Goal: Task Accomplishment & Management: Manage account settings

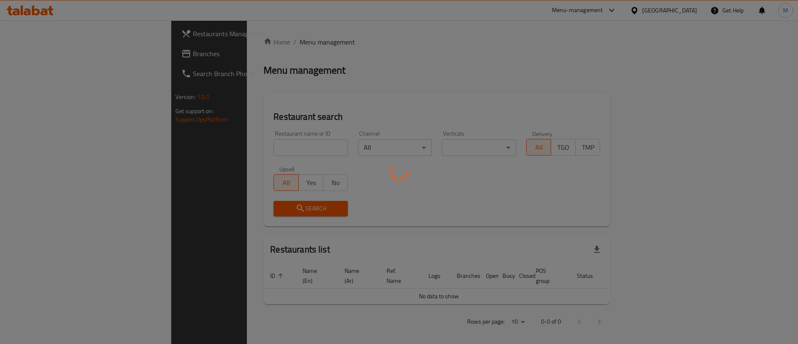
click at [217, 152] on div at bounding box center [399, 172] width 798 height 344
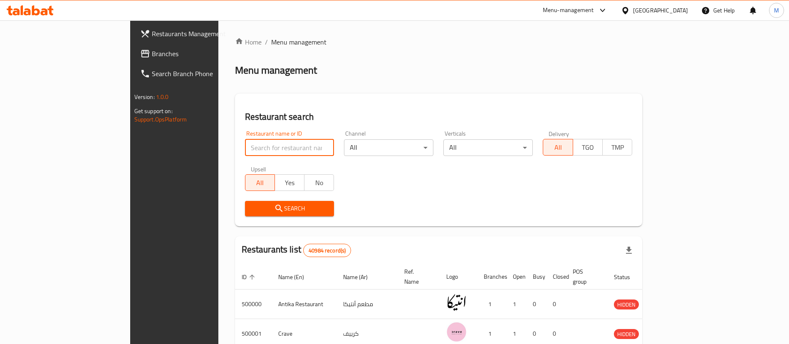
click at [245, 152] on input "search" at bounding box center [289, 147] width 89 height 17
type input "[US_STATE]"
click button "Search" at bounding box center [289, 208] width 89 height 15
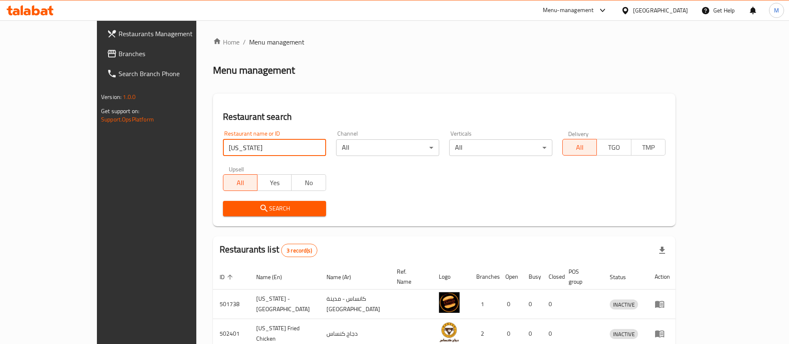
scroll to position [70, 0]
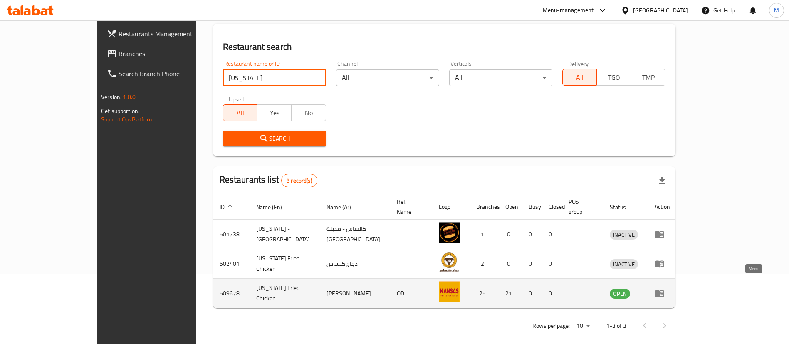
click at [664, 288] on icon "enhanced table" at bounding box center [659, 293] width 10 height 10
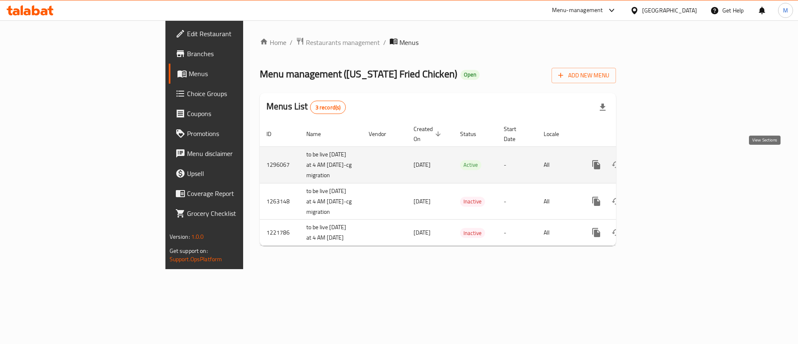
click at [667, 161] on link "enhanced table" at bounding box center [657, 165] width 20 height 20
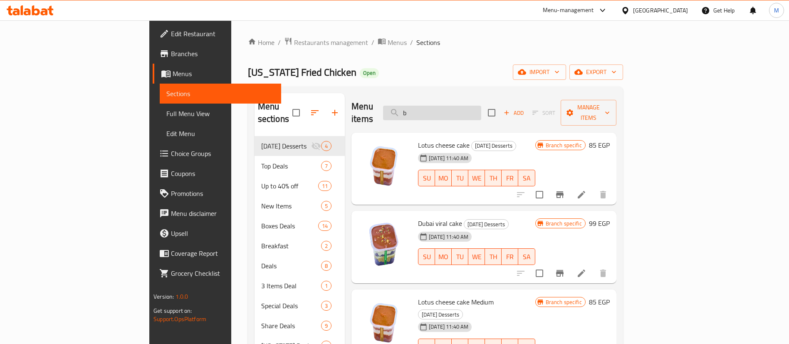
click at [481, 106] on input "b" at bounding box center [432, 113] width 98 height 15
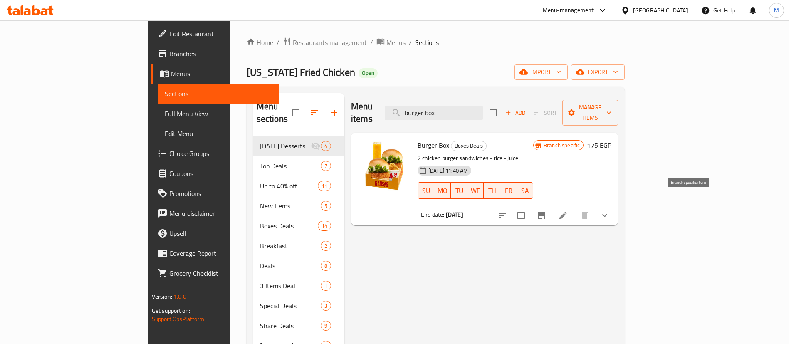
type input "burger box"
click at [545, 212] on icon "Branch-specific-item" at bounding box center [541, 215] width 7 height 7
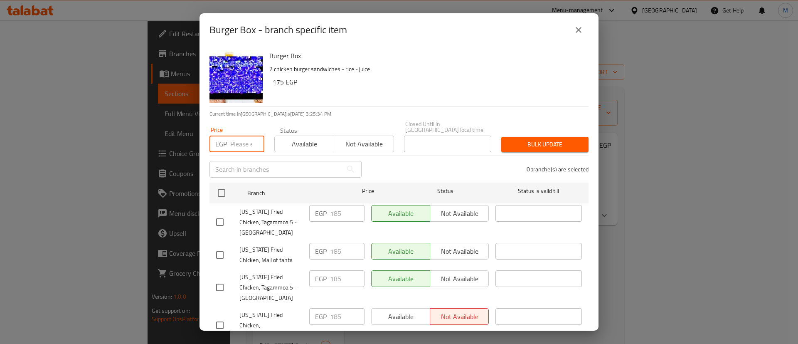
click at [235, 138] on input "number" at bounding box center [247, 144] width 34 height 17
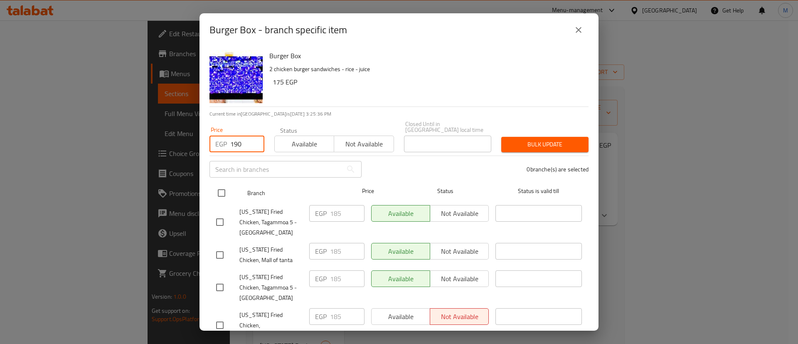
type input "190"
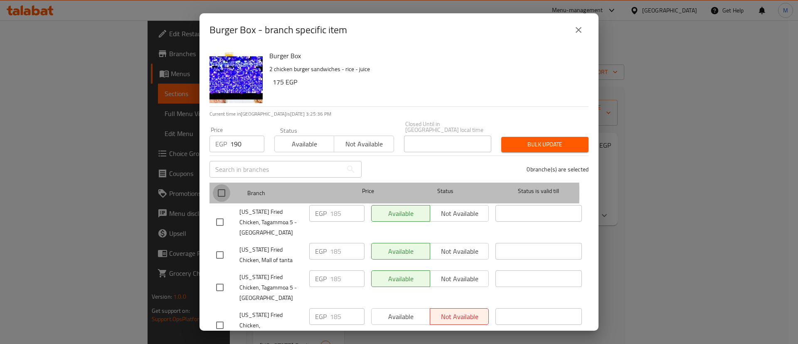
click at [222, 187] on input "checkbox" at bounding box center [221, 192] width 17 height 17
checkbox input "true"
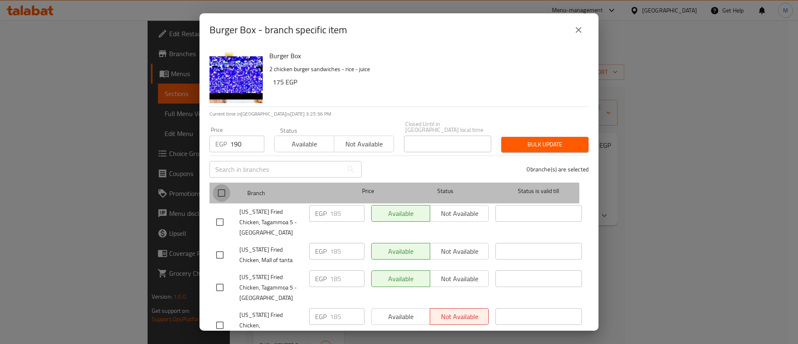
checkbox input "true"
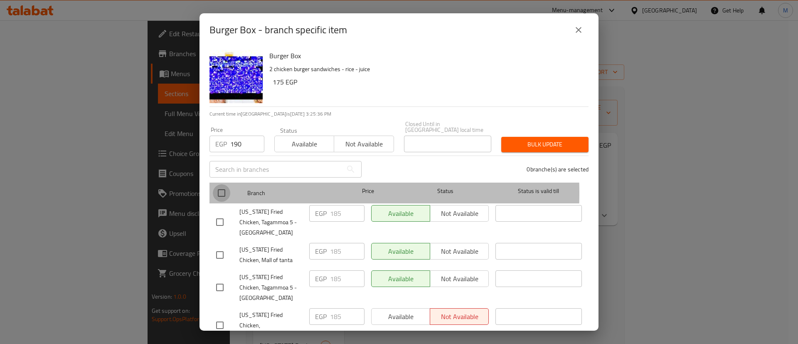
checkbox input "true"
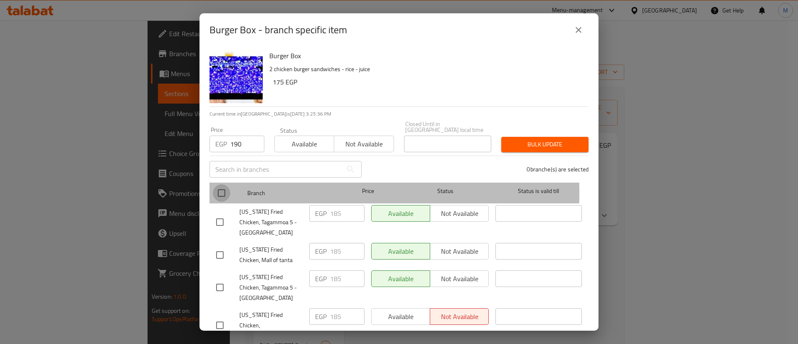
checkbox input "true"
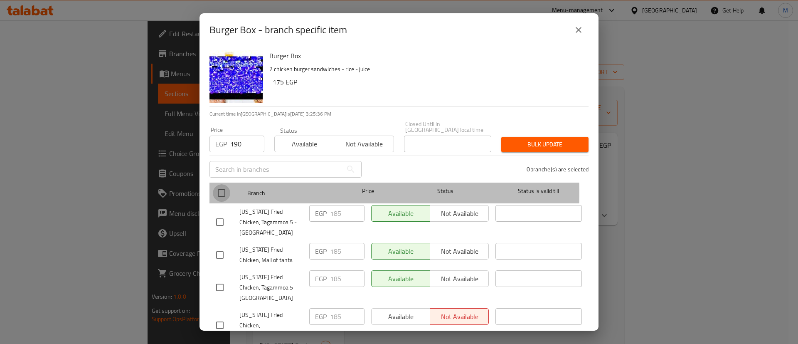
checkbox input "true"
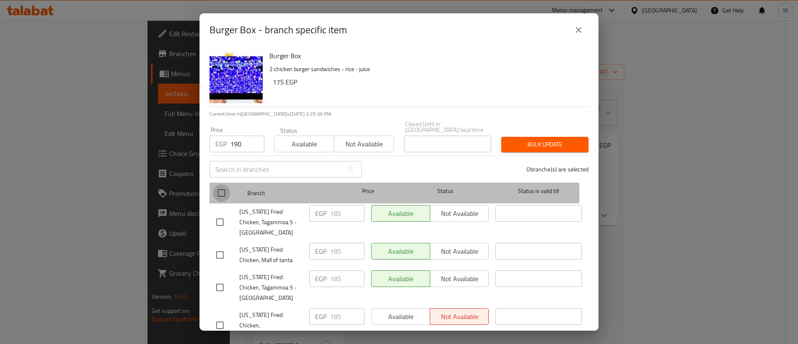
checkbox input "true"
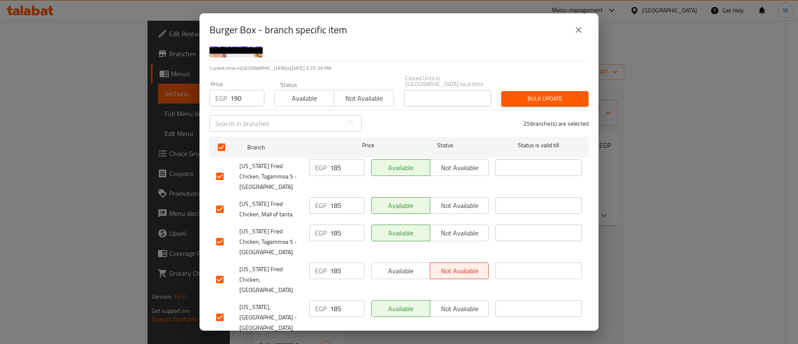
scroll to position [46, 0]
click at [526, 93] on span "Bulk update" at bounding box center [545, 98] width 74 height 10
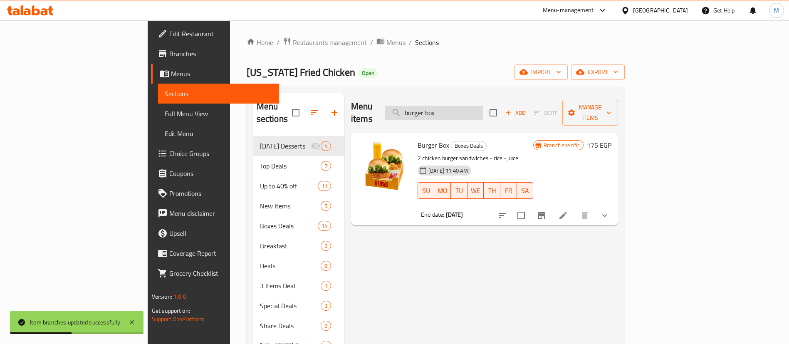
click at [483, 106] on input "burger box" at bounding box center [434, 113] width 98 height 15
click at [483, 106] on input "c" at bounding box center [434, 113] width 98 height 15
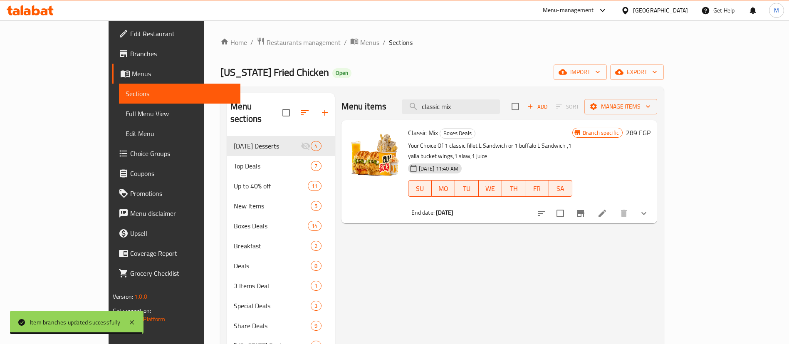
type input "classic mix"
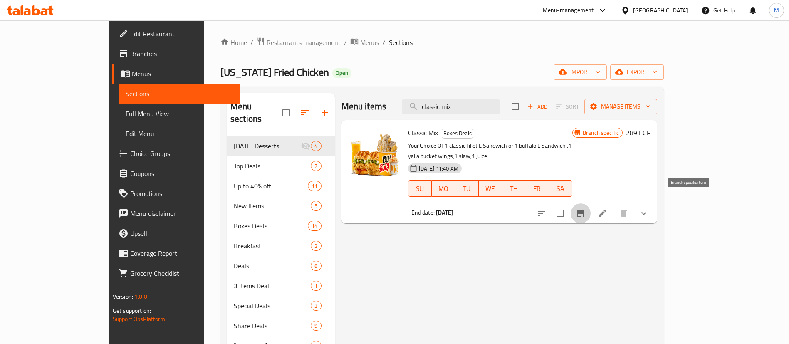
click at [590, 205] on button "Branch-specific-item" at bounding box center [580, 213] width 20 height 20
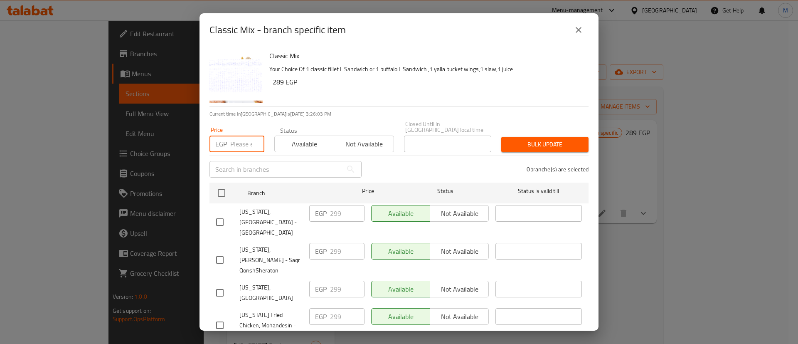
click at [239, 140] on input "number" at bounding box center [247, 144] width 34 height 17
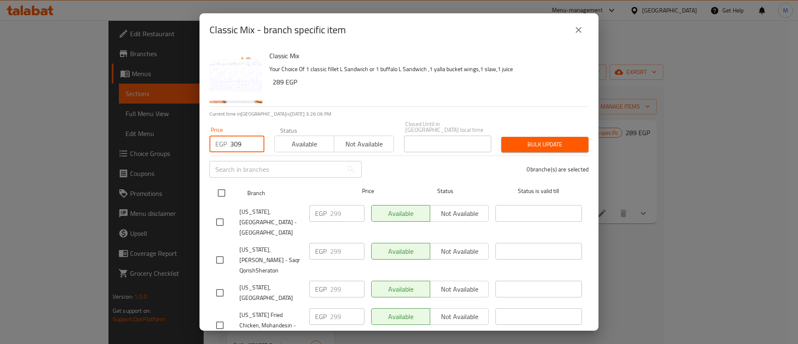
type input "309"
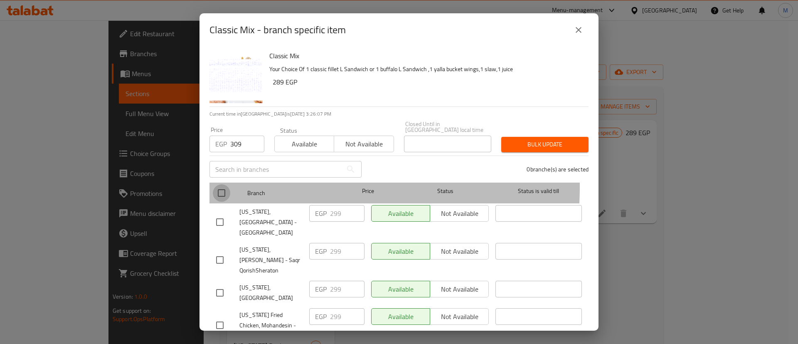
click at [225, 184] on input "checkbox" at bounding box center [221, 192] width 17 height 17
checkbox input "true"
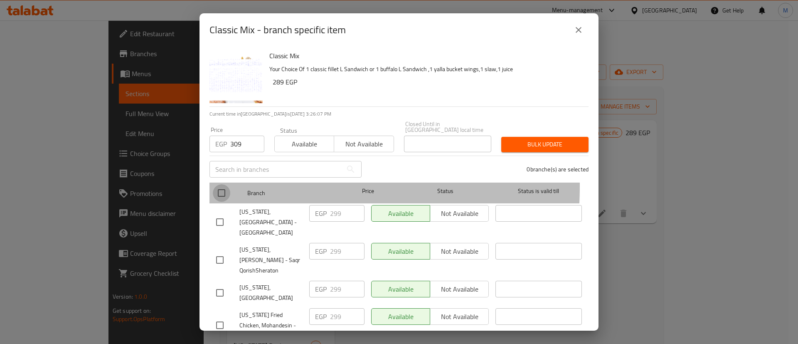
checkbox input "true"
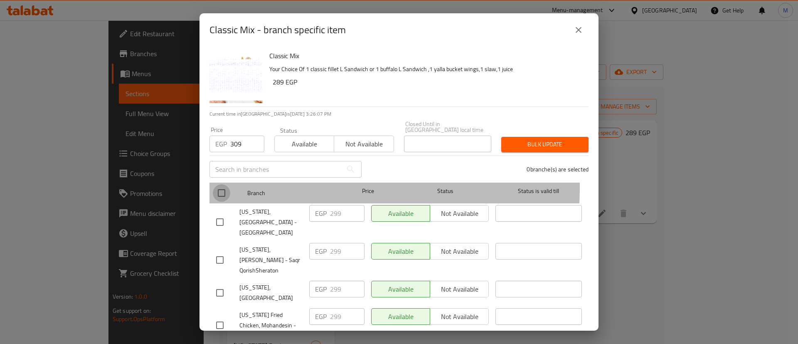
checkbox input "true"
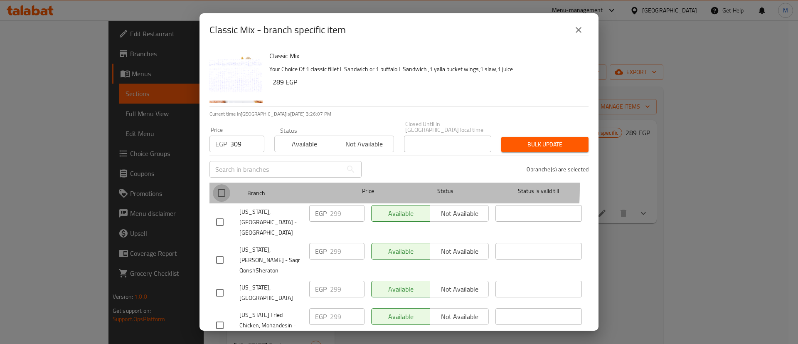
checkbox input "true"
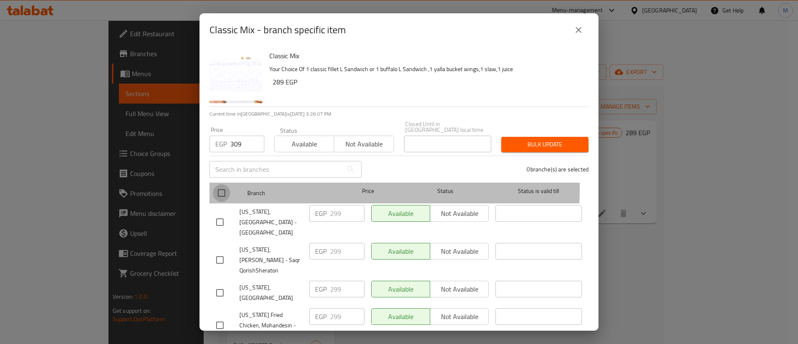
checkbox input "true"
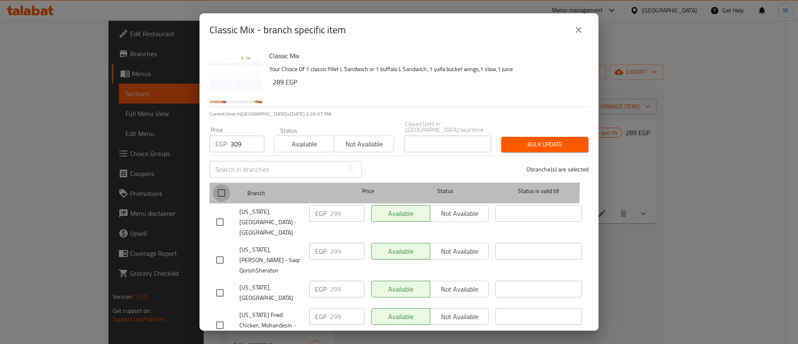
checkbox input "true"
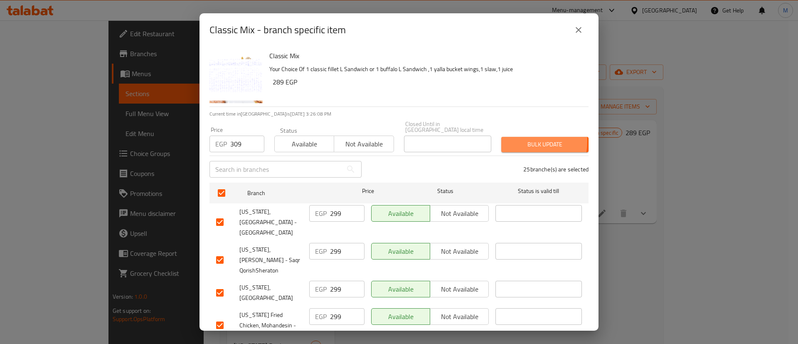
click at [508, 139] on span "Bulk update" at bounding box center [545, 144] width 74 height 10
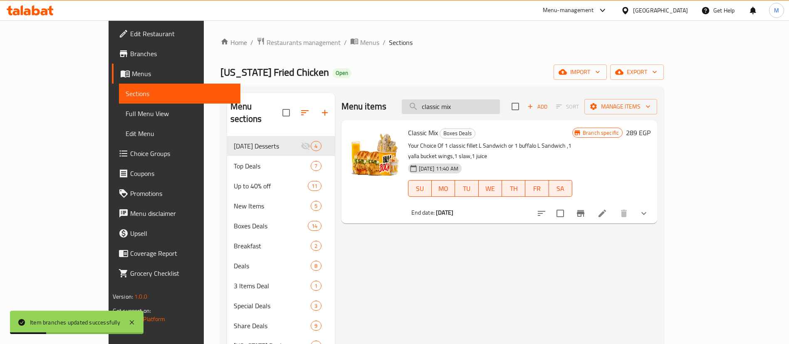
click at [500, 105] on input "classic mix" at bounding box center [451, 106] width 98 height 15
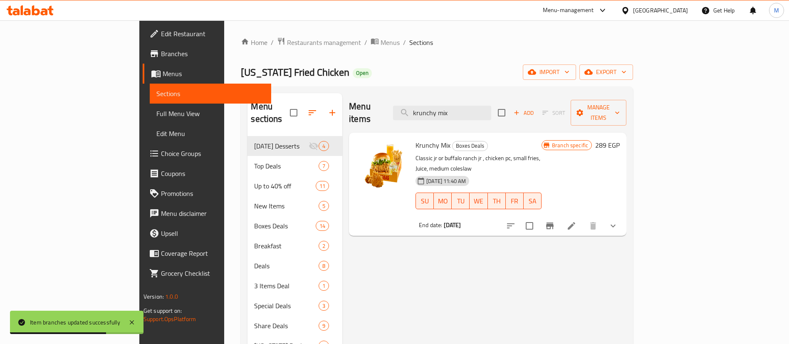
type input "krunchy mix"
click at [555, 221] on icon "Branch-specific-item" at bounding box center [550, 226] width 10 height 10
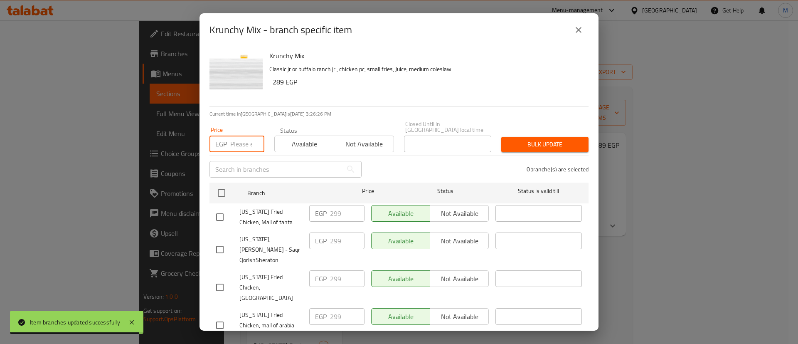
type input "3"
click at [240, 137] on input "3" at bounding box center [247, 144] width 34 height 17
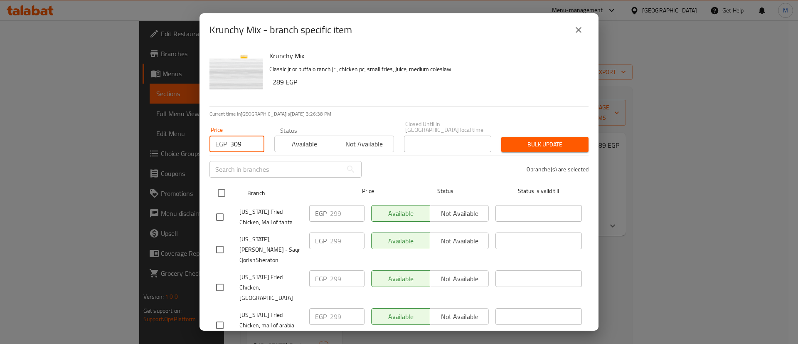
type input "309"
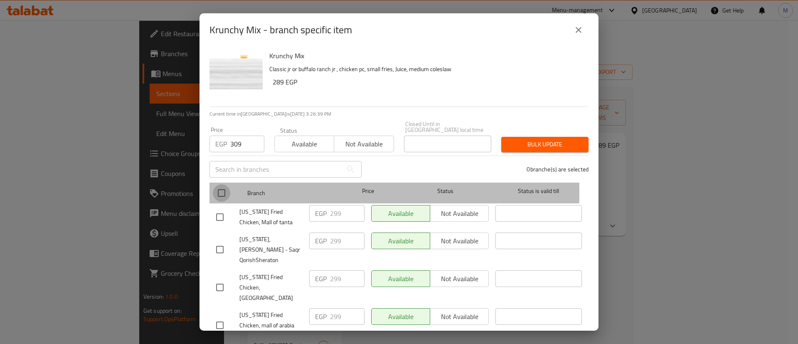
click at [213, 187] on input "checkbox" at bounding box center [221, 192] width 17 height 17
checkbox input "true"
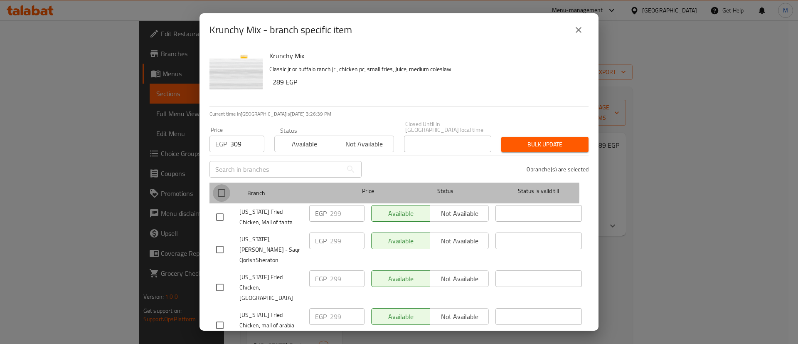
checkbox input "true"
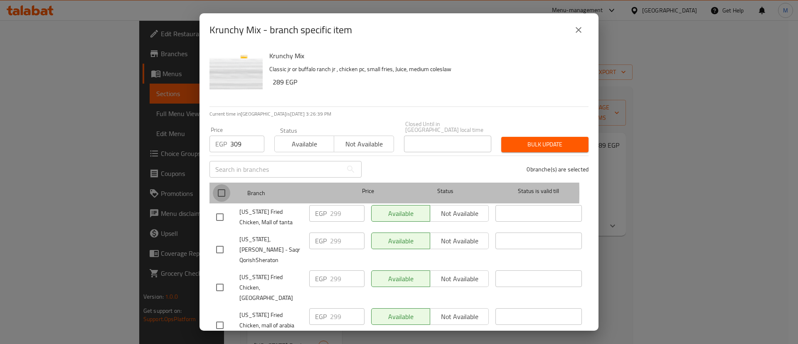
checkbox input "true"
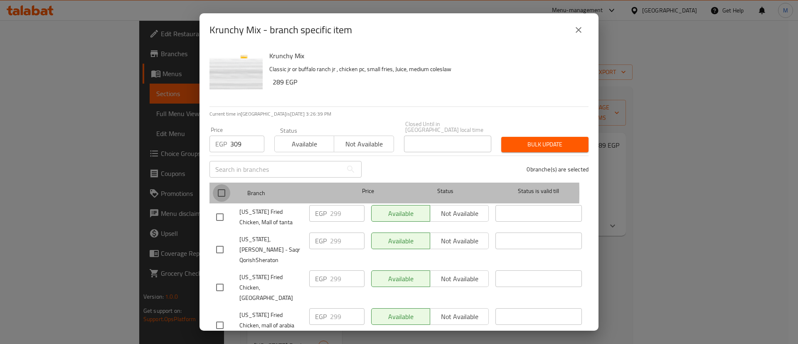
checkbox input "true"
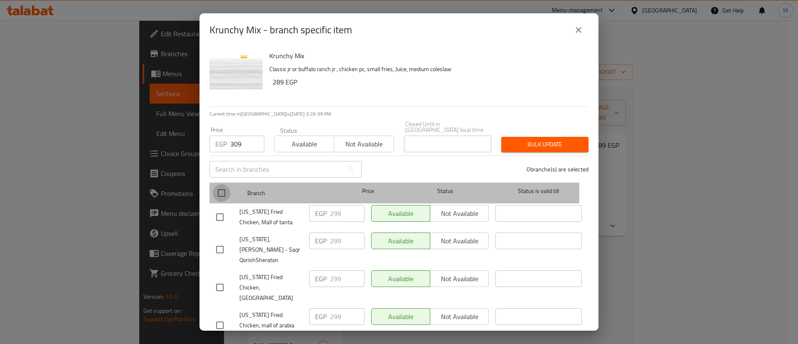
checkbox input "true"
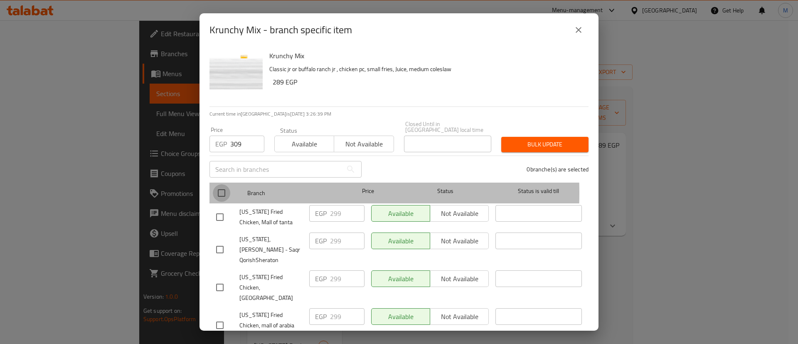
checkbox input "true"
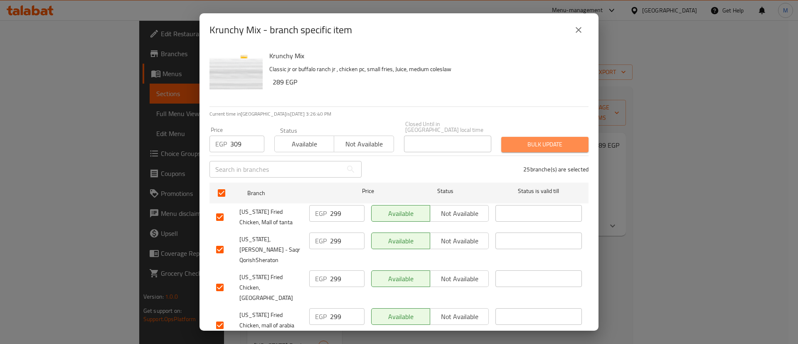
click at [544, 139] on span "Bulk update" at bounding box center [545, 144] width 74 height 10
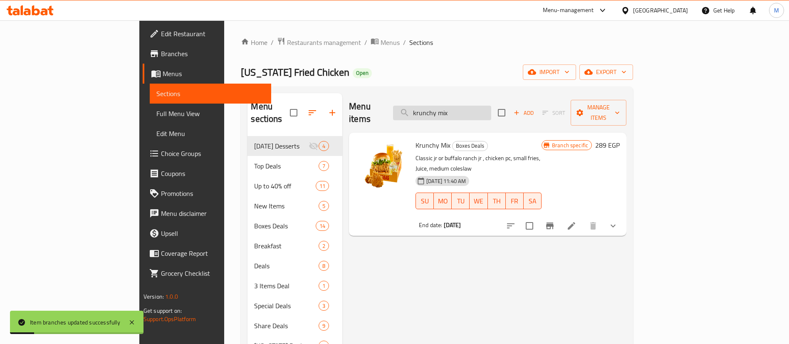
click at [491, 109] on input "krunchy mix" at bounding box center [442, 113] width 98 height 15
click at [491, 109] on input "3" at bounding box center [442, 113] width 98 height 15
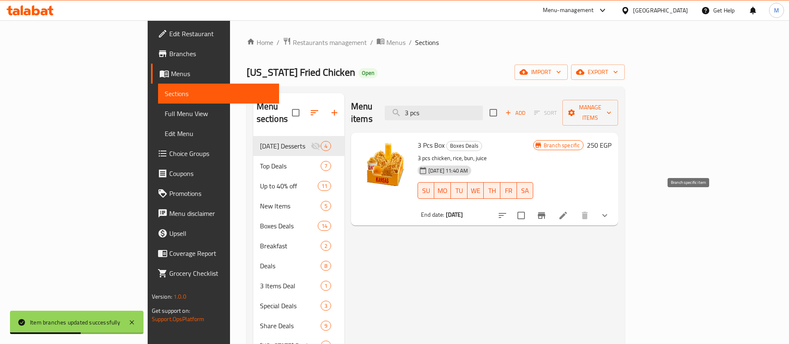
type input "3 pcs"
click at [546, 210] on icon "Branch-specific-item" at bounding box center [541, 215] width 10 height 10
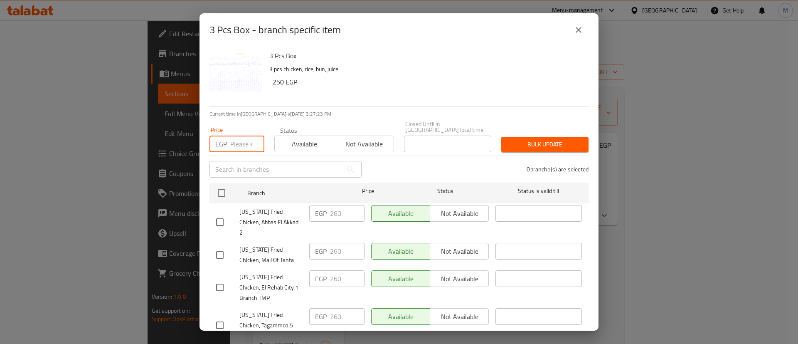
click at [246, 140] on input "number" at bounding box center [247, 144] width 34 height 17
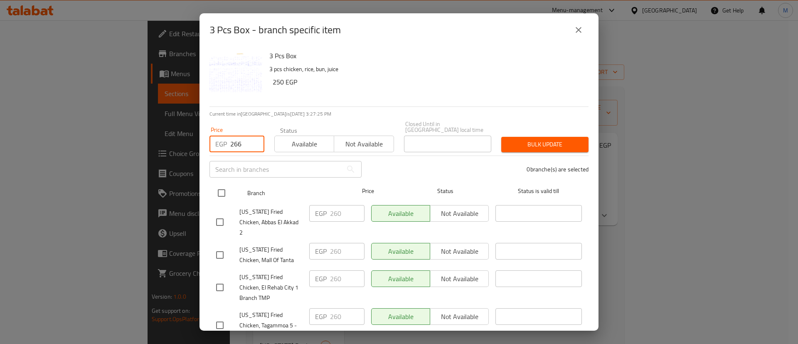
type input "266"
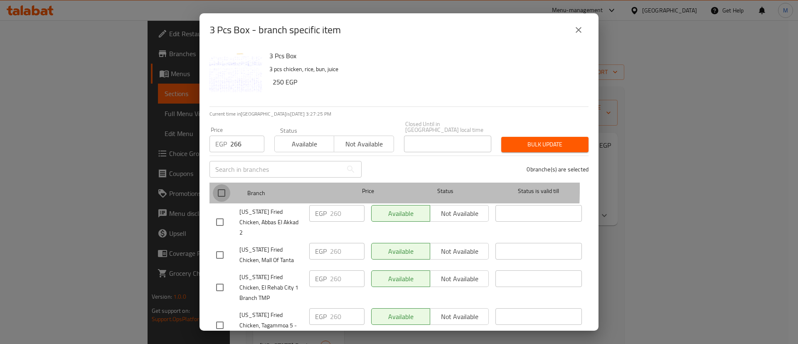
click at [217, 184] on input "checkbox" at bounding box center [221, 192] width 17 height 17
checkbox input "true"
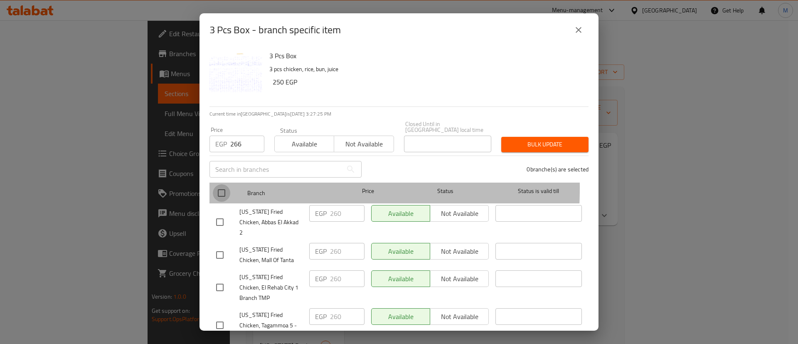
checkbox input "true"
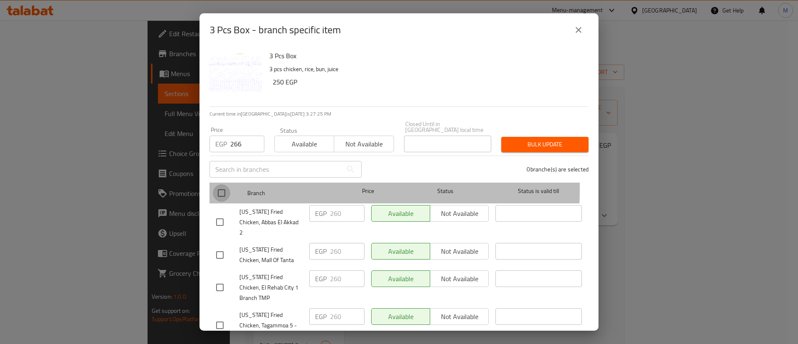
checkbox input "true"
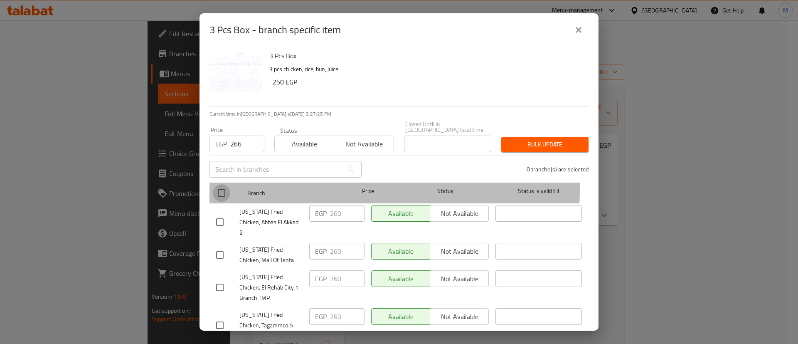
checkbox input "true"
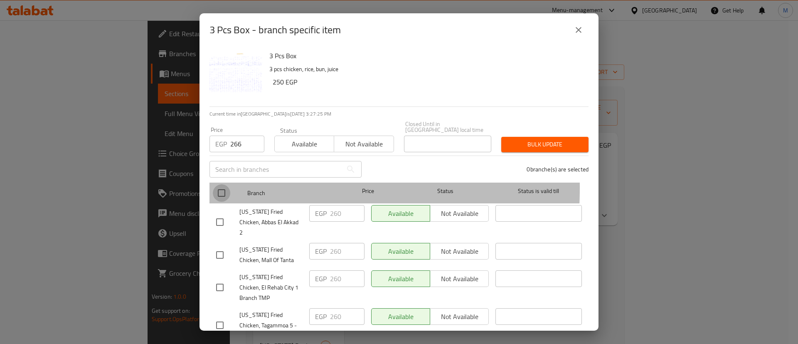
checkbox input "true"
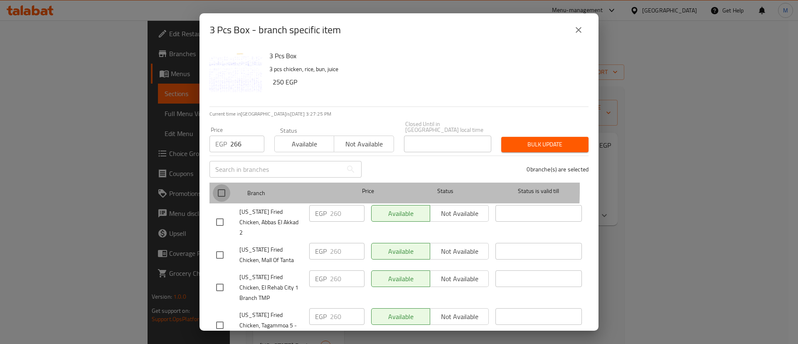
checkbox input "true"
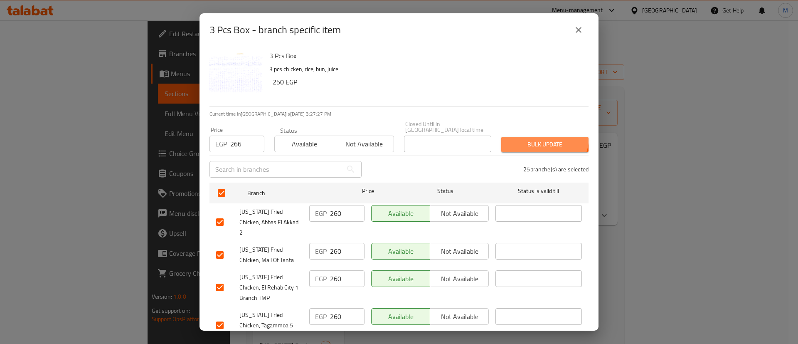
click at [531, 137] on button "Bulk update" at bounding box center [544, 144] width 87 height 15
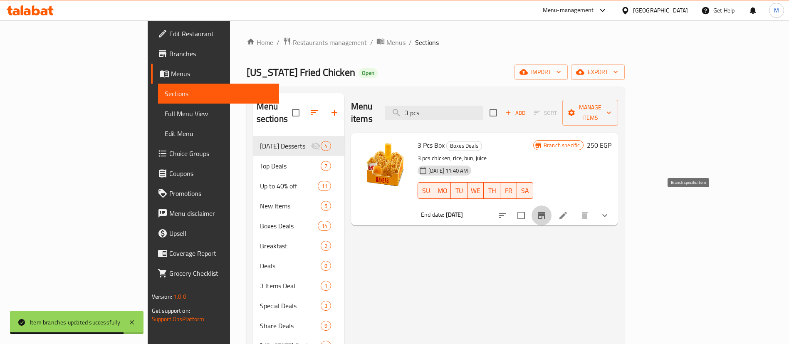
click at [551, 205] on button "Branch-specific-item" at bounding box center [541, 215] width 20 height 20
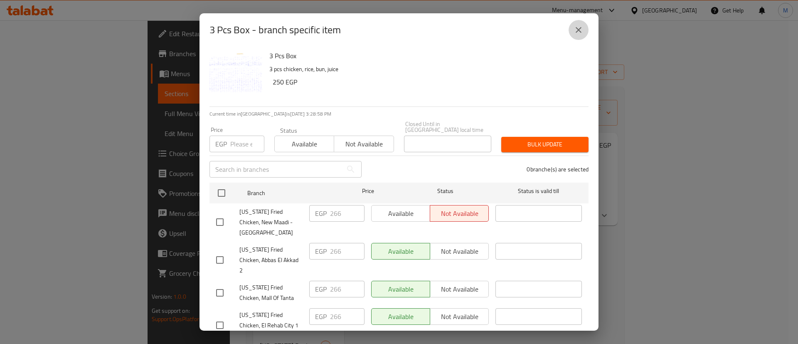
click at [578, 37] on button "close" at bounding box center [579, 30] width 20 height 20
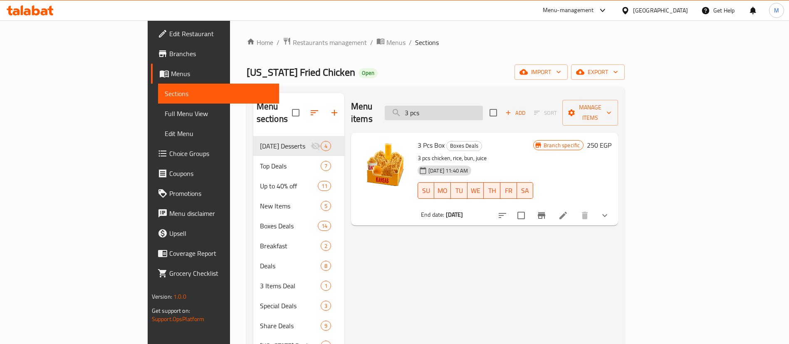
click at [483, 106] on input "3 pcs" at bounding box center [434, 113] width 98 height 15
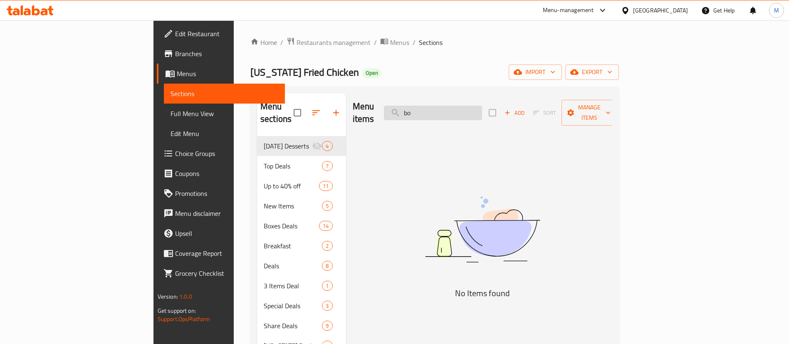
type input "b"
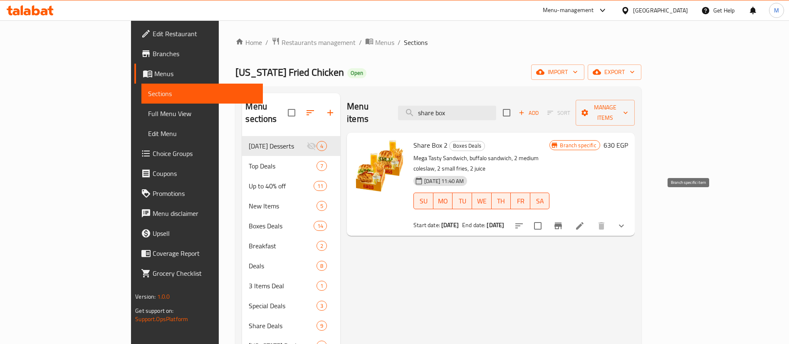
type input "share box"
click at [563, 221] on icon "Branch-specific-item" at bounding box center [558, 226] width 10 height 10
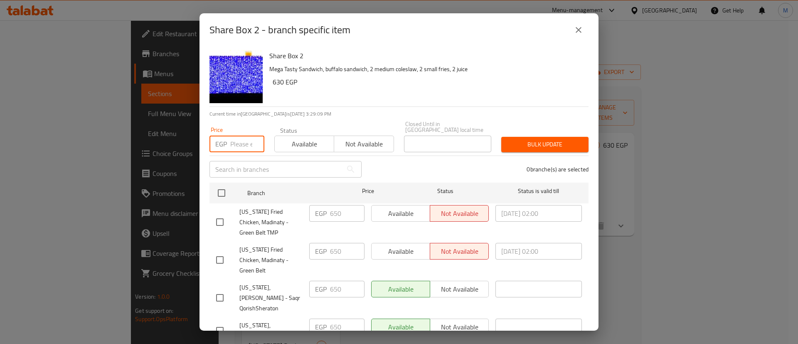
click at [247, 142] on input "number" at bounding box center [247, 144] width 34 height 17
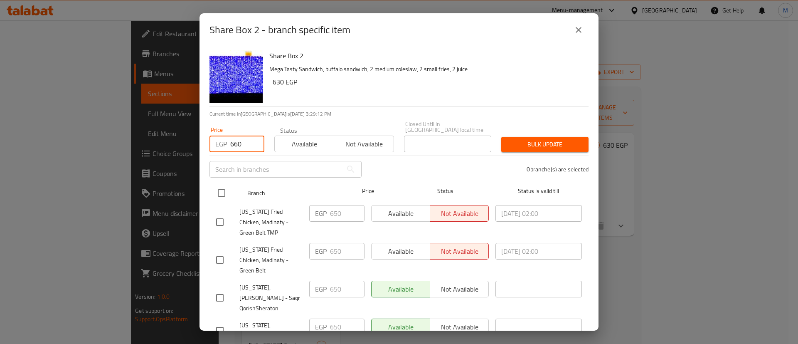
type input "660"
click at [223, 185] on input "checkbox" at bounding box center [221, 192] width 17 height 17
checkbox input "true"
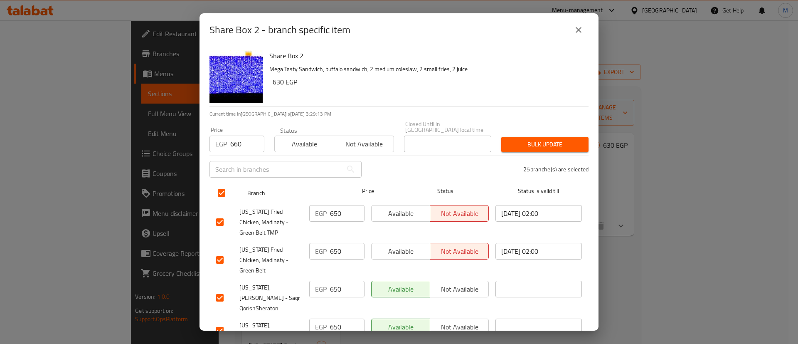
checkbox input "true"
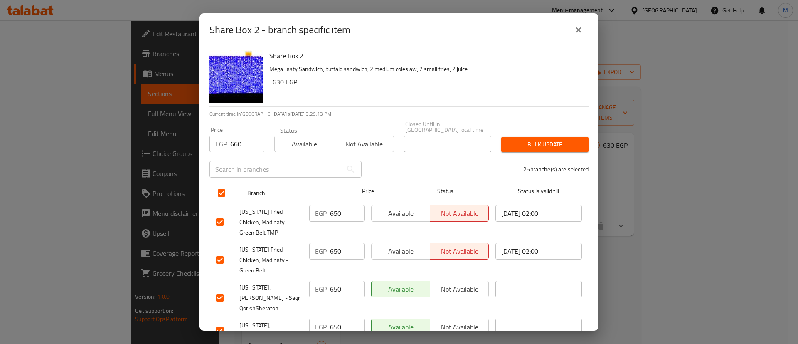
checkbox input "true"
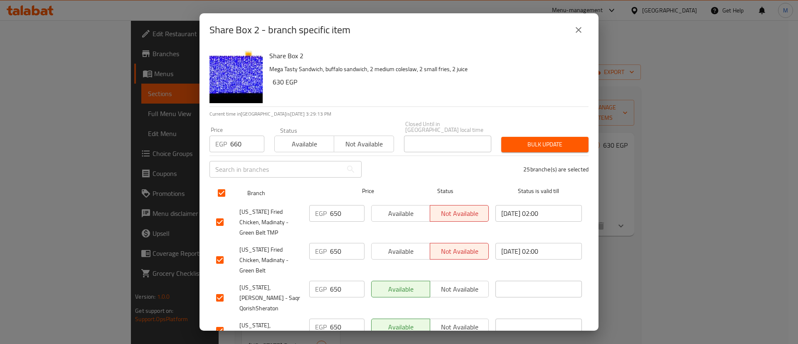
checkbox input "true"
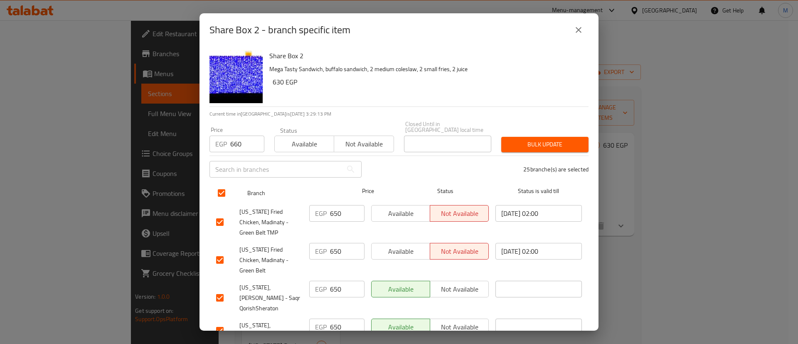
checkbox input "true"
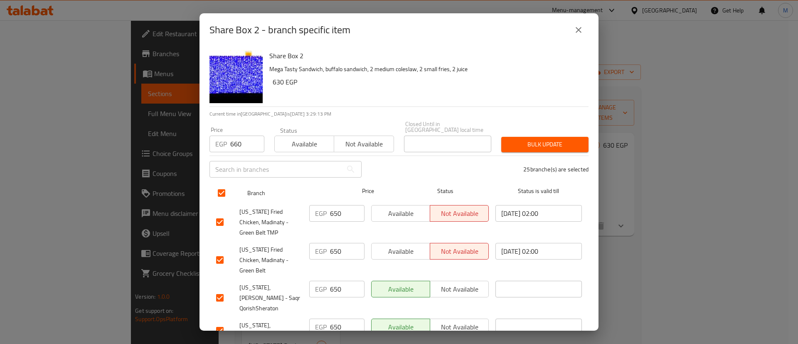
checkbox input "true"
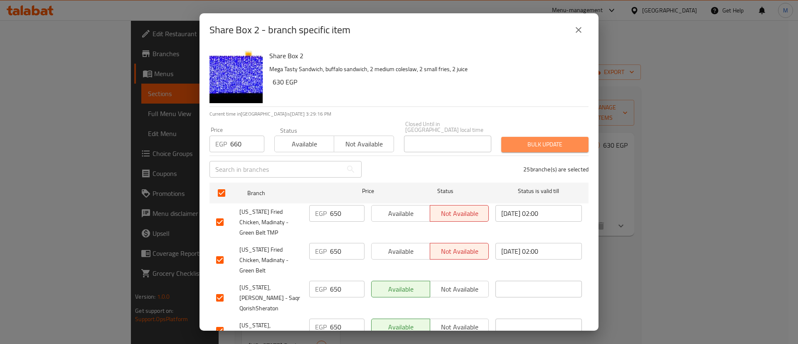
click at [539, 139] on span "Bulk update" at bounding box center [545, 144] width 74 height 10
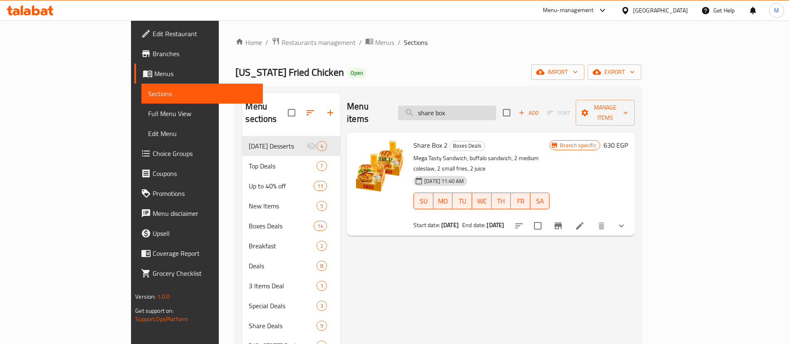
click at [496, 106] on input "share box" at bounding box center [447, 113] width 98 height 15
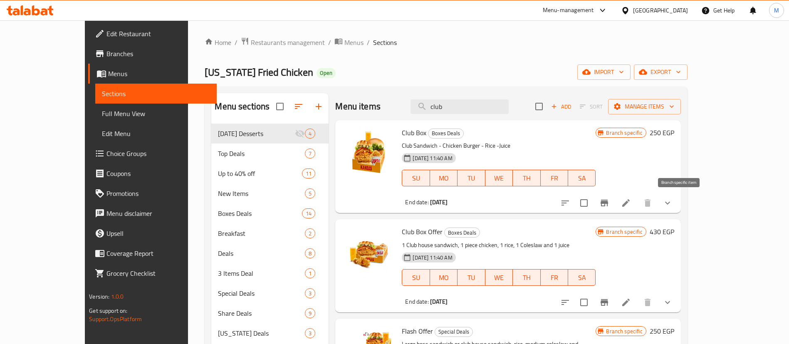
type input "club"
click at [609, 205] on icon "Branch-specific-item" at bounding box center [604, 203] width 10 height 10
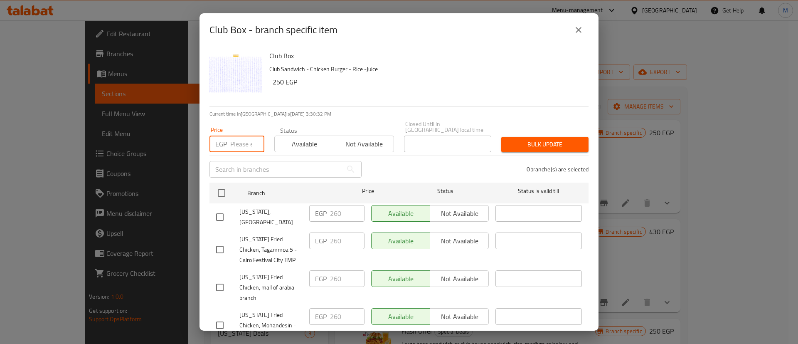
click at [243, 144] on input "number" at bounding box center [247, 144] width 34 height 17
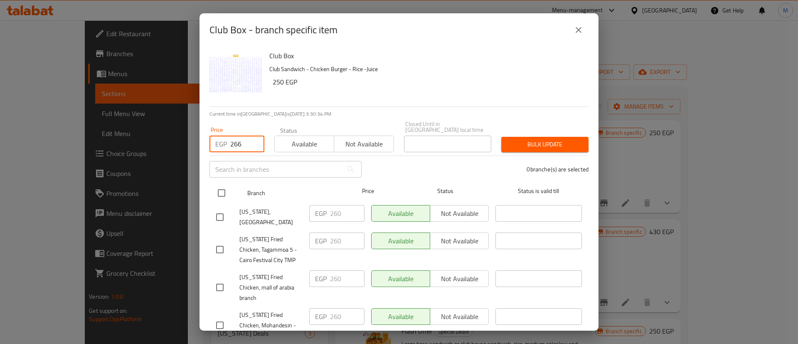
type input "266"
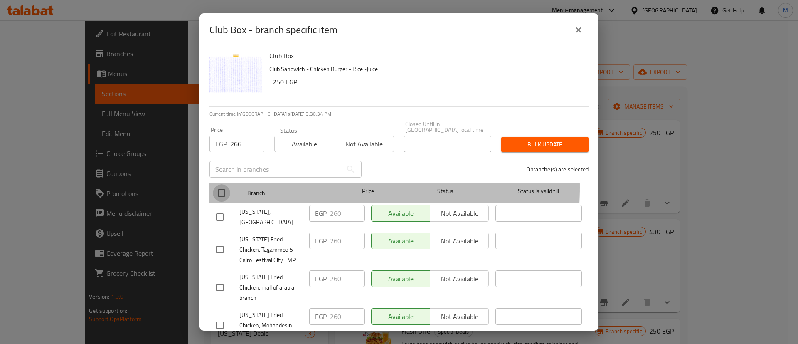
click at [223, 184] on input "checkbox" at bounding box center [221, 192] width 17 height 17
checkbox input "true"
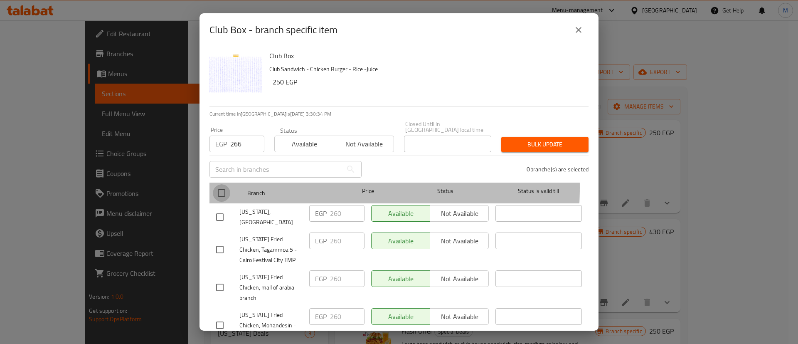
checkbox input "true"
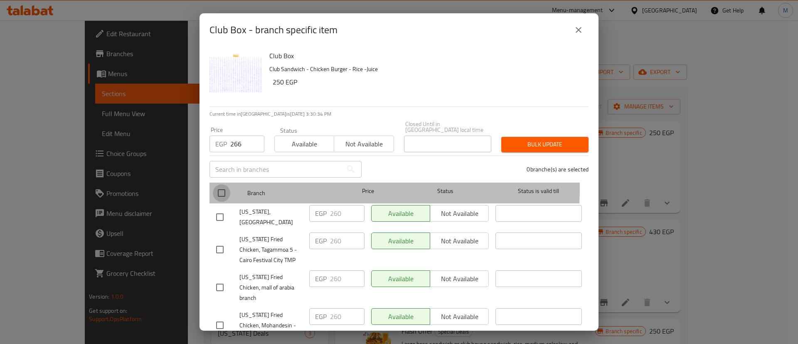
checkbox input "true"
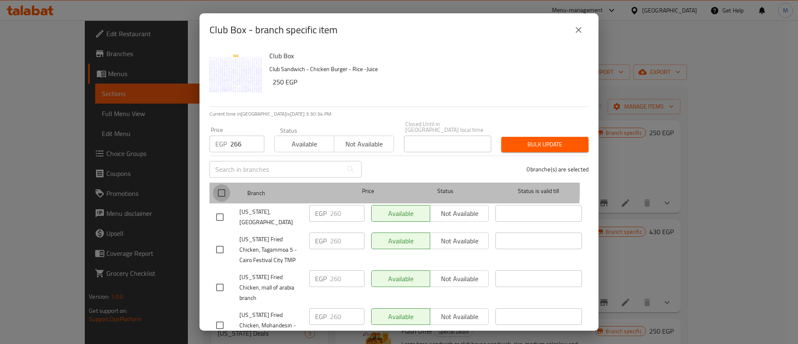
checkbox input "true"
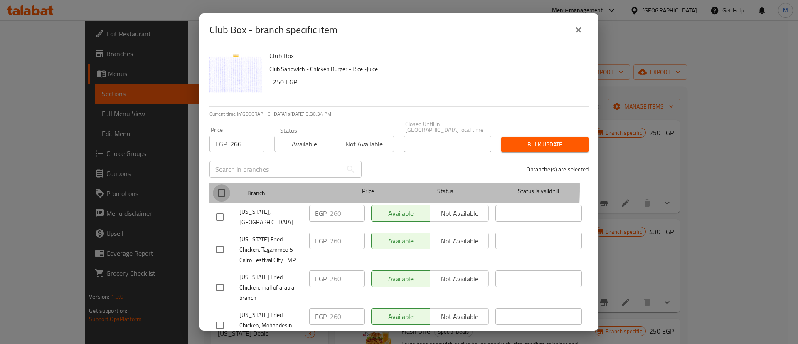
checkbox input "true"
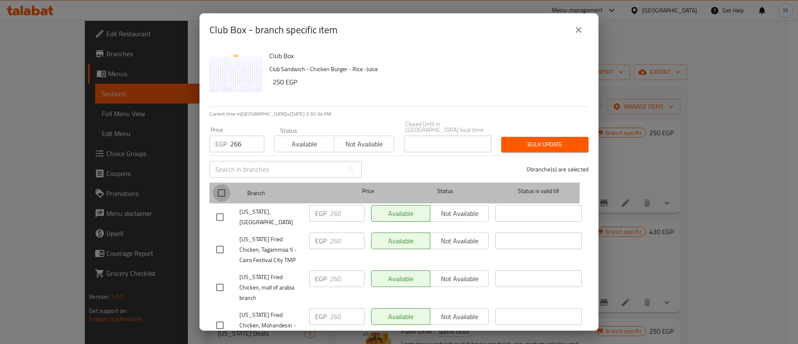
checkbox input "true"
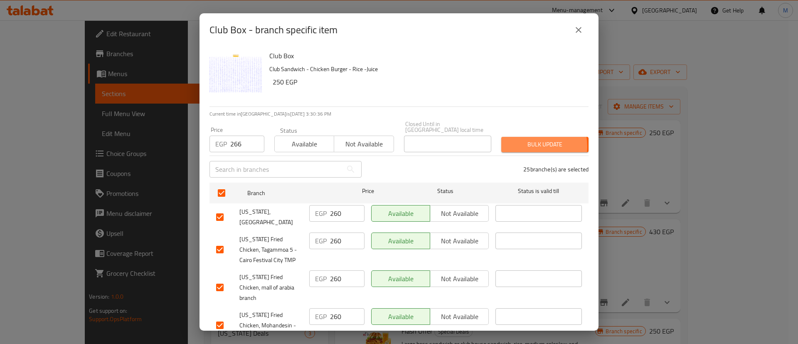
click at [523, 141] on span "Bulk update" at bounding box center [545, 144] width 74 height 10
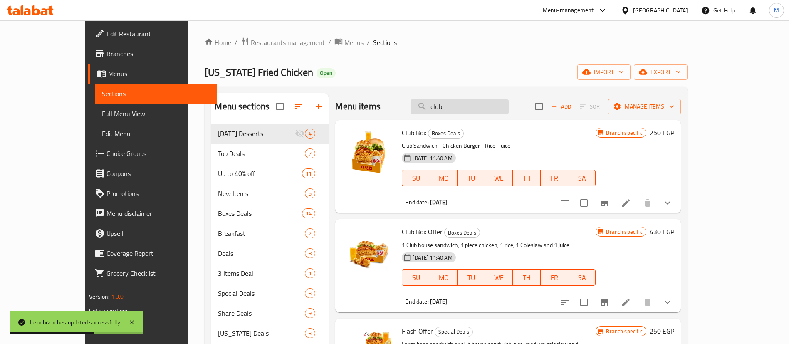
click at [492, 101] on input "club" at bounding box center [459, 106] width 98 height 15
click at [492, 101] on input "c" at bounding box center [459, 106] width 98 height 15
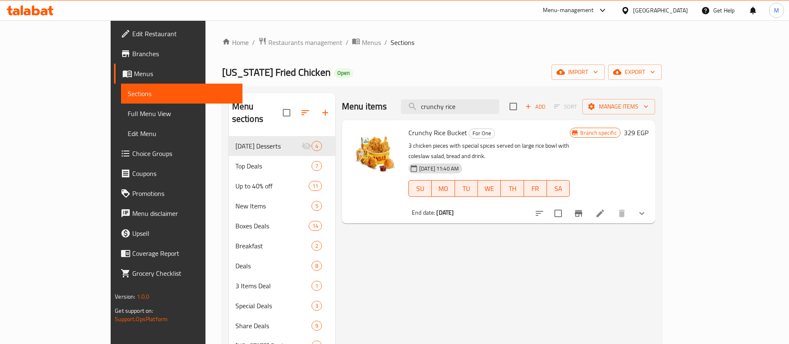
type input "crunchy rice"
click at [582, 210] on icon "Branch-specific-item" at bounding box center [578, 213] width 7 height 7
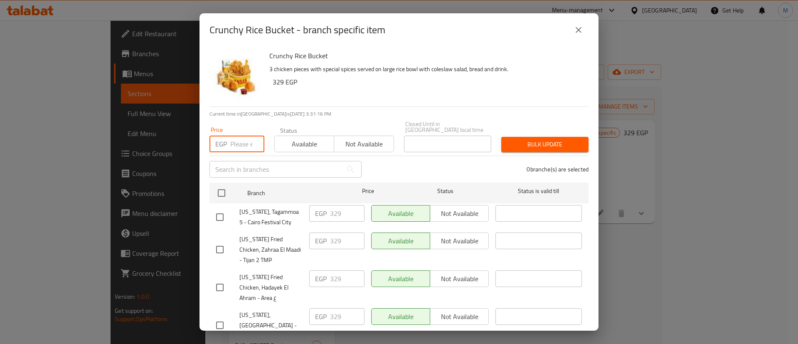
click at [237, 136] on input "number" at bounding box center [247, 144] width 34 height 17
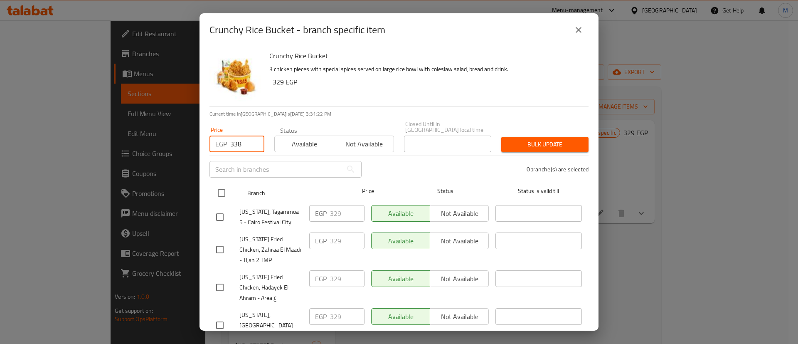
type input "338"
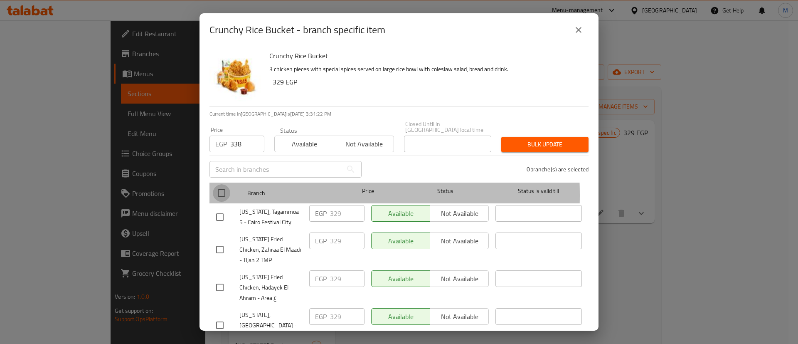
click at [216, 189] on input "checkbox" at bounding box center [221, 192] width 17 height 17
checkbox input "true"
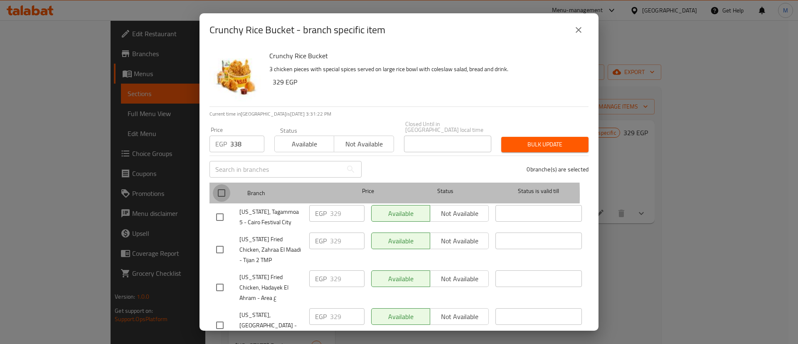
checkbox input "true"
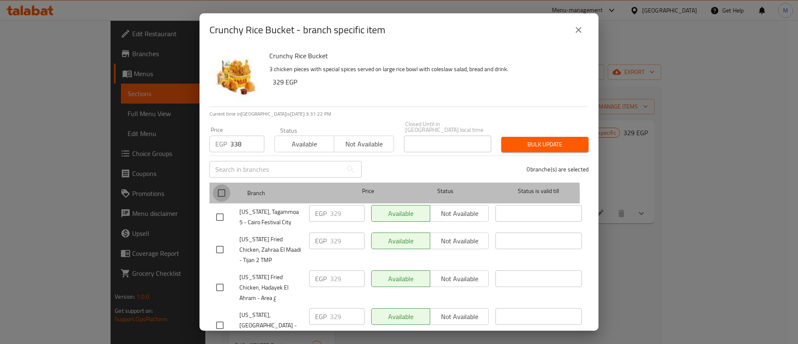
checkbox input "true"
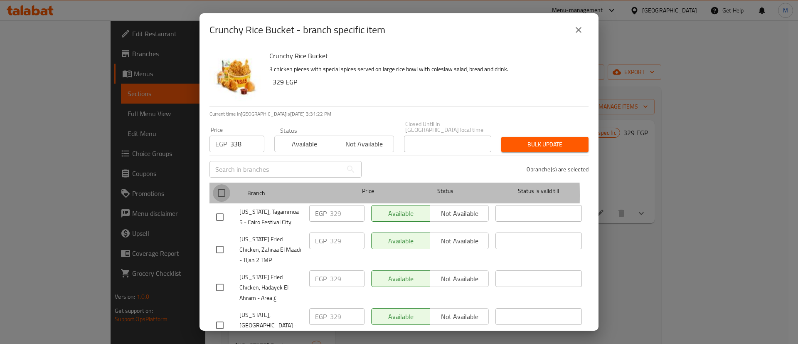
checkbox input "true"
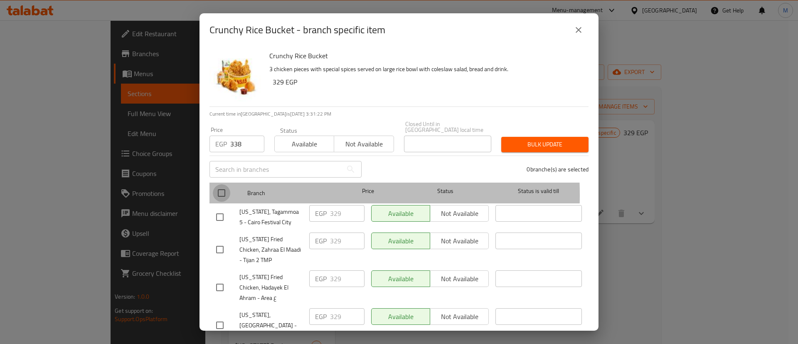
checkbox input "true"
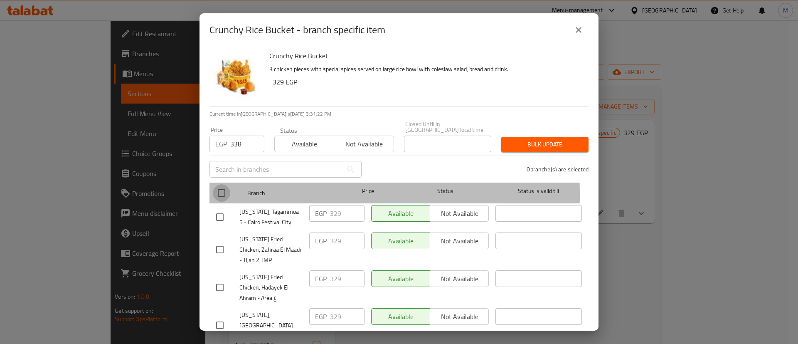
checkbox input "true"
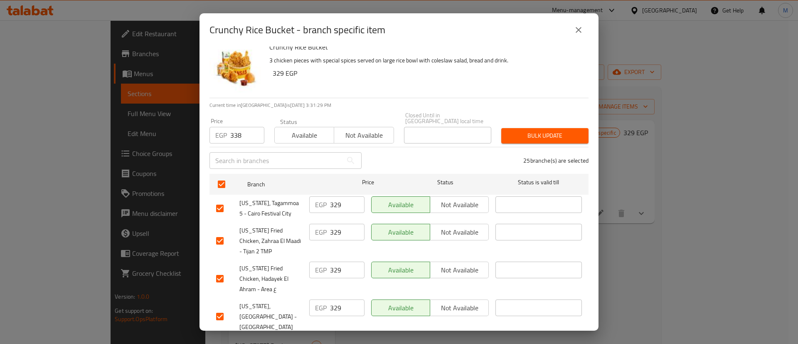
scroll to position [0, 0]
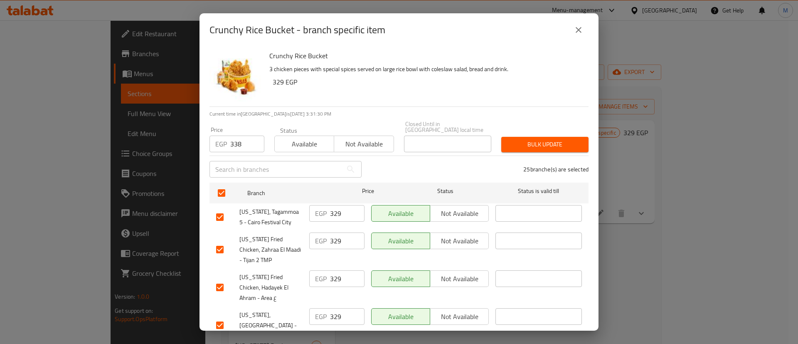
drag, startPoint x: 560, startPoint y: 128, endPoint x: 547, endPoint y: 134, distance: 13.9
click at [547, 134] on div "Bulk update" at bounding box center [544, 144] width 97 height 25
click at [547, 139] on span "Bulk update" at bounding box center [545, 144] width 74 height 10
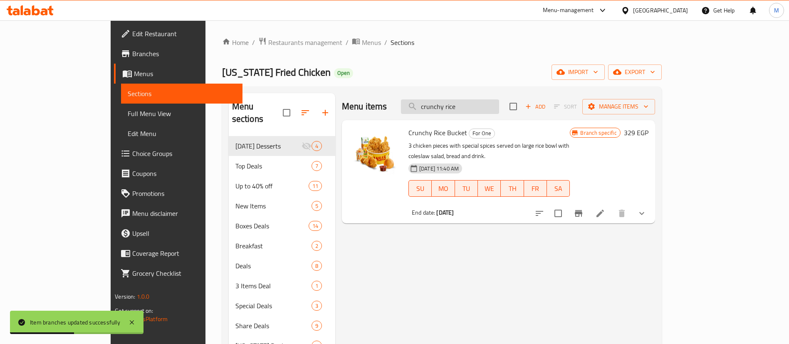
click at [494, 106] on input "crunchy rice" at bounding box center [450, 106] width 98 height 15
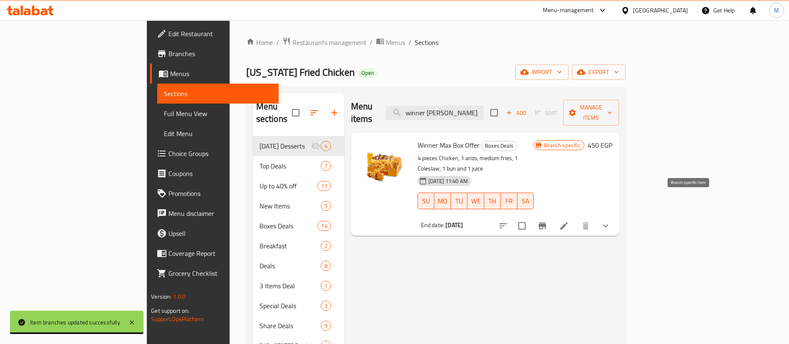
type input "winner [PERSON_NAME]"
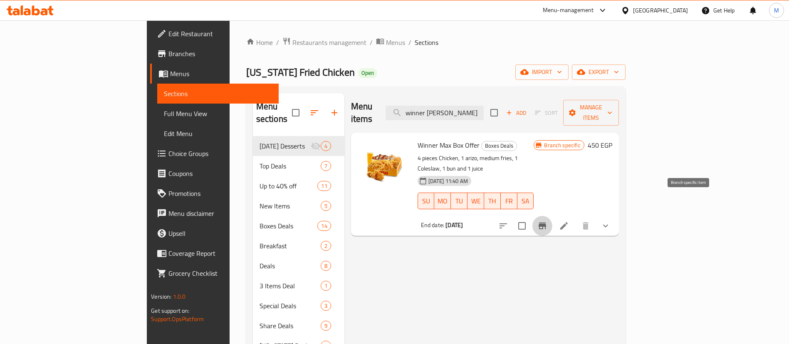
click at [547, 221] on icon "Branch-specific-item" at bounding box center [542, 226] width 10 height 10
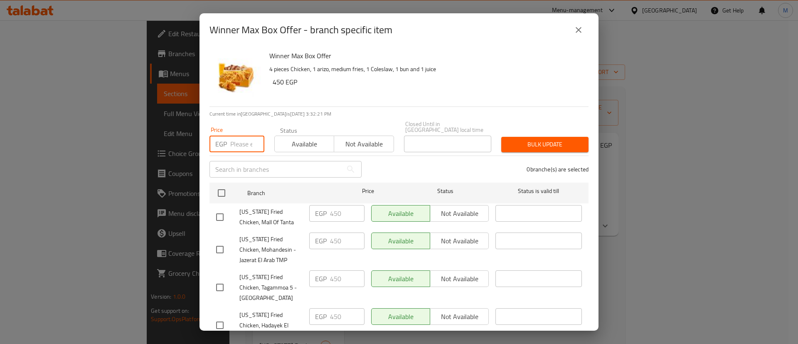
click at [233, 138] on input "number" at bounding box center [247, 144] width 34 height 17
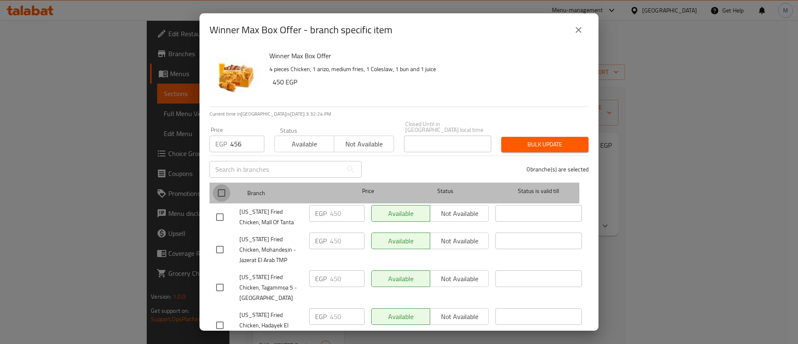
click at [222, 187] on input "checkbox" at bounding box center [221, 192] width 17 height 17
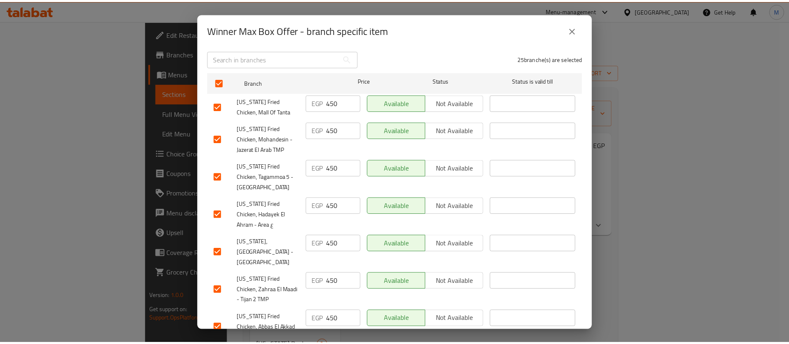
scroll to position [72, 0]
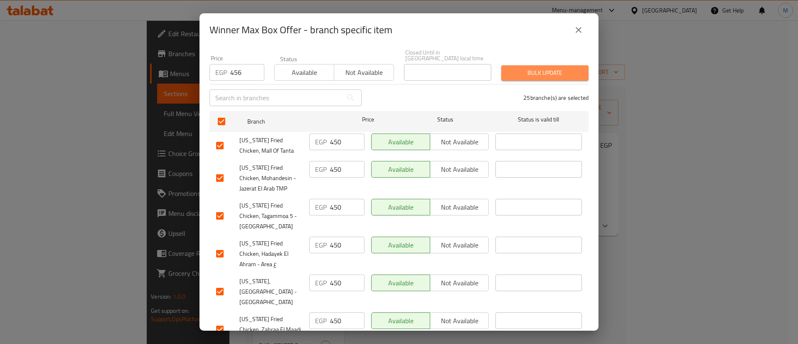
click at [548, 68] on span "Bulk update" at bounding box center [545, 73] width 74 height 10
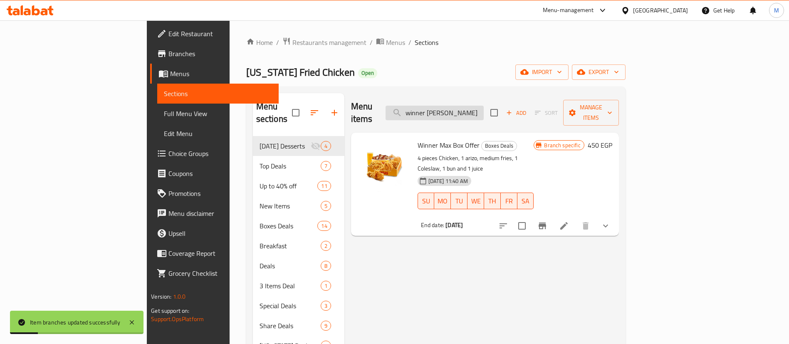
drag, startPoint x: 513, startPoint y: 98, endPoint x: 510, endPoint y: 105, distance: 7.4
click at [510, 105] on div "Menu items winner [PERSON_NAME] Sort Manage items" at bounding box center [485, 113] width 268 height 40
click at [484, 106] on input "winner [PERSON_NAME]" at bounding box center [434, 113] width 98 height 15
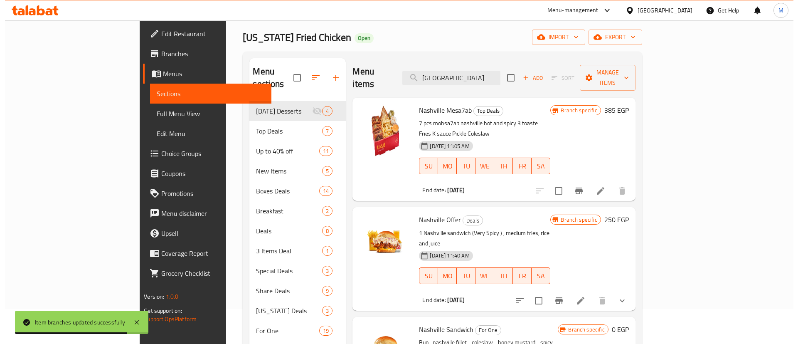
scroll to position [41, 0]
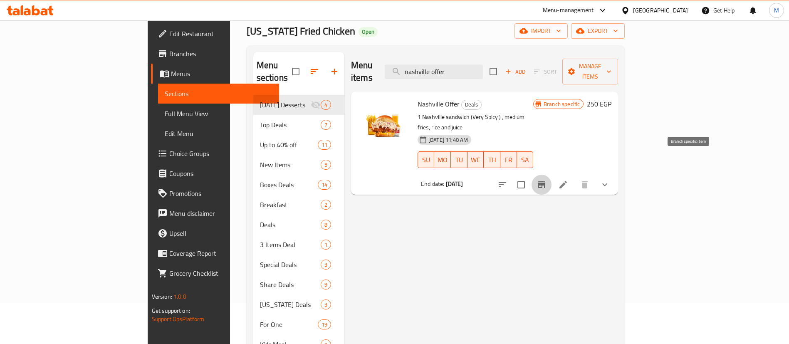
click at [545, 181] on icon "Branch-specific-item" at bounding box center [541, 184] width 7 height 7
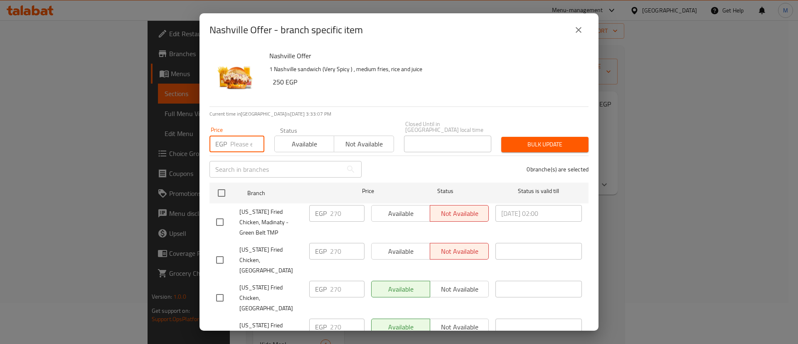
click at [235, 136] on input "number" at bounding box center [247, 144] width 34 height 17
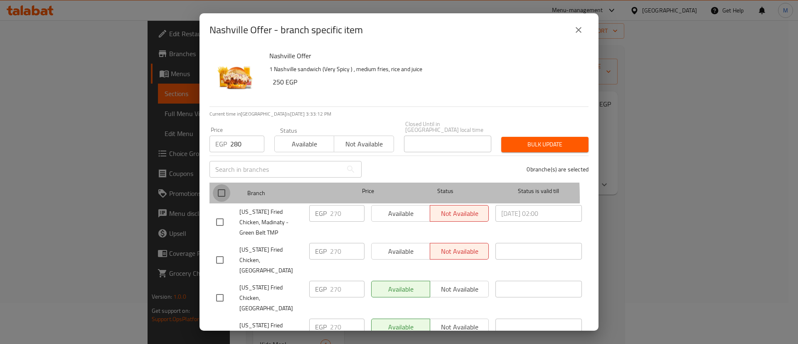
click at [225, 193] on input "checkbox" at bounding box center [221, 192] width 17 height 17
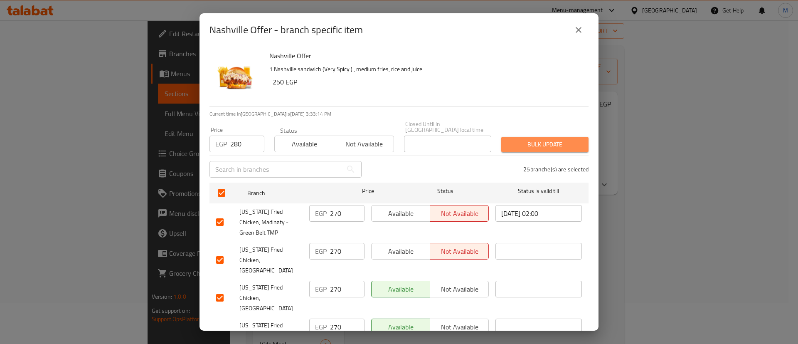
click at [570, 146] on button "Bulk update" at bounding box center [544, 144] width 87 height 15
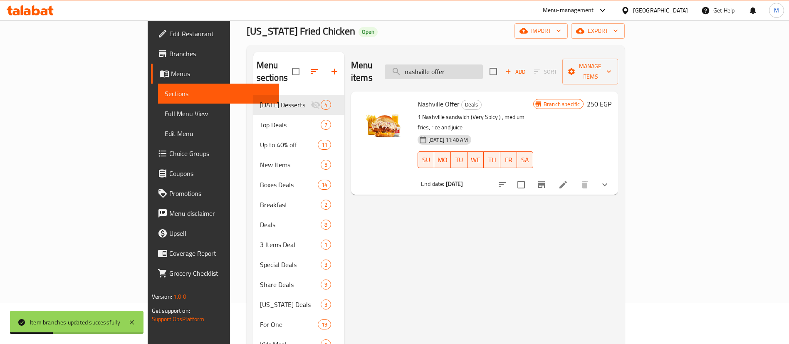
click at [483, 64] on input "nashville offer" at bounding box center [434, 71] width 98 height 15
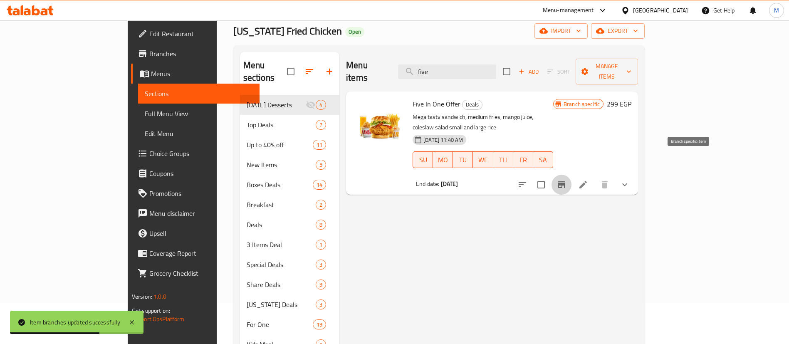
click at [566, 180] on icon "Branch-specific-item" at bounding box center [561, 185] width 10 height 10
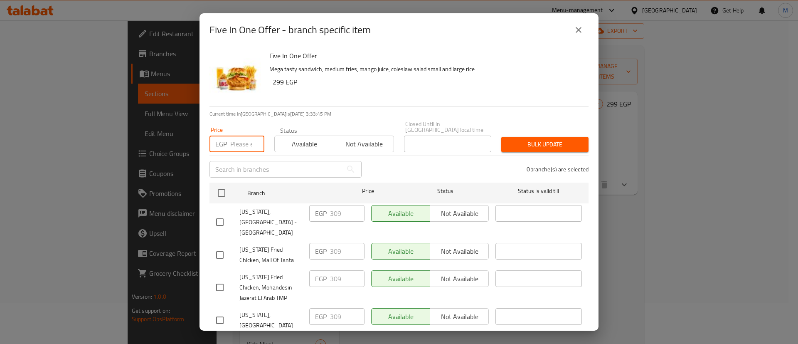
click at [236, 140] on input "number" at bounding box center [247, 144] width 34 height 17
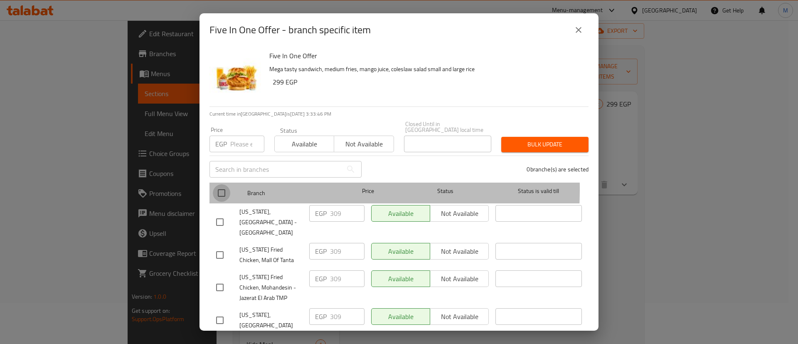
click at [225, 184] on input "checkbox" at bounding box center [221, 192] width 17 height 17
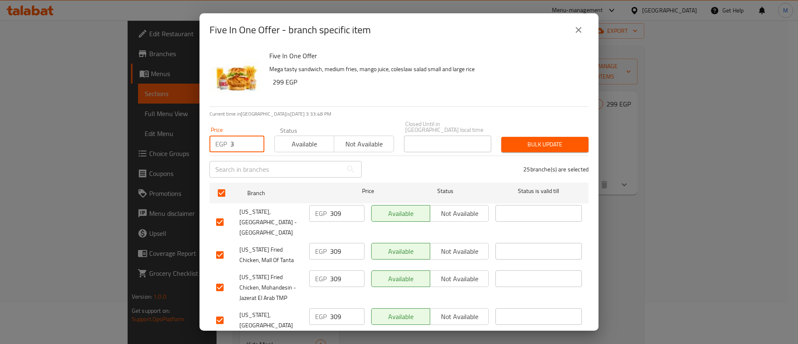
click at [234, 137] on input "3" at bounding box center [247, 144] width 34 height 17
click at [530, 139] on span "Bulk update" at bounding box center [545, 144] width 74 height 10
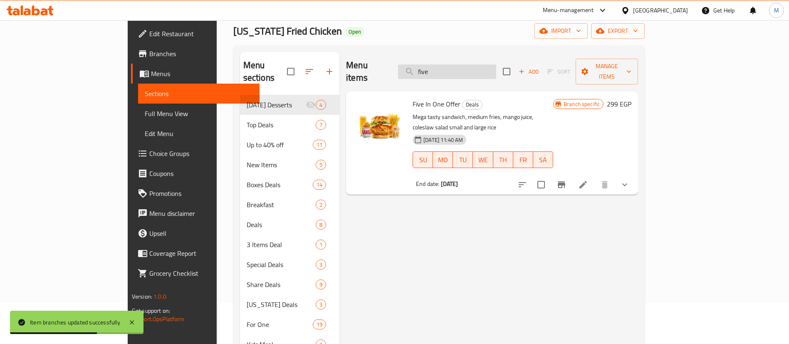
click at [496, 71] on input "five" at bounding box center [447, 71] width 98 height 15
click at [496, 71] on input "d" at bounding box center [447, 71] width 98 height 15
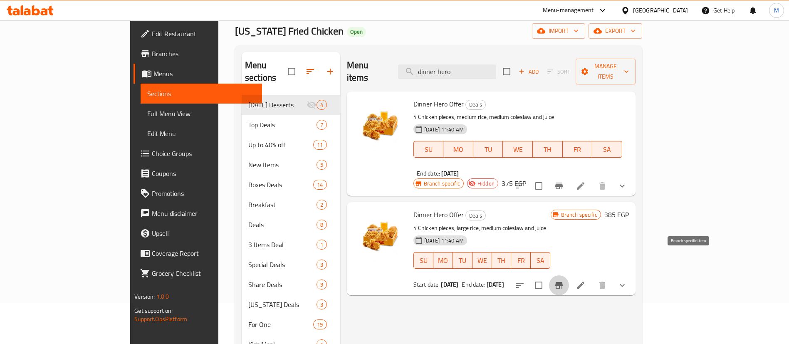
click at [563, 282] on icon "Branch-specific-item" at bounding box center [558, 285] width 7 height 7
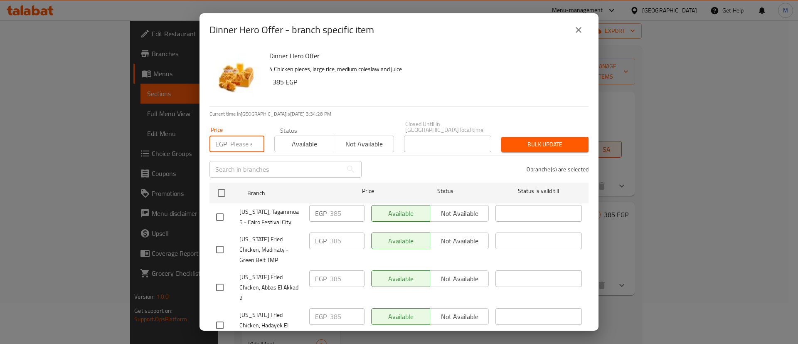
click at [238, 142] on input "number" at bounding box center [247, 144] width 34 height 17
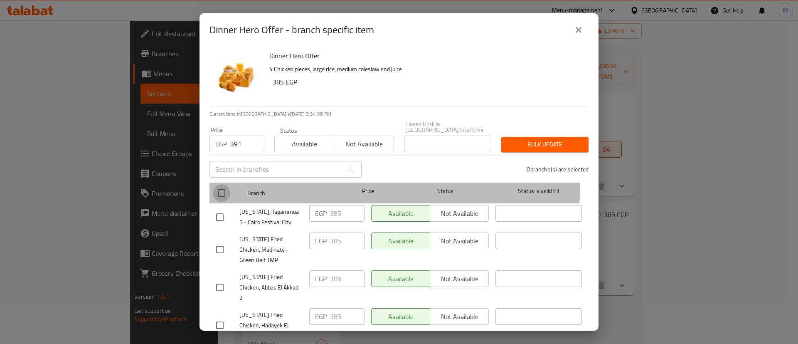
click at [225, 184] on input "checkbox" at bounding box center [221, 192] width 17 height 17
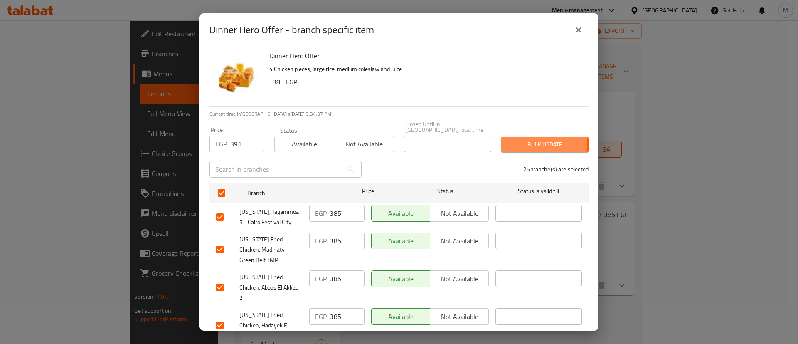
click at [520, 139] on span "Bulk update" at bounding box center [545, 144] width 74 height 10
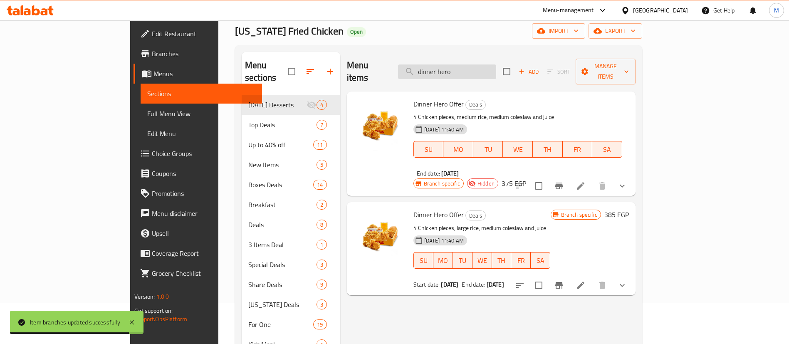
click at [492, 69] on input "dinner hero" at bounding box center [447, 71] width 98 height 15
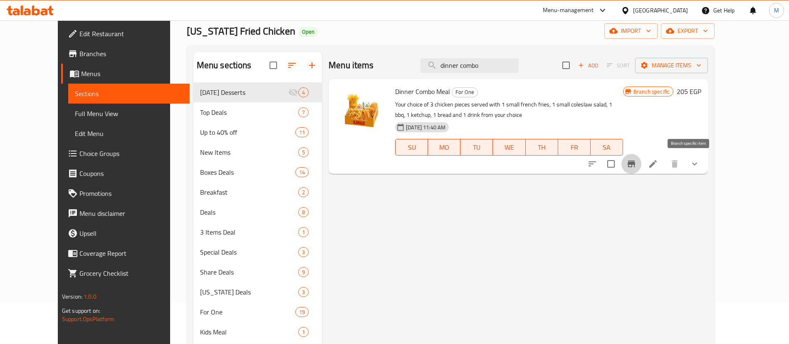
click at [635, 165] on icon "Branch-specific-item" at bounding box center [630, 164] width 7 height 7
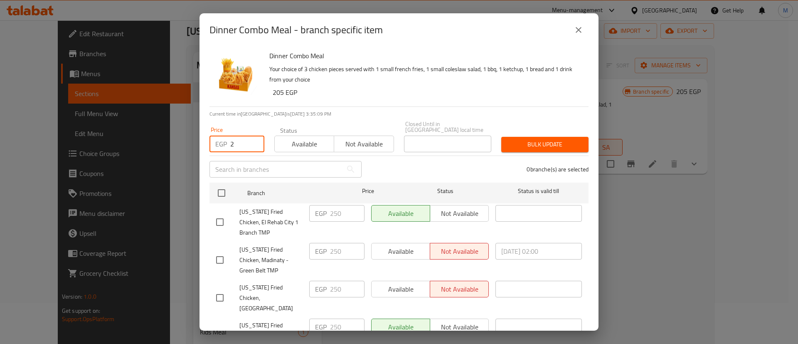
click at [243, 139] on input "2" at bounding box center [247, 144] width 34 height 17
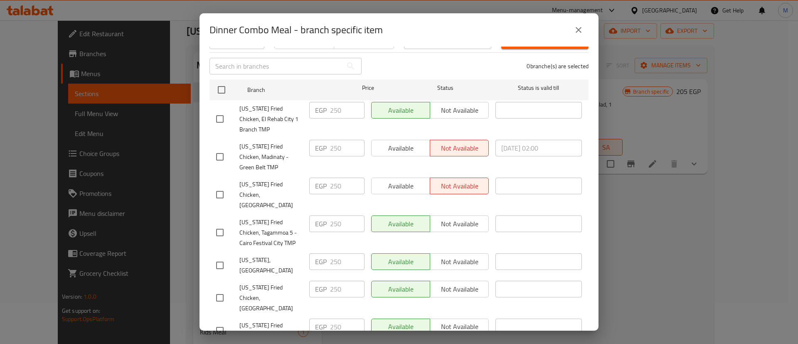
scroll to position [0, 0]
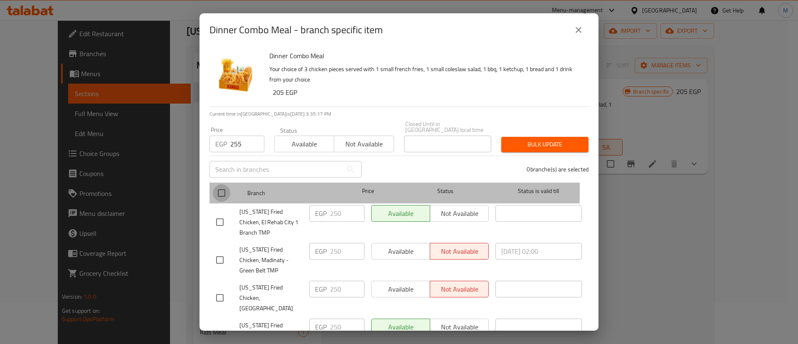
click at [223, 184] on input "checkbox" at bounding box center [221, 192] width 17 height 17
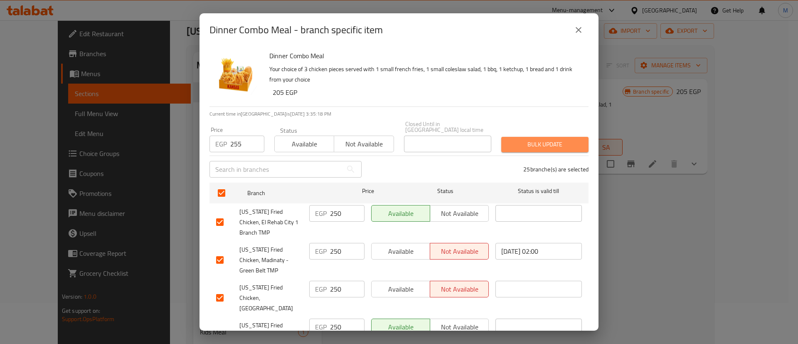
click at [547, 145] on button "Bulk update" at bounding box center [544, 144] width 87 height 15
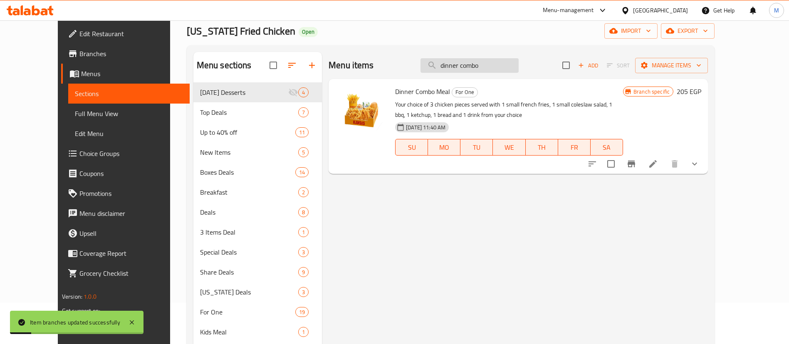
click at [506, 70] on input "dinner combo" at bounding box center [469, 65] width 98 height 15
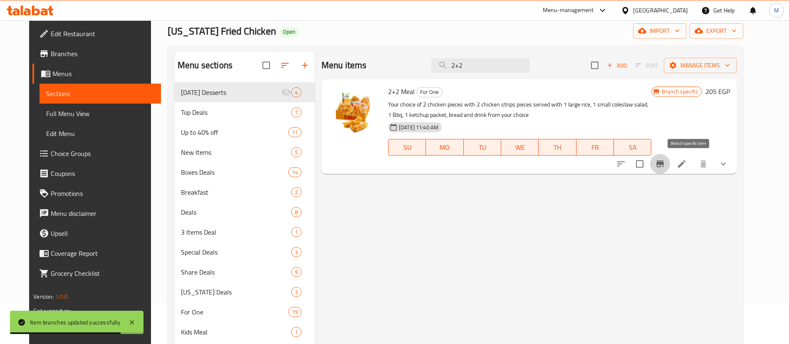
click at [670, 158] on button "Branch-specific-item" at bounding box center [660, 164] width 20 height 20
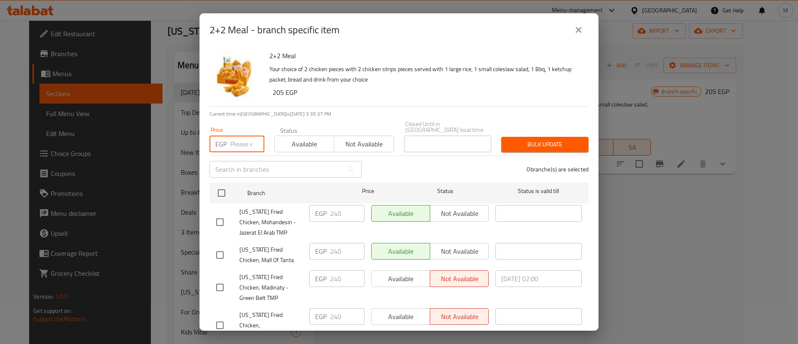
click at [247, 141] on input "number" at bounding box center [247, 144] width 34 height 17
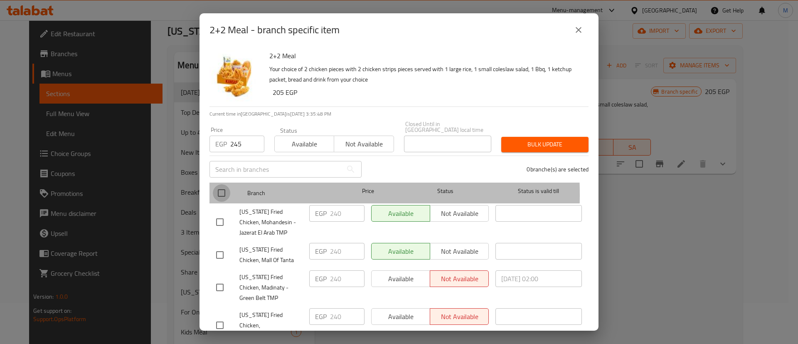
click at [227, 188] on input "checkbox" at bounding box center [221, 192] width 17 height 17
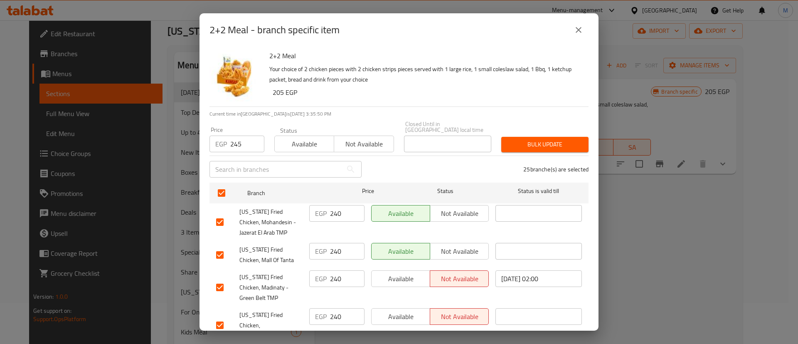
click at [517, 139] on span "Bulk update" at bounding box center [545, 144] width 74 height 10
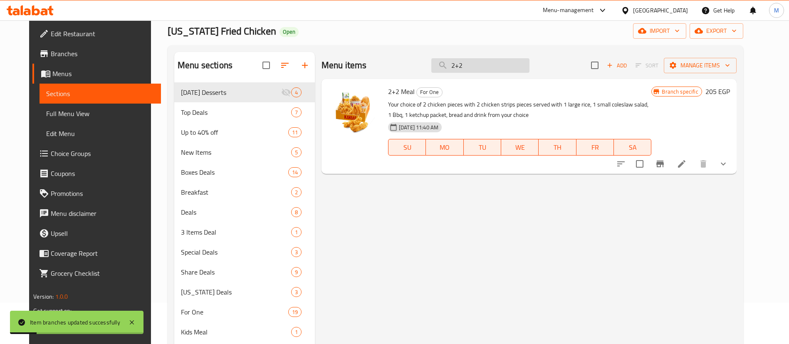
click at [494, 65] on input "2+2" at bounding box center [480, 65] width 98 height 15
click at [494, 65] on input "w" at bounding box center [480, 65] width 98 height 15
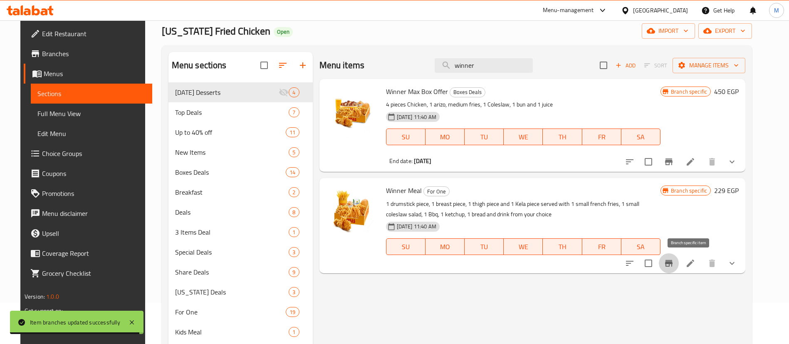
click at [679, 258] on button "Branch-specific-item" at bounding box center [669, 263] width 20 height 20
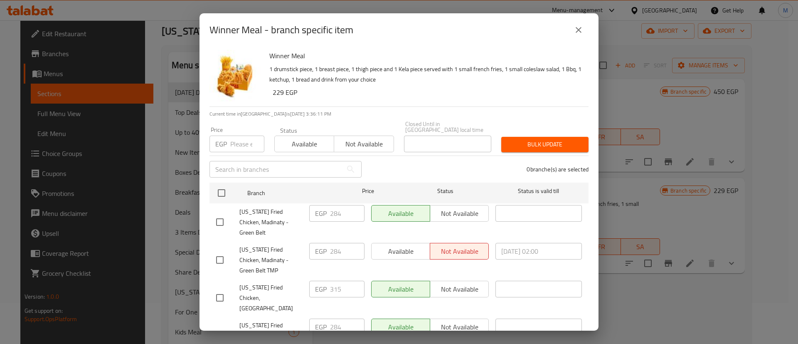
click at [224, 289] on input "checkbox" at bounding box center [219, 297] width 17 height 17
click at [240, 144] on input "number" at bounding box center [247, 144] width 34 height 17
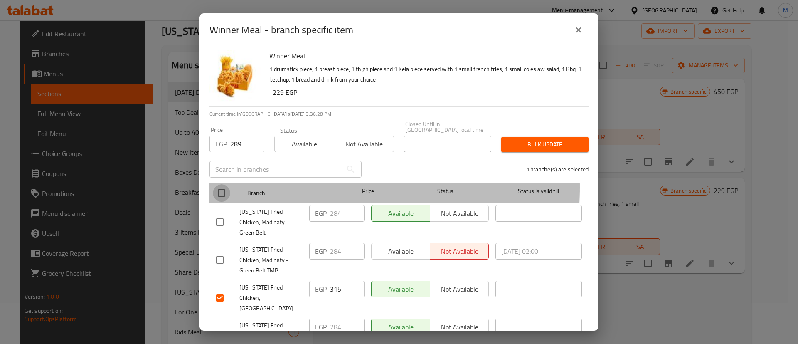
click at [222, 184] on input "checkbox" at bounding box center [221, 192] width 17 height 17
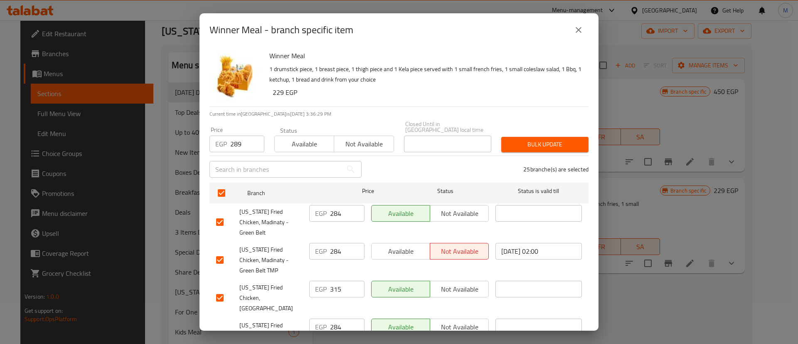
click at [219, 289] on input "checkbox" at bounding box center [219, 297] width 17 height 17
click at [543, 141] on span "Bulk update" at bounding box center [545, 144] width 74 height 10
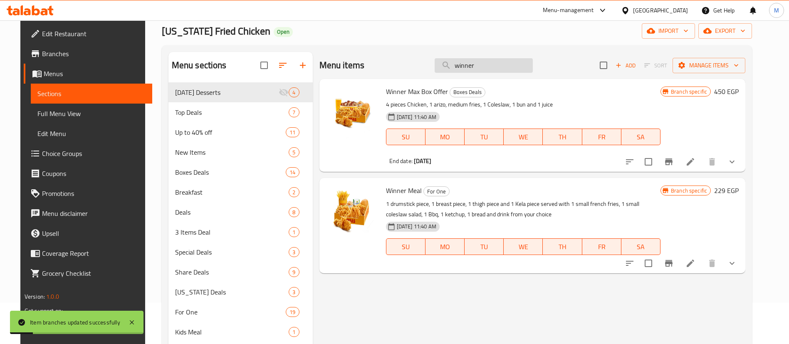
click at [494, 67] on input "winner" at bounding box center [484, 65] width 98 height 15
click at [494, 67] on input "3" at bounding box center [484, 65] width 98 height 15
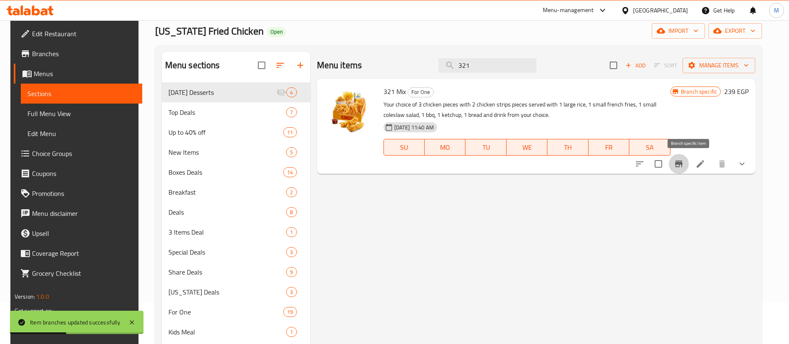
click at [682, 164] on icon "Branch-specific-item" at bounding box center [678, 164] width 7 height 7
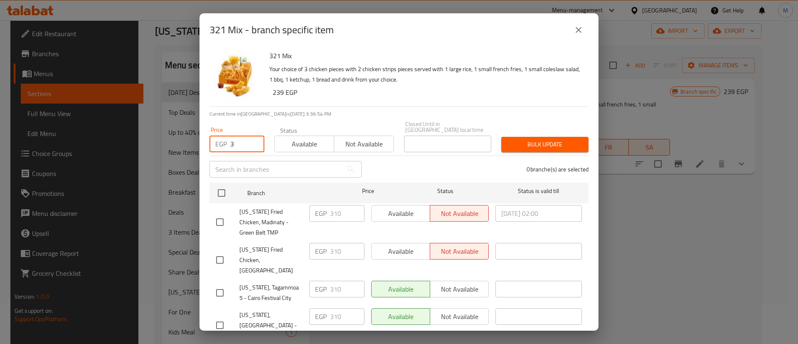
click at [234, 137] on input "3" at bounding box center [247, 144] width 34 height 17
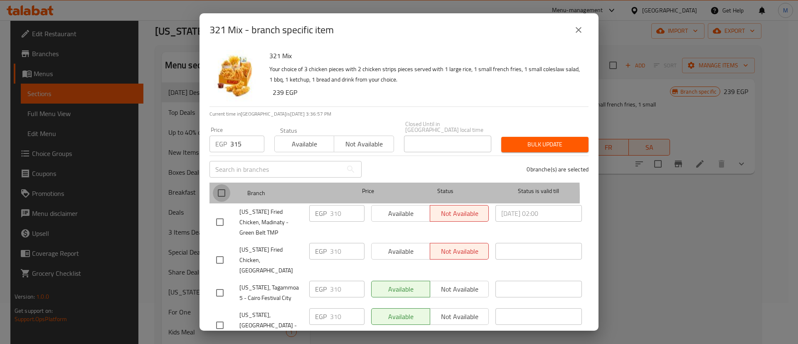
click at [228, 190] on input "checkbox" at bounding box center [221, 192] width 17 height 17
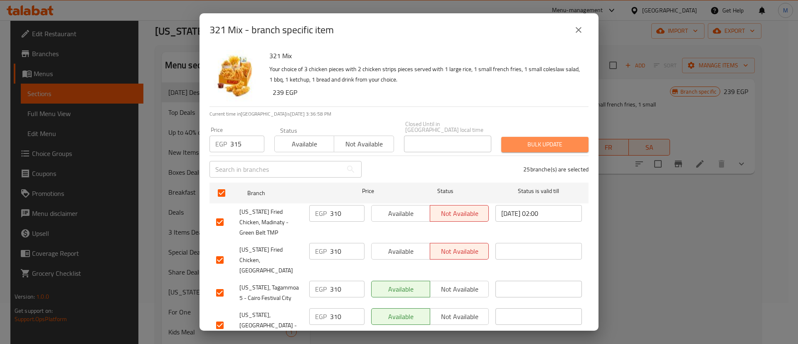
click at [543, 143] on span "Bulk update" at bounding box center [545, 144] width 74 height 10
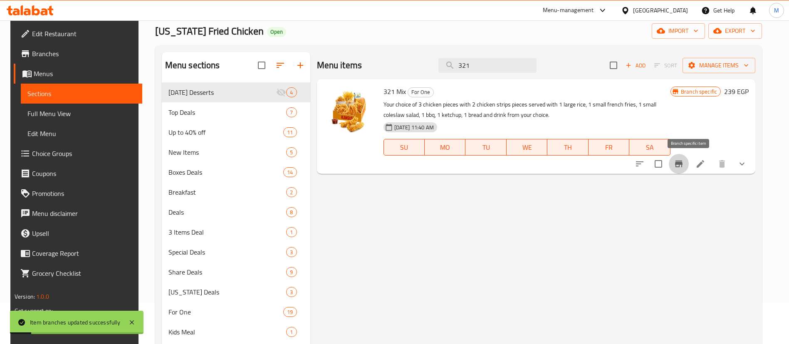
click at [682, 163] on icon "Branch-specific-item" at bounding box center [678, 164] width 7 height 7
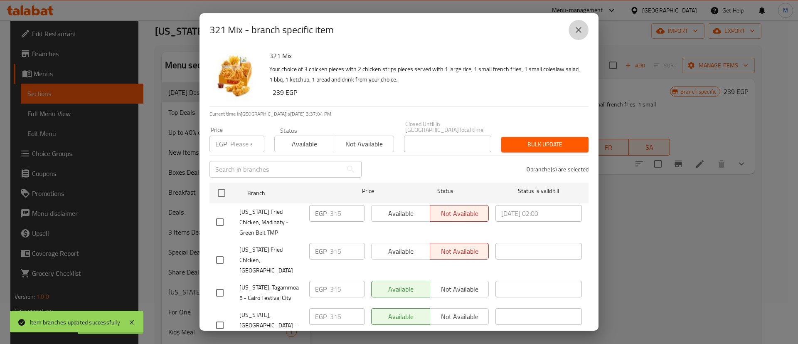
click at [581, 25] on icon "close" at bounding box center [579, 30] width 10 height 10
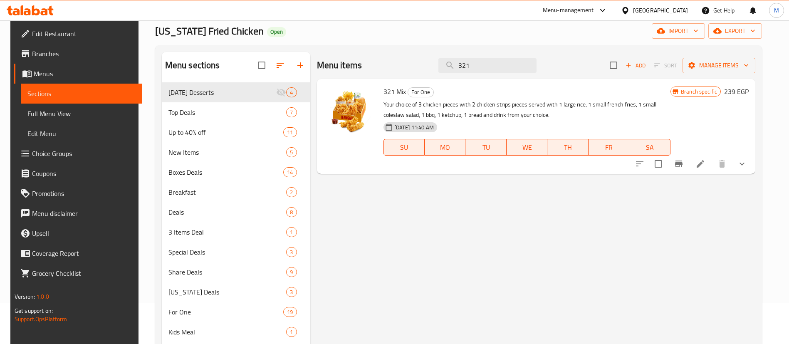
click at [395, 92] on span "321 Mix" at bounding box center [394, 91] width 22 height 12
copy h6 "321 Mix"
click at [516, 69] on input "321" at bounding box center [487, 65] width 98 height 15
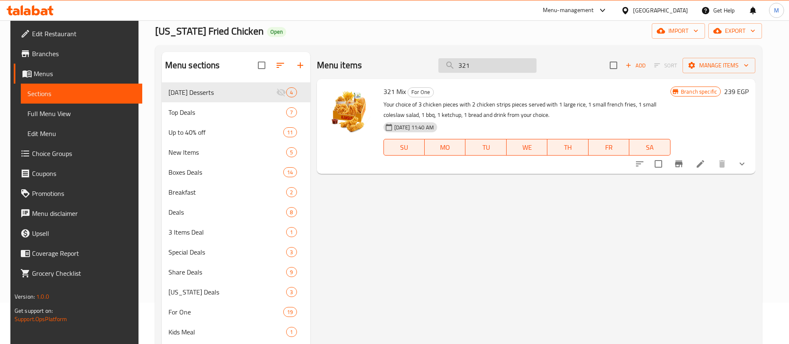
click at [516, 69] on input "321" at bounding box center [487, 65] width 98 height 15
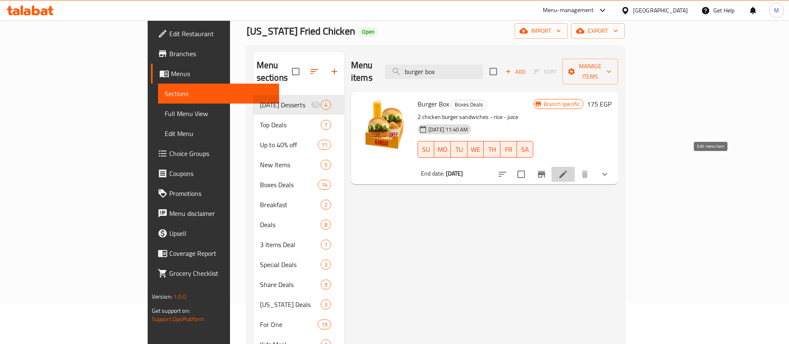
click at [568, 169] on icon at bounding box center [563, 174] width 10 height 10
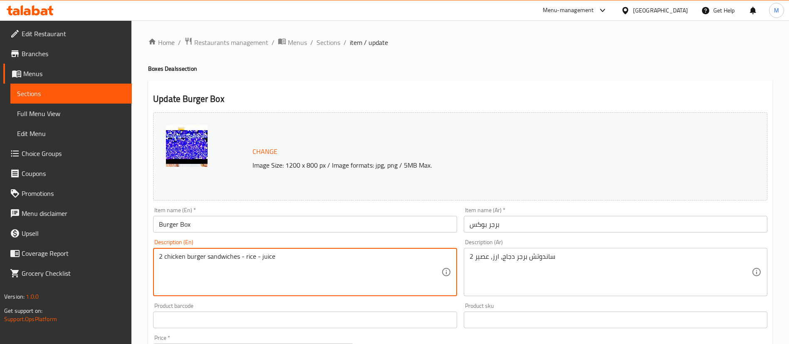
click at [267, 258] on textarea "2 chicken burger sandwiches - rice - juice" at bounding box center [300, 272] width 282 height 40
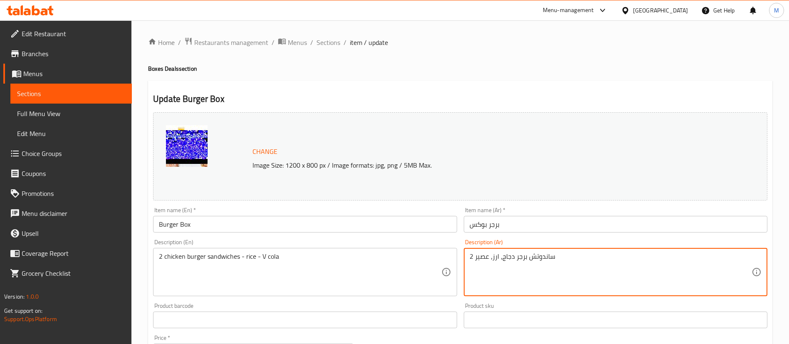
click at [479, 259] on textarea "2 ساندوتش برجر دجاج، ارز، عصير" at bounding box center [610, 272] width 282 height 40
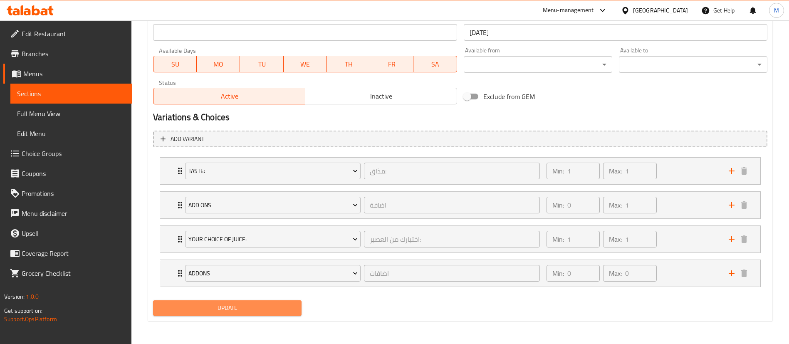
click at [250, 306] on span "Update" at bounding box center [227, 308] width 135 height 10
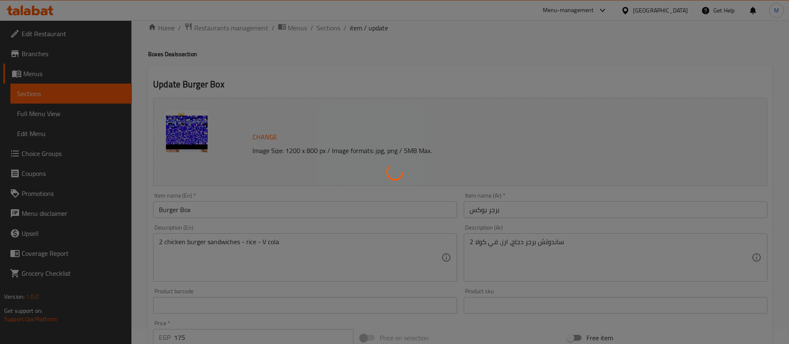
scroll to position [0, 0]
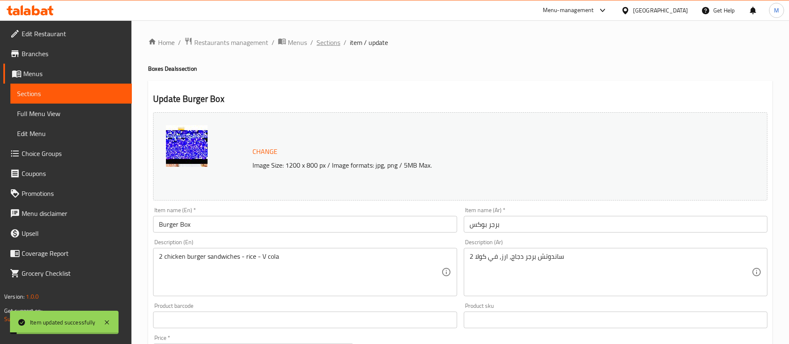
click at [328, 41] on span "Sections" at bounding box center [328, 42] width 24 height 10
click at [325, 42] on span "Sections" at bounding box center [328, 42] width 24 height 10
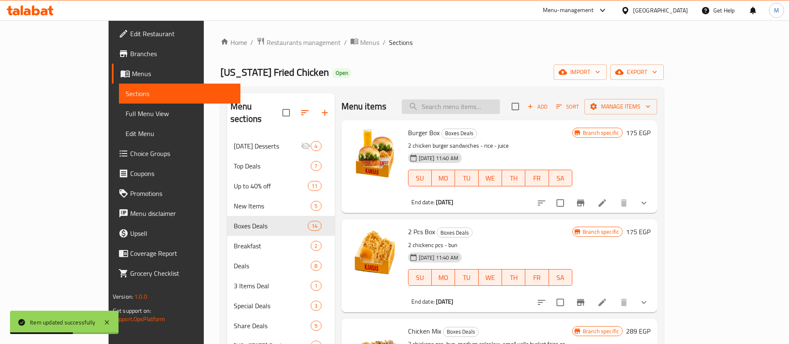
click at [500, 113] on input "search" at bounding box center [451, 106] width 98 height 15
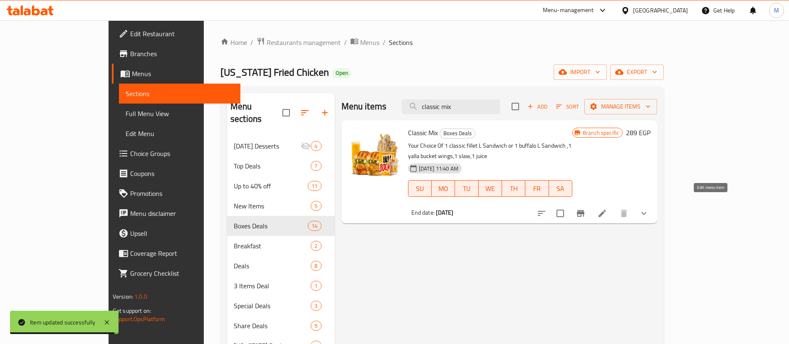
click at [607, 208] on icon at bounding box center [602, 213] width 10 height 10
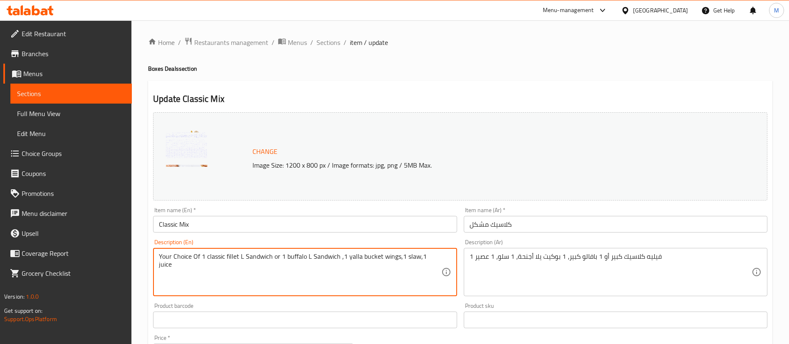
click at [428, 257] on textarea "Your Choice Of 1 classic fillet L Sandwich or 1 buffalo L Sandwich ,1 yalla buc…" at bounding box center [300, 272] width 282 height 40
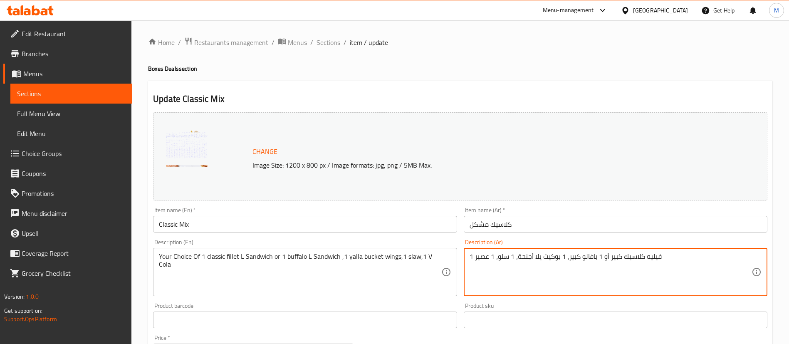
click at [483, 256] on textarea "1 فيليه كلاسيك كبير أو 1 بافالو كبير، 1 بوكيت يلا أجنحة، 1 سلو، 1 عصير" at bounding box center [610, 272] width 282 height 40
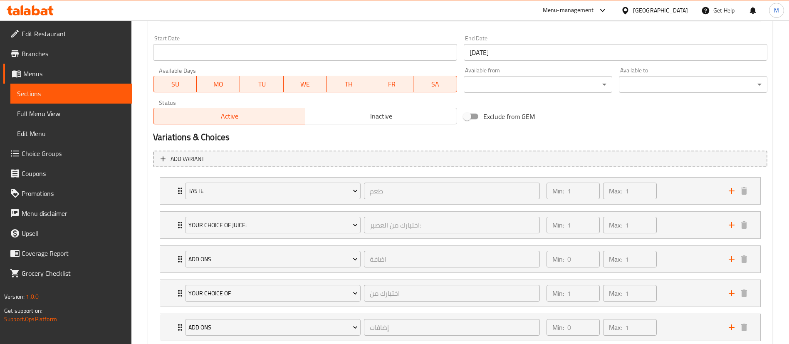
scroll to position [406, 0]
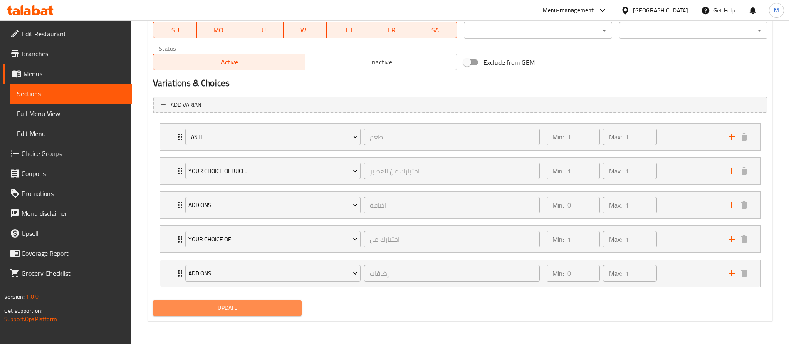
click at [231, 311] on span "Update" at bounding box center [227, 308] width 135 height 10
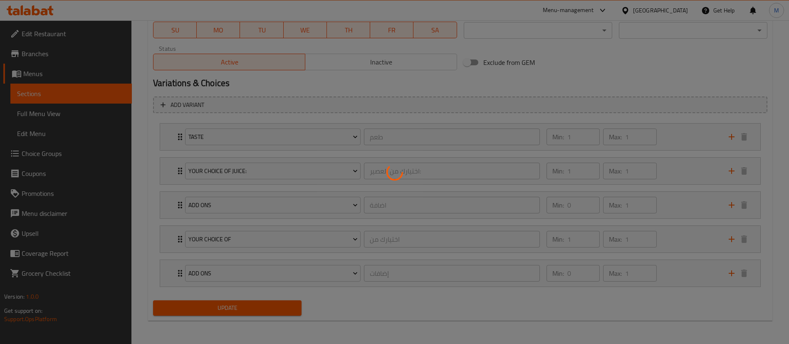
scroll to position [0, 0]
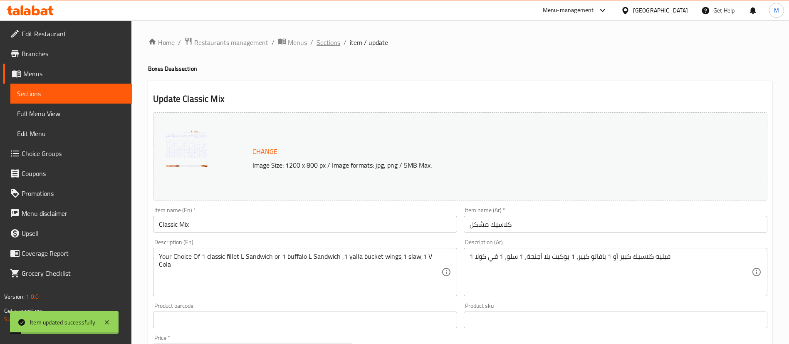
click at [331, 44] on span "Sections" at bounding box center [328, 42] width 24 height 10
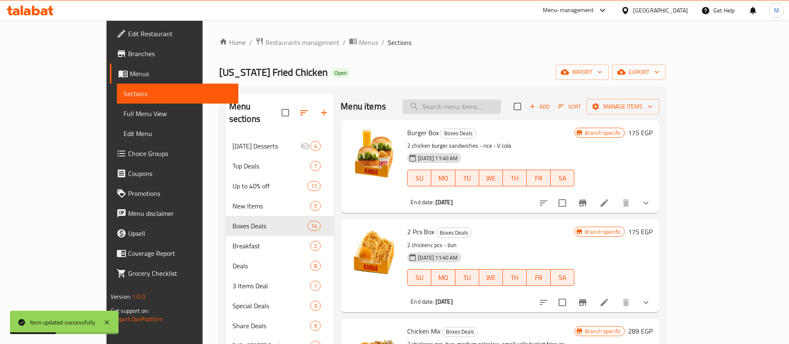
click at [464, 106] on input "search" at bounding box center [452, 106] width 98 height 15
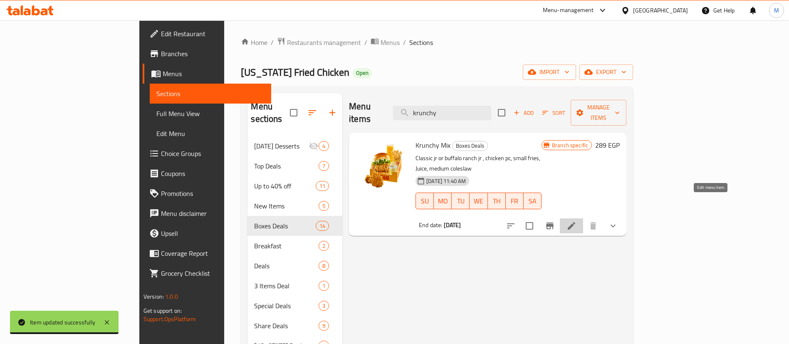
click at [575, 222] on icon at bounding box center [571, 225] width 7 height 7
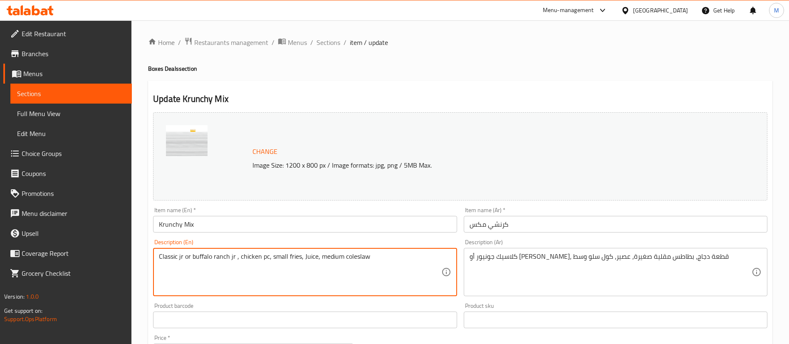
click at [302, 257] on textarea "Classic jr or buffalo ranch jr , chicken pc, small fries, Juice, medium coleslaw" at bounding box center [300, 272] width 282 height 40
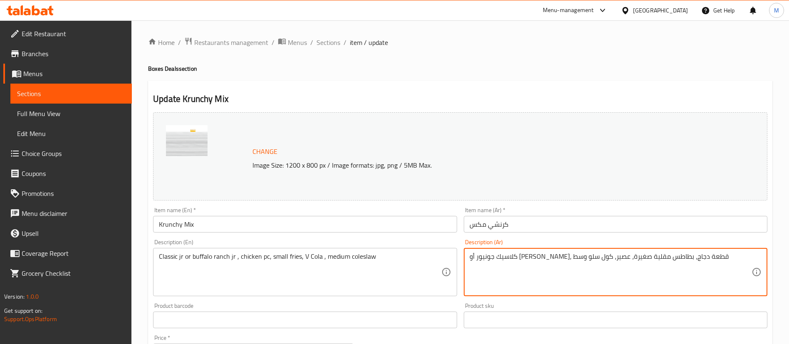
click at [519, 257] on textarea "كلاسيك جونيور أو [PERSON_NAME]، قطعة دجاج، بطاطس مقلية صغيرة، عصير، كول سلو وسط" at bounding box center [610, 272] width 282 height 40
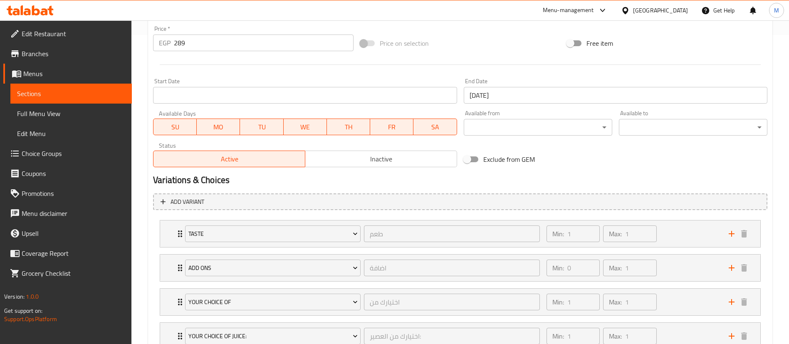
scroll to position [406, 0]
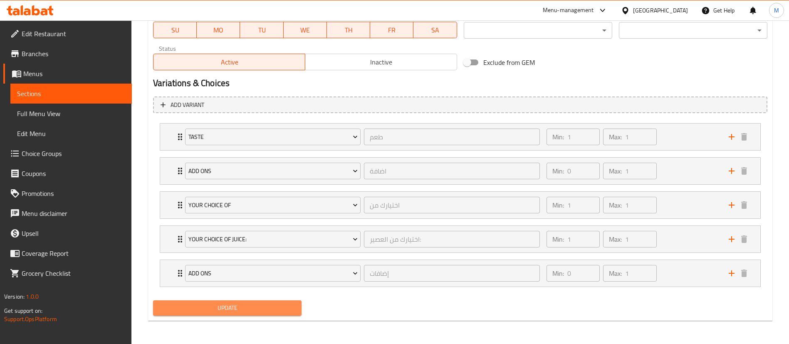
click at [264, 314] on button "Update" at bounding box center [227, 307] width 148 height 15
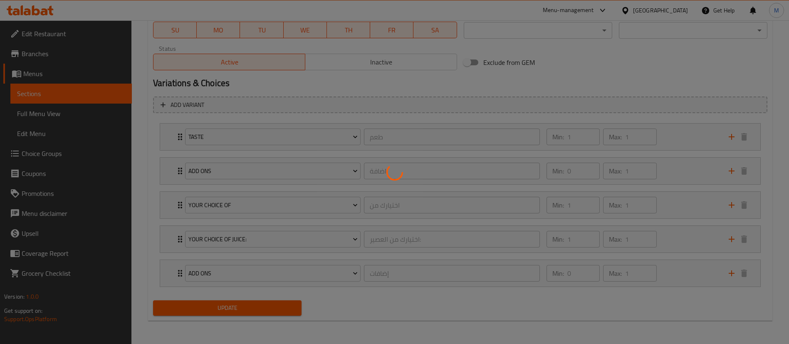
scroll to position [0, 0]
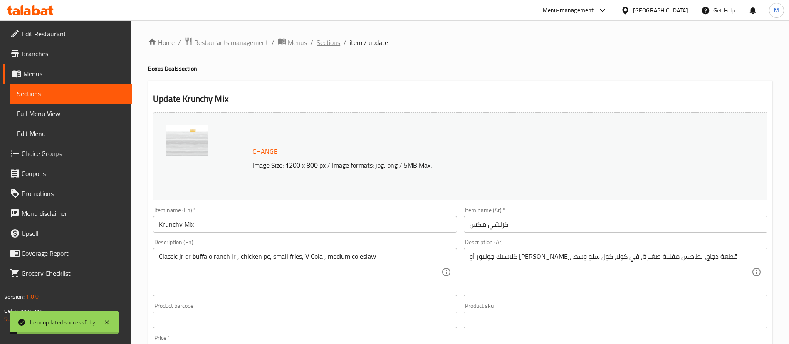
click at [331, 39] on span "Sections" at bounding box center [328, 42] width 24 height 10
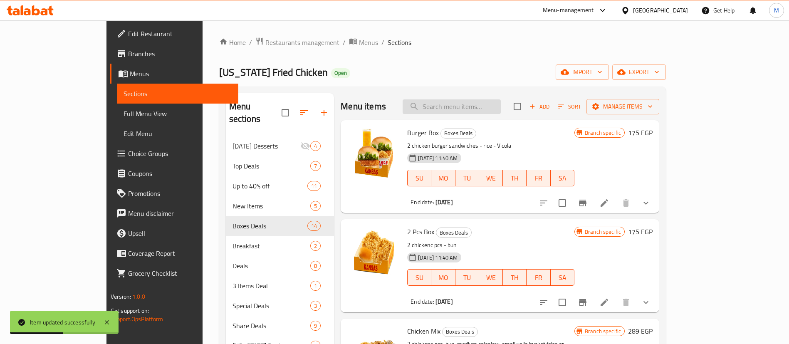
click at [466, 111] on input "search" at bounding box center [452, 106] width 98 height 15
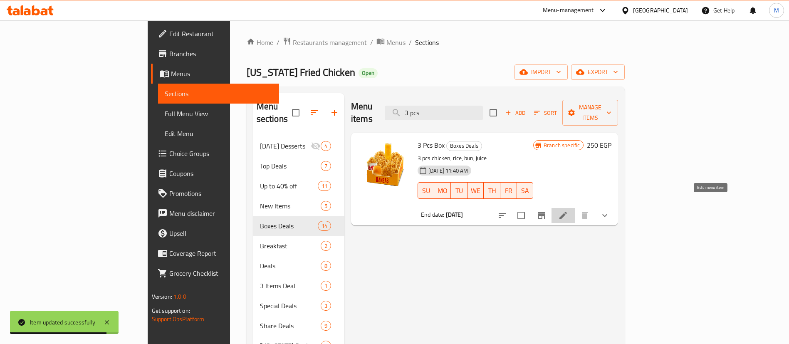
click at [568, 210] on icon at bounding box center [563, 215] width 10 height 10
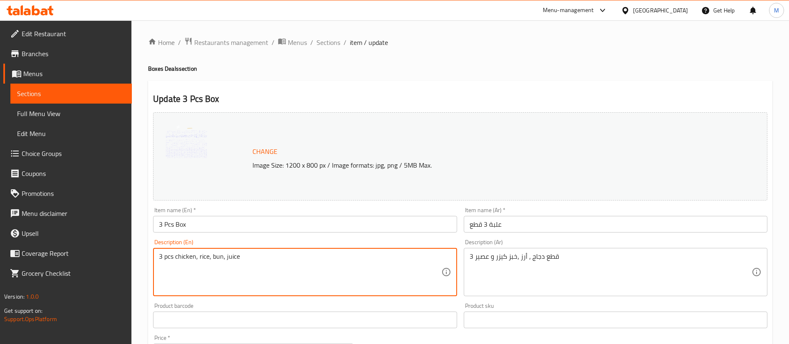
click at [232, 256] on textarea "3 pcs chicken, rice, bun, juice" at bounding box center [300, 272] width 282 height 40
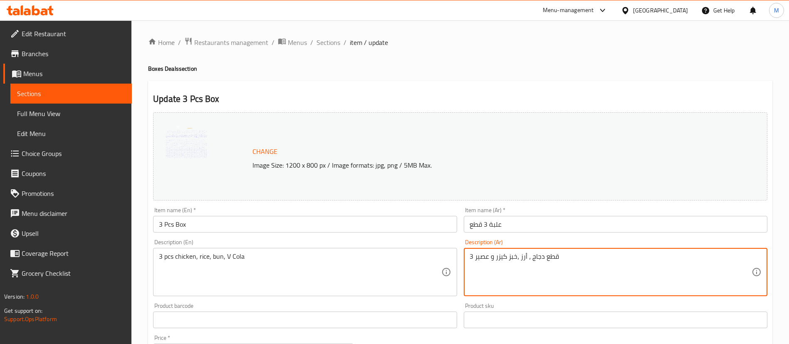
click at [482, 254] on textarea "3 قطع دجاج ، أرز ،خبز كيزر و عصير" at bounding box center [610, 272] width 282 height 40
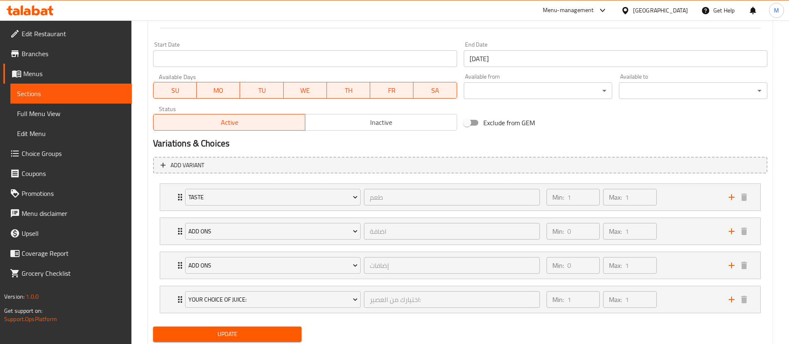
scroll to position [372, 0]
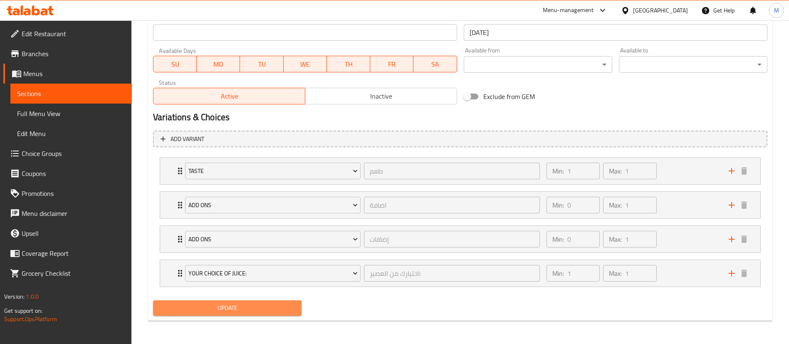
click at [273, 312] on span "Update" at bounding box center [227, 308] width 135 height 10
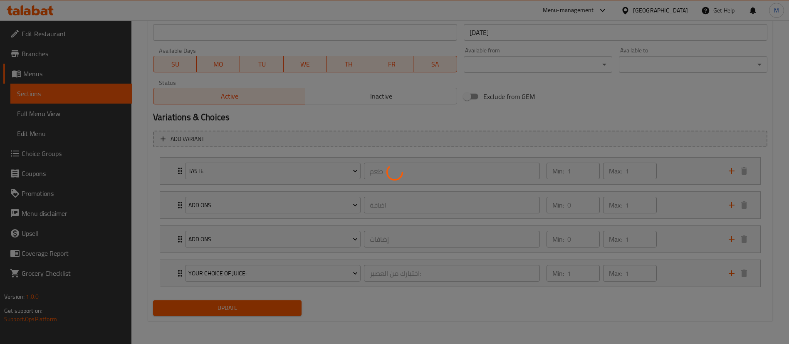
scroll to position [0, 0]
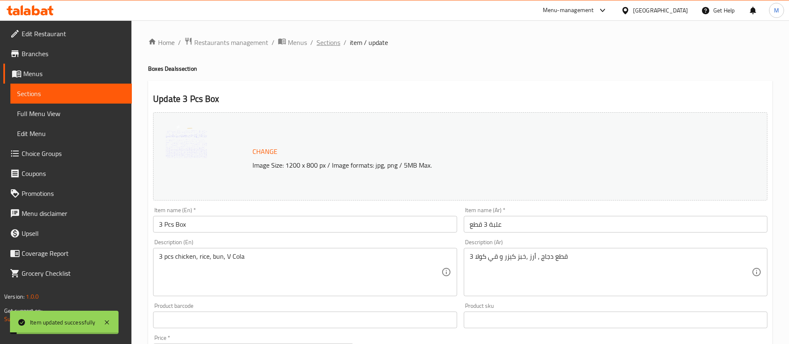
click at [329, 44] on span "Sections" at bounding box center [328, 42] width 24 height 10
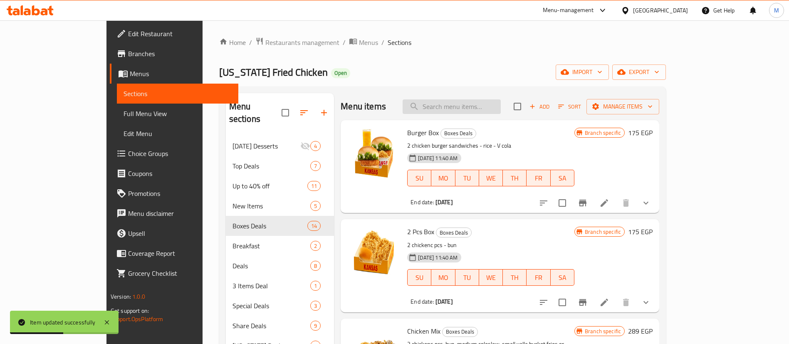
click at [500, 107] on input "search" at bounding box center [452, 106] width 98 height 15
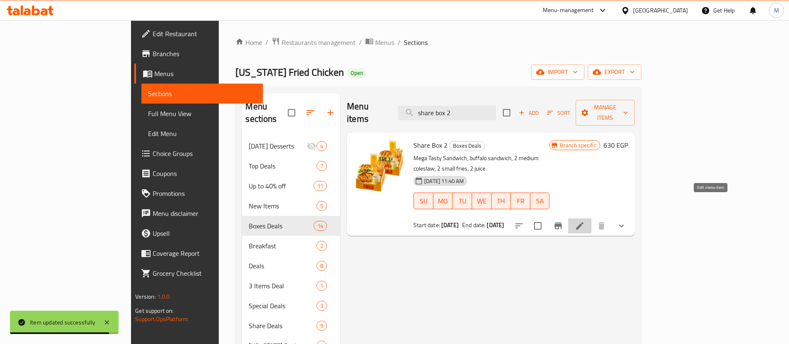
click at [585, 221] on icon at bounding box center [580, 226] width 10 height 10
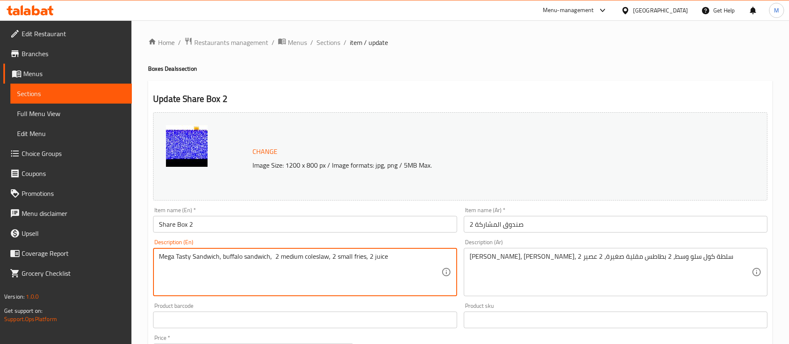
click at [373, 259] on textarea "Mega Tasty Sandwich, buffalo sandwich, 2 medium coleslaw, 2 small fries, 2 juice" at bounding box center [300, 272] width 282 height 40
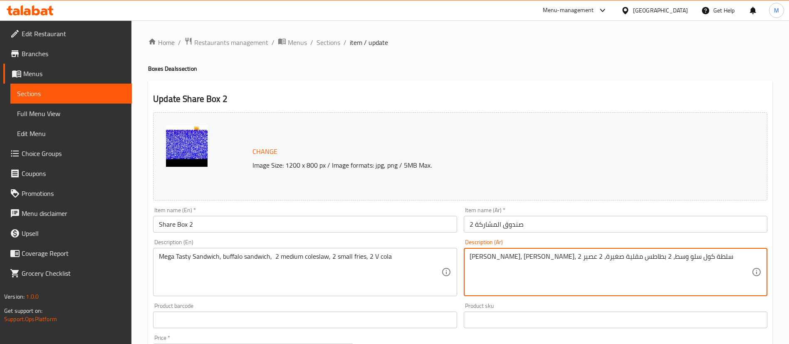
click at [476, 259] on textarea "[PERSON_NAME]، [PERSON_NAME]، 2 سلطة كول سلو وسط، 2 بطاطس مقلية صغيرة، 2 عصير" at bounding box center [610, 272] width 282 height 40
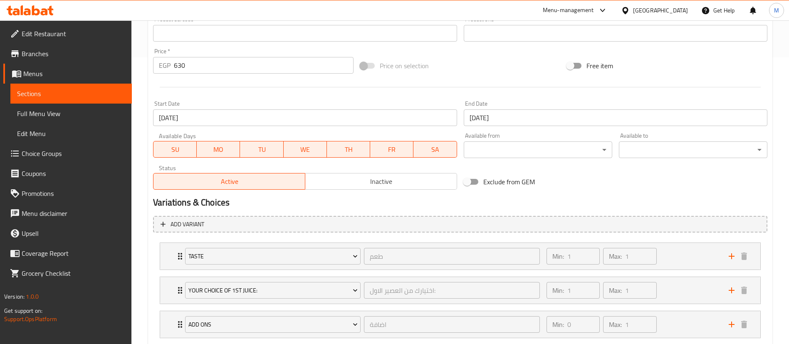
scroll to position [406, 0]
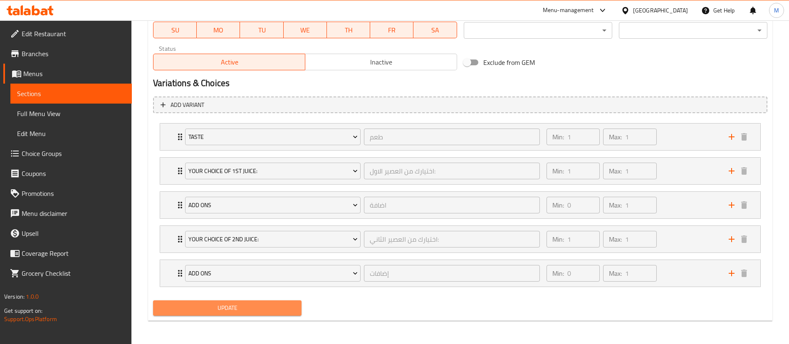
click at [247, 306] on span "Update" at bounding box center [227, 308] width 135 height 10
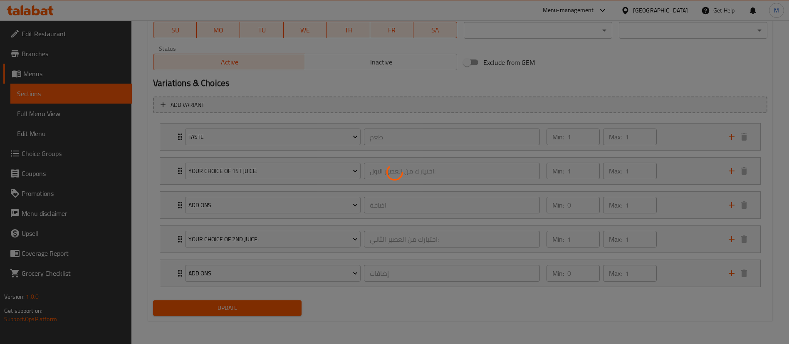
scroll to position [0, 0]
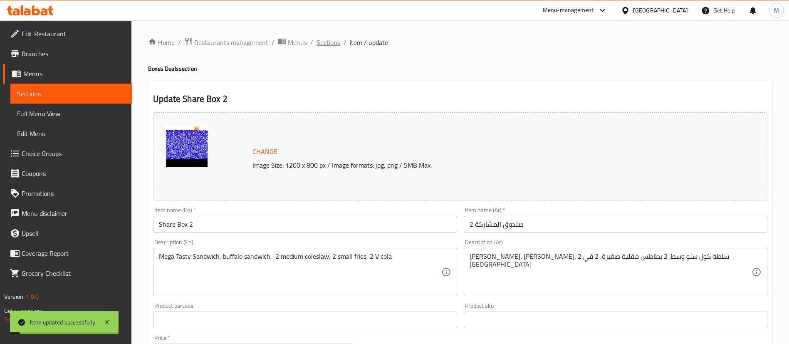
click at [329, 42] on span "Sections" at bounding box center [328, 42] width 24 height 10
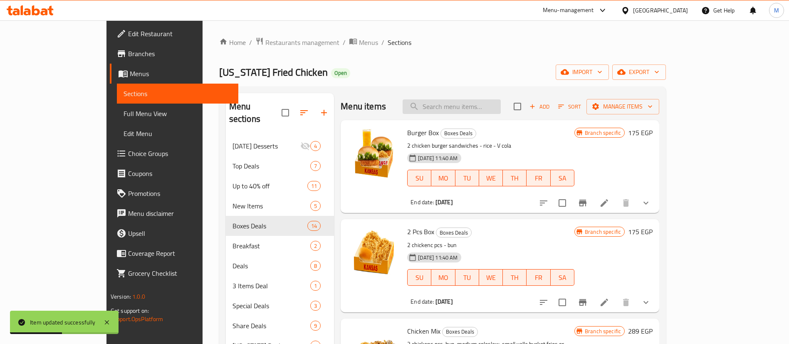
click at [501, 109] on input "search" at bounding box center [452, 106] width 98 height 15
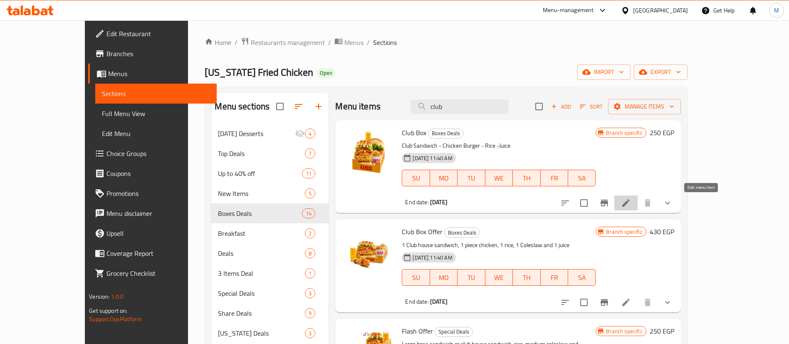
click at [631, 202] on icon at bounding box center [626, 203] width 10 height 10
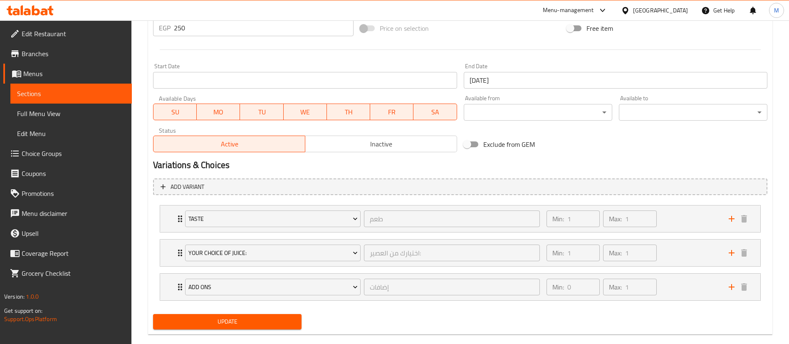
scroll to position [325, 0]
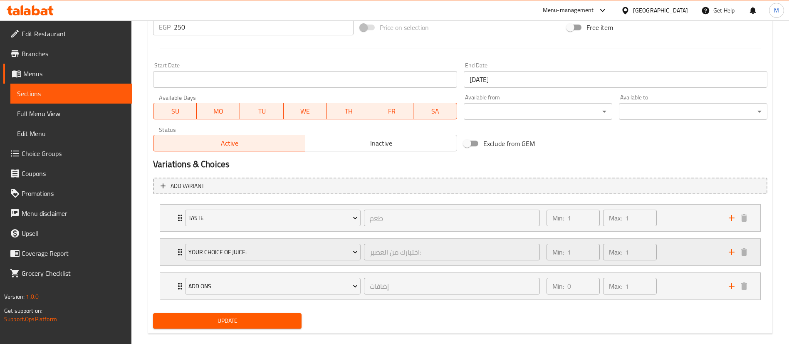
click at [174, 231] on div "Your Choice of Juice: اختيارك من العصير: ​ Min: 1 ​ Max: 1 ​" at bounding box center [460, 218] width 600 height 27
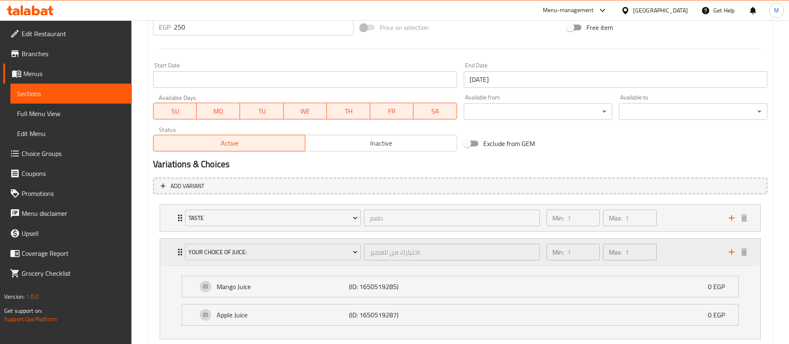
click at [174, 253] on div "Your Choice of Juice: اختيارك من العصير: ​ Min: 1 ​ Max: 1 ​" at bounding box center [460, 252] width 600 height 27
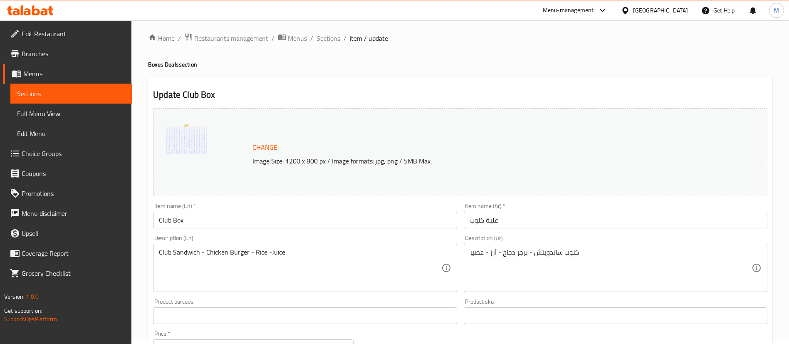
scroll to position [0, 0]
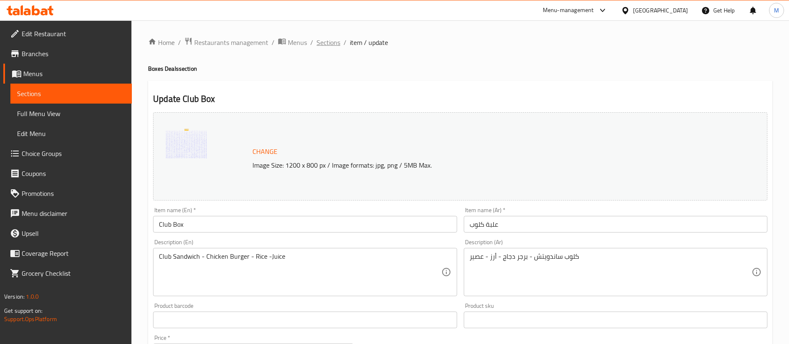
click at [328, 42] on span "Sections" at bounding box center [328, 42] width 24 height 10
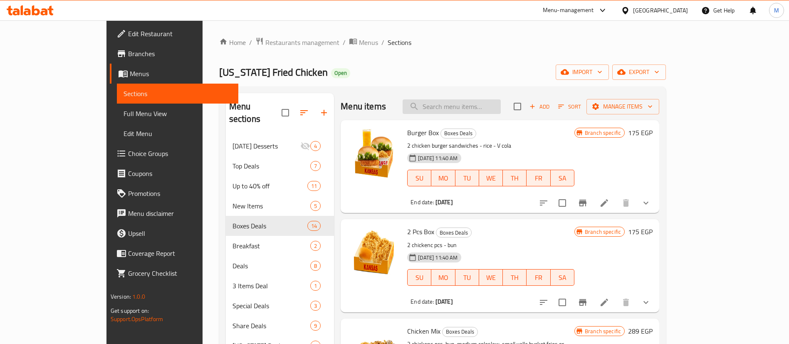
click at [485, 108] on input "search" at bounding box center [452, 106] width 98 height 15
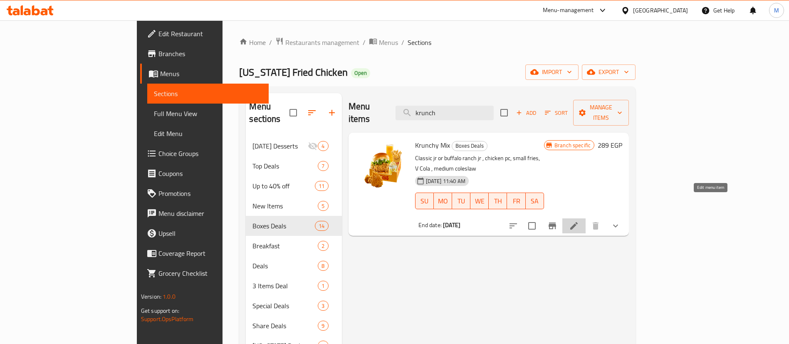
click at [579, 221] on icon at bounding box center [574, 226] width 10 height 10
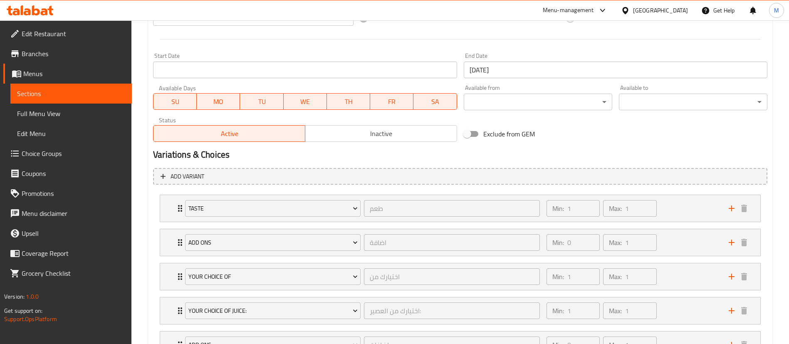
scroll to position [406, 0]
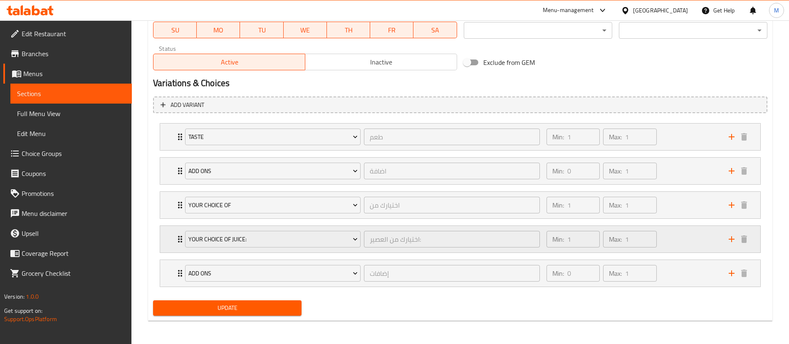
click at [166, 150] on div "Your Choice of Juice: اختيارك من العصير: ​ Min: 1 ​ Max: 1 ​" at bounding box center [460, 136] width 600 height 27
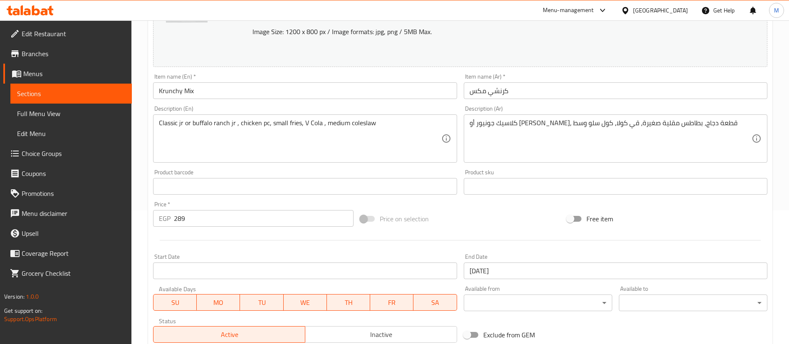
scroll to position [0, 0]
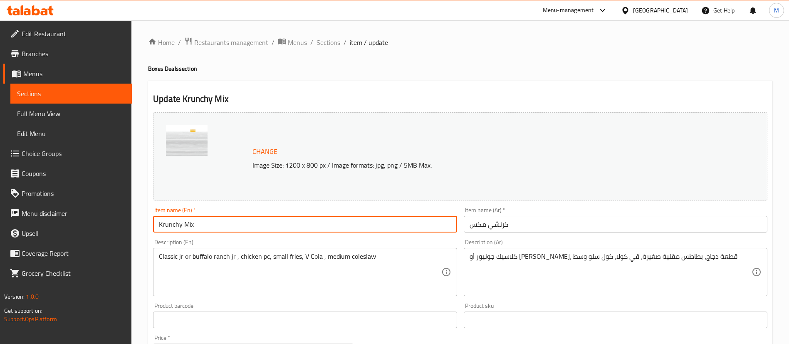
click at [297, 224] on input "Krunchy Mix" at bounding box center [305, 224] width 304 height 17
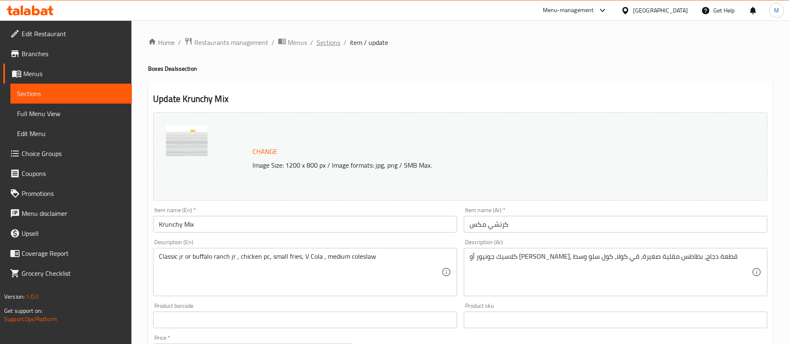
click at [328, 41] on span "Sections" at bounding box center [328, 42] width 24 height 10
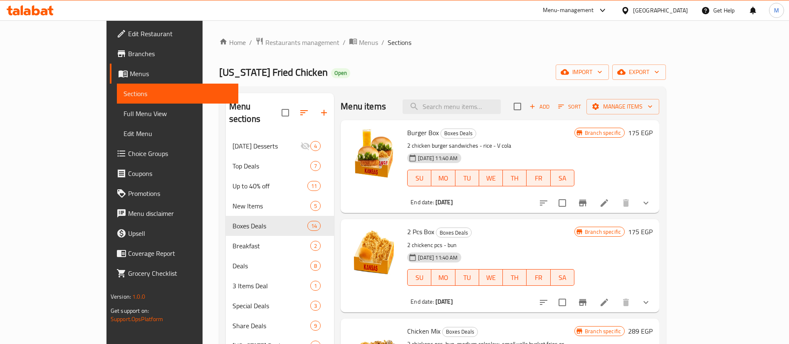
click at [407, 132] on span "Burger Box" at bounding box center [423, 132] width 32 height 12
copy h6 "Burger Box"
click at [407, 132] on span "Burger Box" at bounding box center [423, 132] width 32 height 12
click at [501, 104] on input "search" at bounding box center [452, 106] width 98 height 15
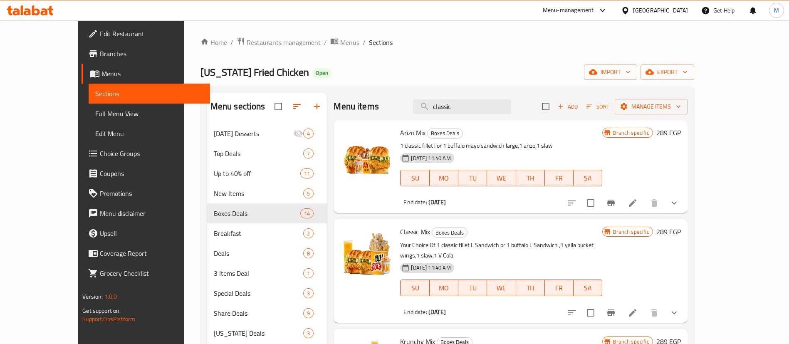
click at [400, 237] on span "Classic Mix" at bounding box center [415, 231] width 30 height 12
copy h6 "Classic Mix"
drag, startPoint x: 486, startPoint y: 99, endPoint x: 487, endPoint y: 109, distance: 10.4
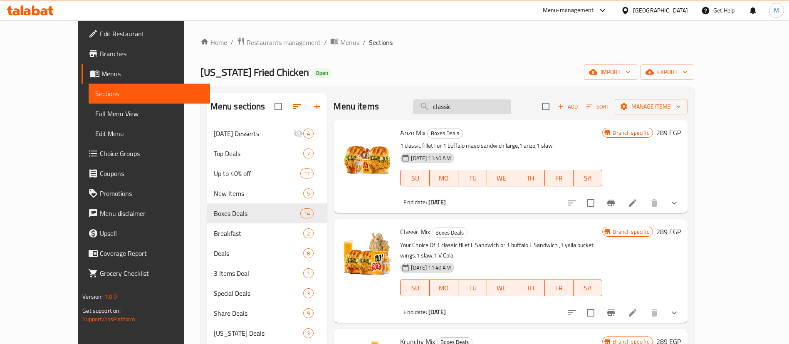
click at [487, 109] on div "Menu items classic Add Sort Manage items" at bounding box center [509, 106] width 353 height 27
click at [487, 109] on input "classic" at bounding box center [462, 106] width 98 height 15
click at [487, 109] on input "3" at bounding box center [462, 106] width 98 height 15
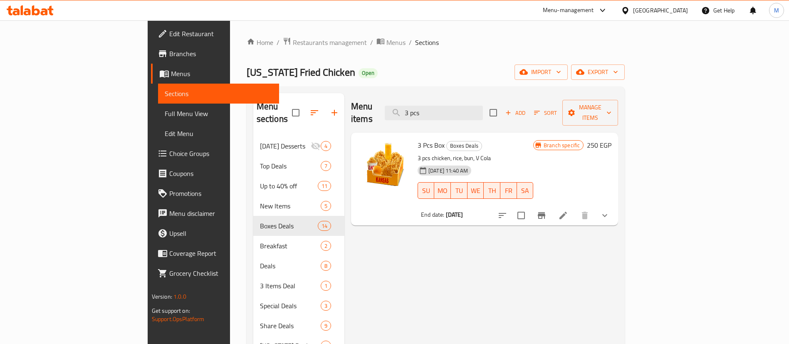
click at [417, 139] on span "3 Pcs Box" at bounding box center [430, 145] width 27 height 12
copy h6 "3 Pcs Box"
click at [417, 139] on span "3 Pcs Box" at bounding box center [430, 145] width 27 height 12
click at [504, 112] on div "Menu items 3 pcs Add Sort Manage items" at bounding box center [484, 113] width 267 height 40
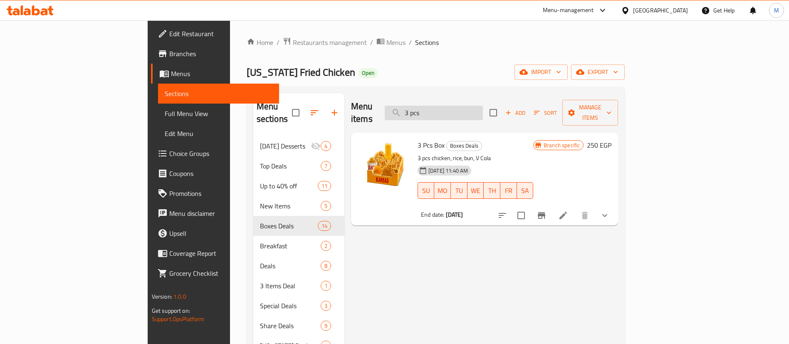
click at [483, 112] on input "3 pcs" at bounding box center [434, 113] width 98 height 15
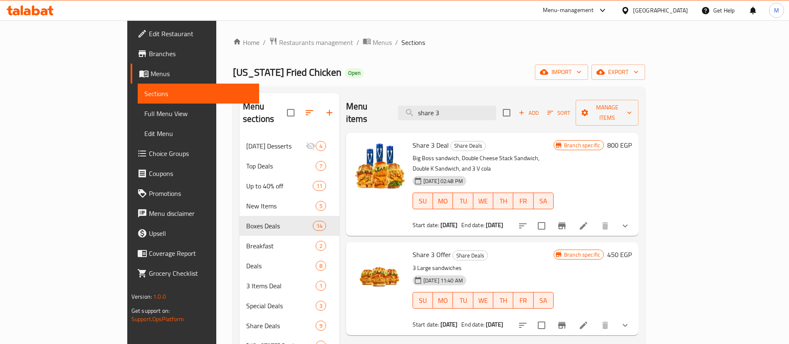
click at [412, 248] on span "Share 3 Offer" at bounding box center [431, 254] width 38 height 12
copy h6 "Share 3 Offer"
click at [496, 106] on input "share 3" at bounding box center [447, 113] width 98 height 15
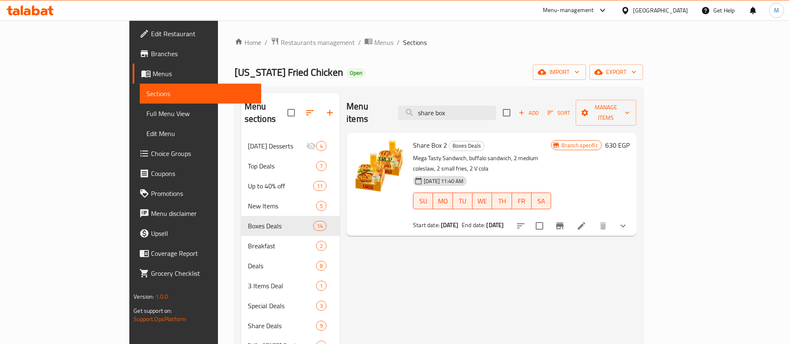
click at [413, 139] on span "Share Box 2" at bounding box center [430, 145] width 34 height 12
copy h6 "Share Box 2"
click at [413, 139] on span "Share Box 2" at bounding box center [430, 145] width 34 height 12
click at [496, 111] on input "share box" at bounding box center [447, 113] width 98 height 15
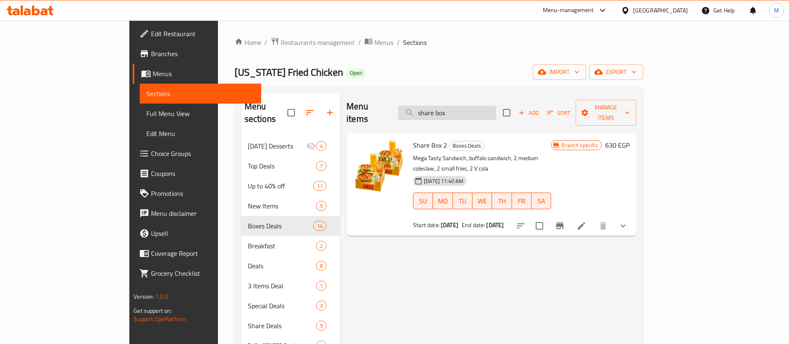
click at [496, 111] on input "share box" at bounding box center [447, 113] width 98 height 15
click at [496, 111] on input "w" at bounding box center [447, 113] width 98 height 15
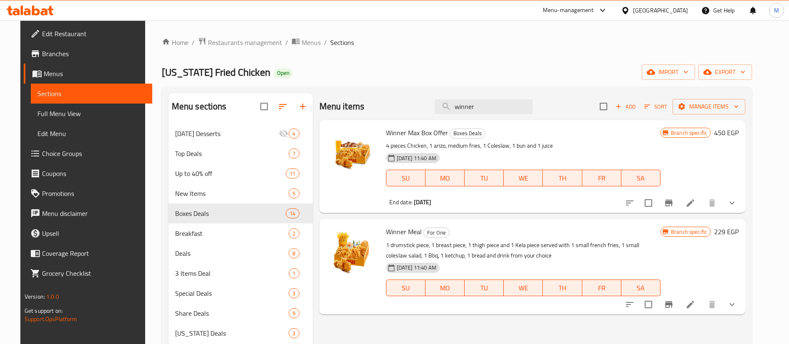
click at [427, 132] on span "Winner Max Box Offer" at bounding box center [417, 132] width 62 height 12
copy h6 "Winner Max Box Offer"
click at [427, 132] on span "Winner Max Box Offer" at bounding box center [417, 132] width 62 height 12
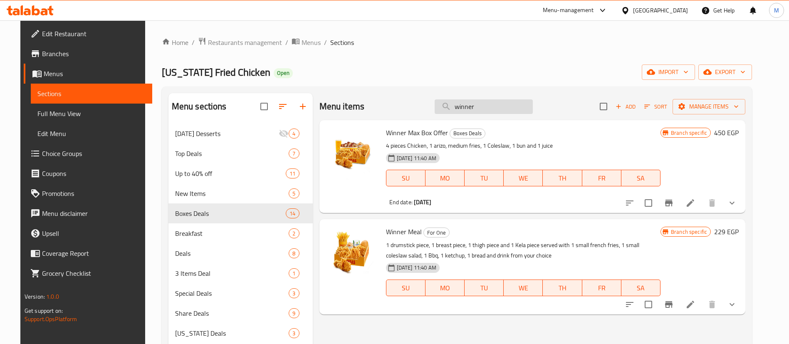
click at [510, 108] on input "winner" at bounding box center [484, 106] width 98 height 15
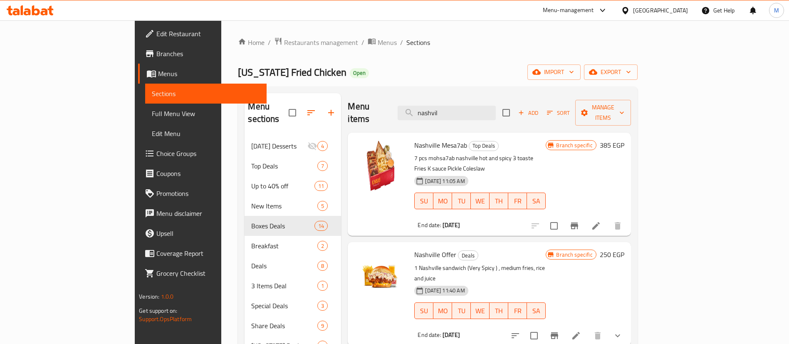
click at [414, 248] on span "Nashville Offer" at bounding box center [435, 254] width 42 height 12
copy h6 "Nashville Offer"
click at [414, 248] on span "Nashville Offer" at bounding box center [435, 254] width 42 height 12
click at [491, 109] on input "nashvil" at bounding box center [447, 113] width 98 height 15
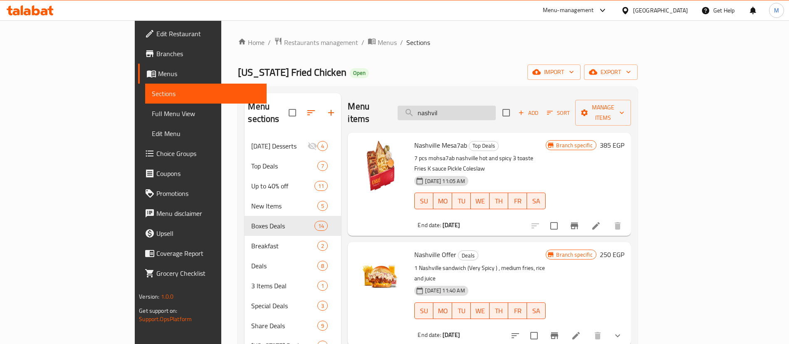
click at [491, 109] on input "nashvil" at bounding box center [447, 113] width 98 height 15
click at [491, 109] on input "f" at bounding box center [447, 113] width 98 height 15
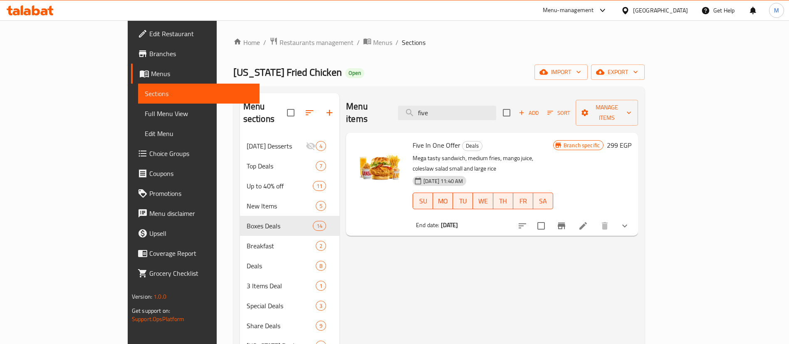
click at [413, 139] on span "Five In One Offer" at bounding box center [436, 145] width 48 height 12
copy h6 "Five In One Offer"
click at [490, 106] on input "five" at bounding box center [447, 113] width 98 height 15
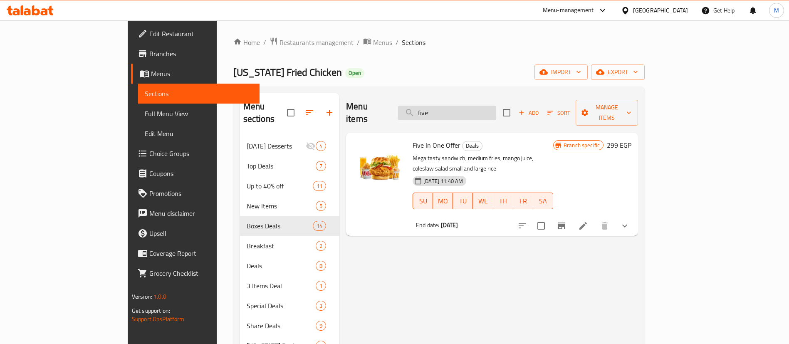
click at [490, 106] on input "five" at bounding box center [447, 113] width 98 height 15
click at [490, 106] on input "d" at bounding box center [447, 113] width 98 height 15
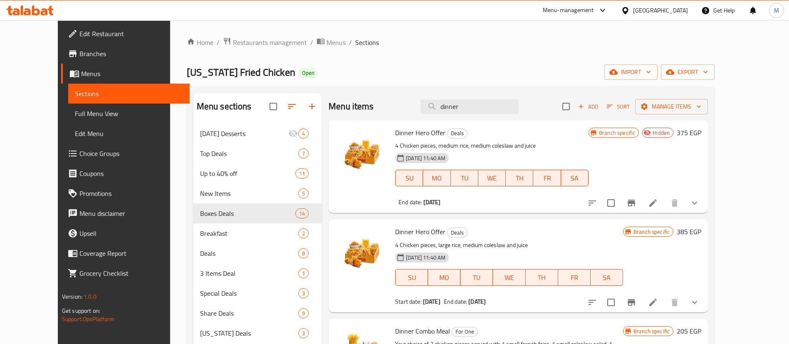
click at [415, 133] on span "Dinner Hero Offer" at bounding box center [420, 132] width 50 height 12
click at [407, 225] on span "Dinner Hero Offer" at bounding box center [420, 231] width 50 height 12
copy h6 "Dinner Hero Offer"
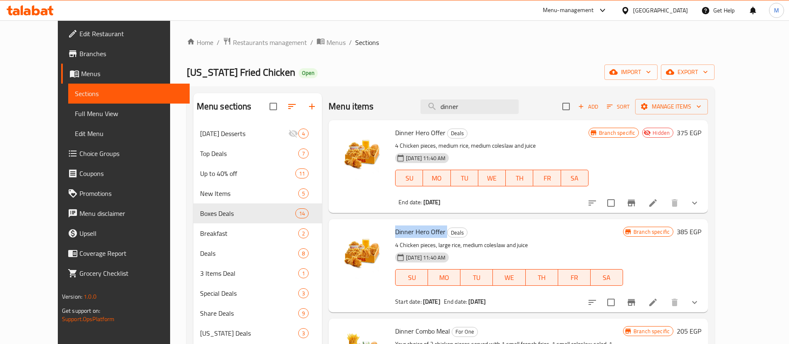
click at [407, 225] on span "Dinner Hero Offer" at bounding box center [420, 231] width 50 height 12
click at [496, 112] on input "dinner" at bounding box center [469, 106] width 98 height 15
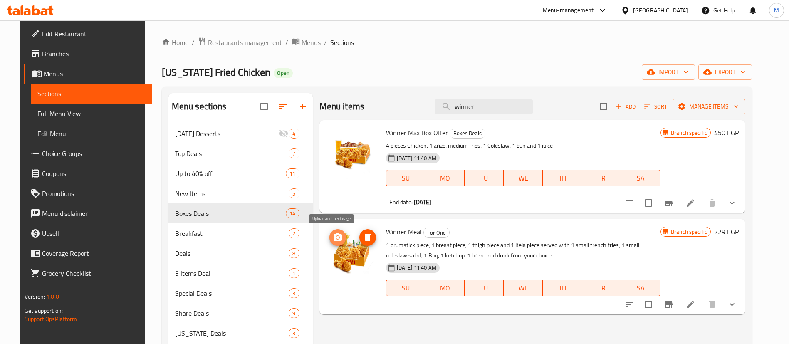
click at [336, 238] on icon "upload picture" at bounding box center [337, 236] width 8 height 7
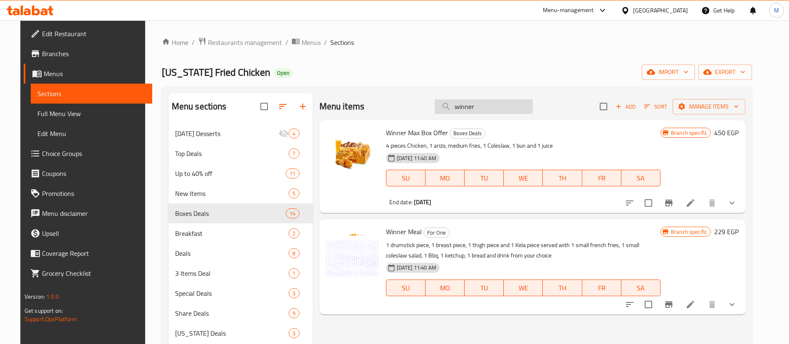
click at [496, 108] on input "winner" at bounding box center [484, 106] width 98 height 15
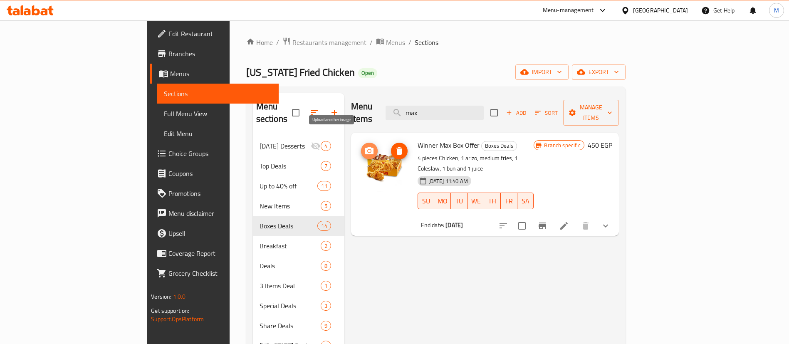
click at [364, 146] on icon "upload picture" at bounding box center [369, 151] width 10 height 10
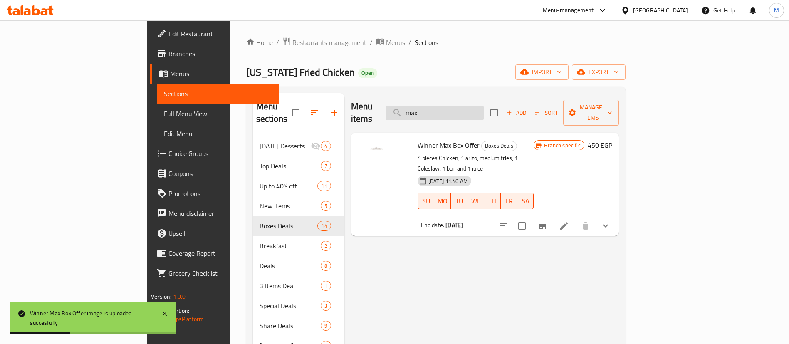
click at [484, 111] on input "max" at bounding box center [434, 113] width 98 height 15
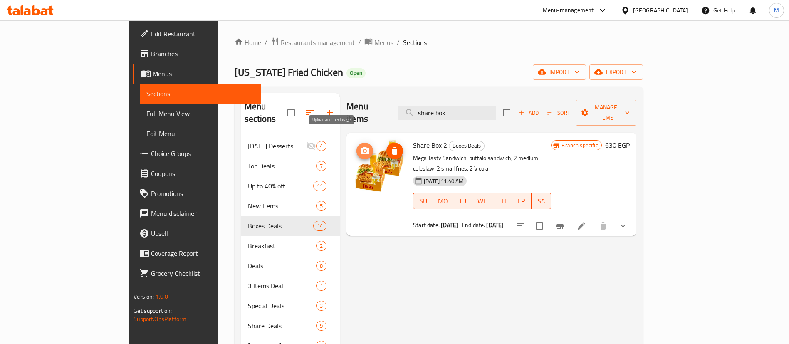
click at [360, 146] on icon "upload picture" at bounding box center [365, 151] width 10 height 10
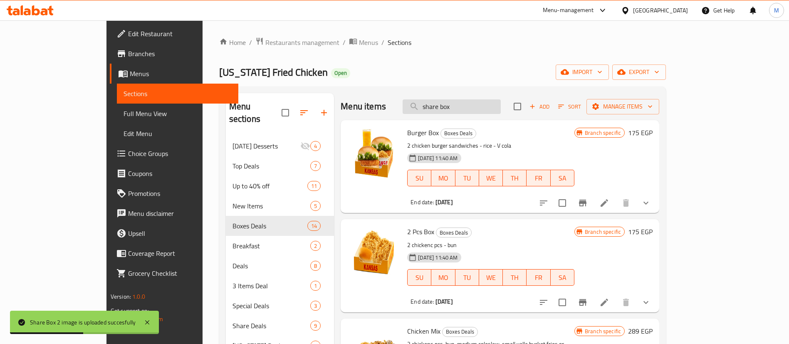
click at [501, 106] on input "share box" at bounding box center [452, 106] width 98 height 15
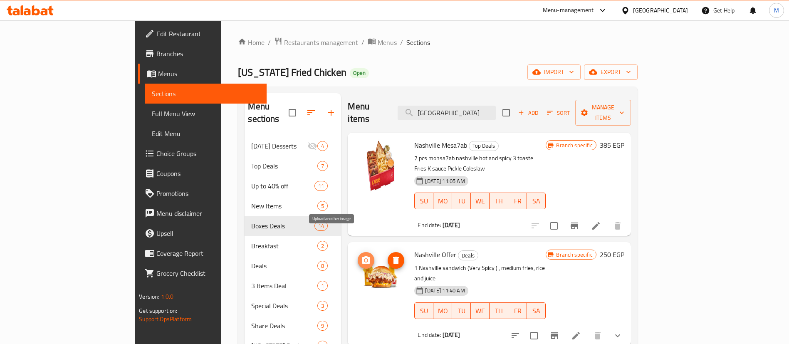
click at [358, 252] on button "upload picture" at bounding box center [366, 260] width 17 height 17
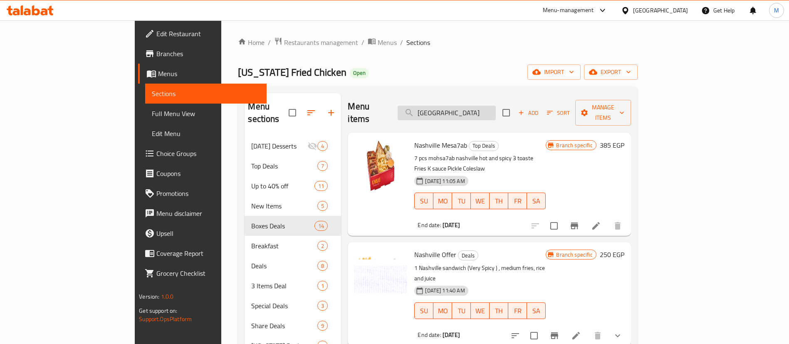
click at [496, 108] on input "[GEOGRAPHIC_DATA]" at bounding box center [447, 113] width 98 height 15
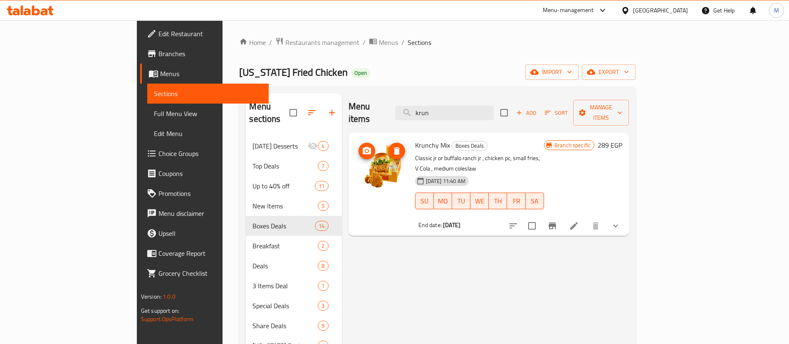
click at [355, 140] on img at bounding box center [381, 165] width 53 height 53
click at [363, 147] on icon "upload picture" at bounding box center [367, 150] width 8 height 7
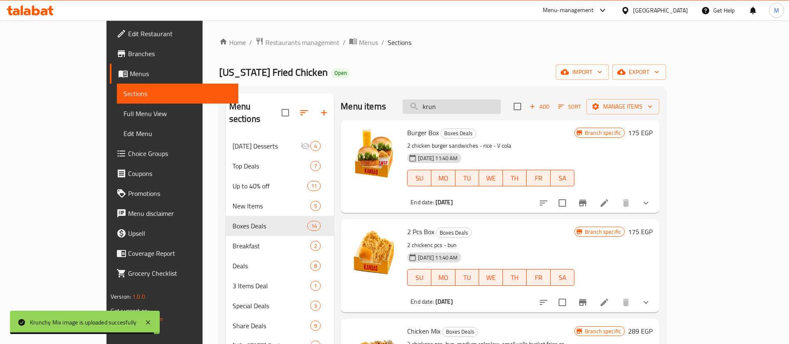
click at [476, 102] on input "krun" at bounding box center [452, 106] width 98 height 15
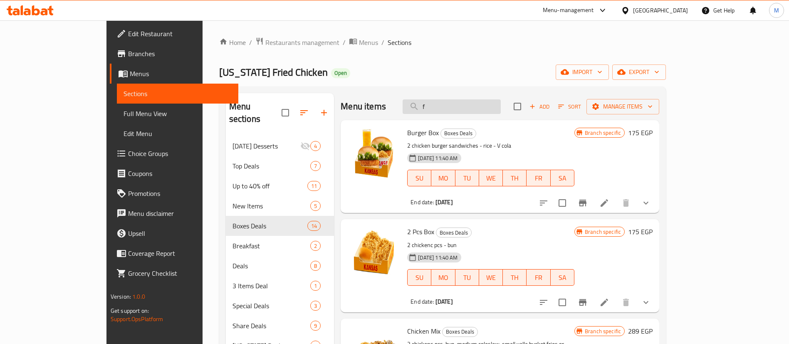
click at [476, 102] on input "f" at bounding box center [452, 106] width 98 height 15
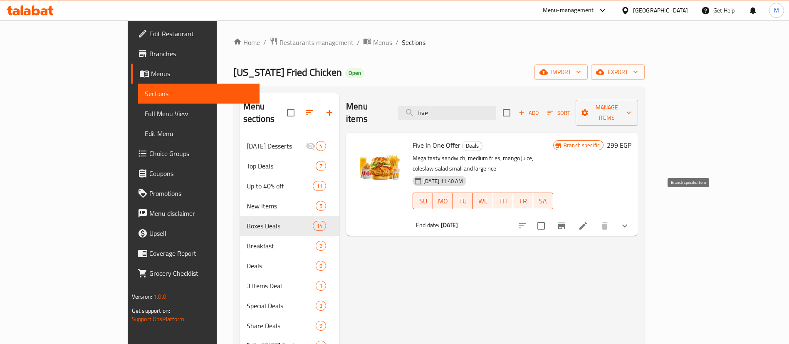
click at [566, 221] on icon "Branch-specific-item" at bounding box center [561, 226] width 10 height 10
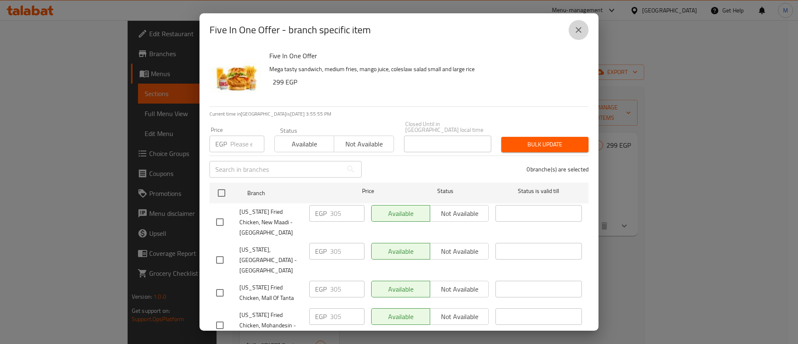
click at [578, 28] on icon "close" at bounding box center [579, 30] width 6 height 6
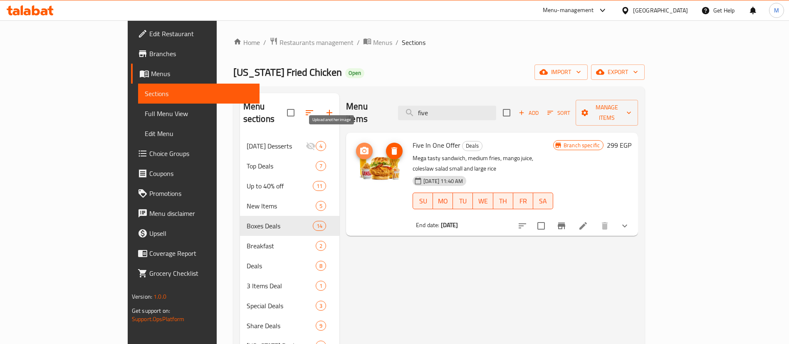
click at [363, 150] on circle "upload picture" at bounding box center [364, 151] width 2 height 2
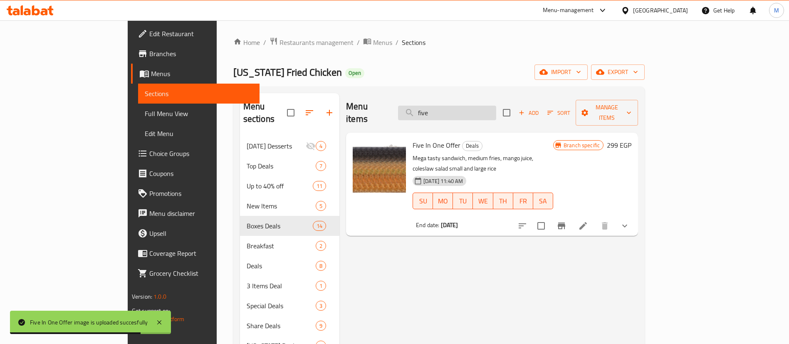
click at [494, 106] on input "five" at bounding box center [447, 113] width 98 height 15
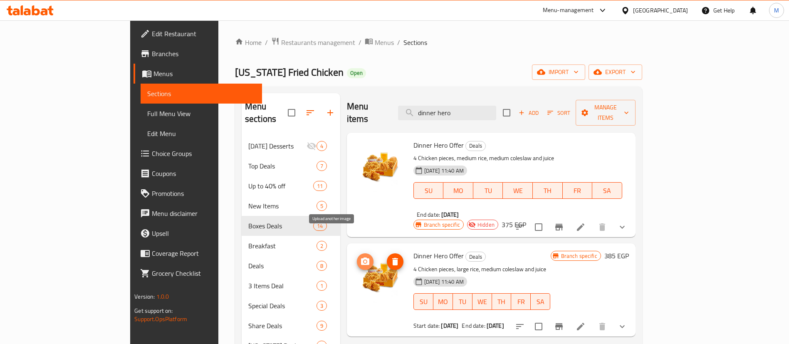
click at [360, 257] on icon "upload picture" at bounding box center [365, 262] width 10 height 10
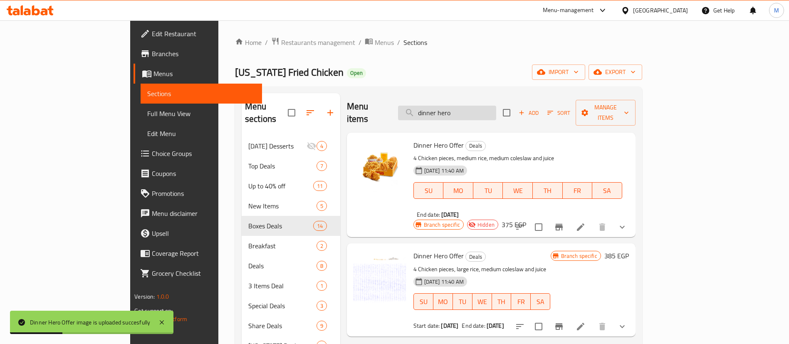
click at [494, 106] on input "dinner hero" at bounding box center [447, 113] width 98 height 15
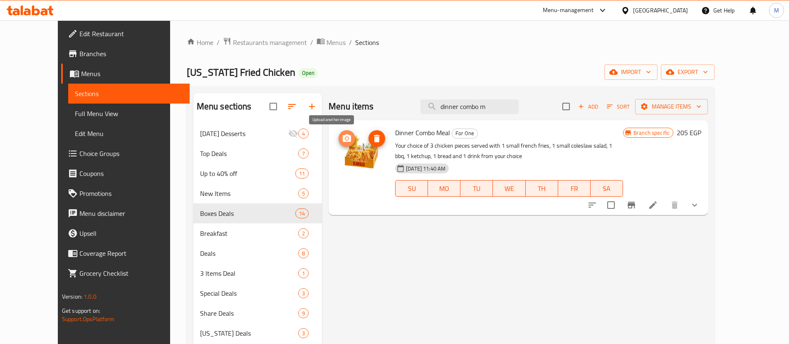
click at [343, 138] on icon "upload picture" at bounding box center [347, 137] width 8 height 7
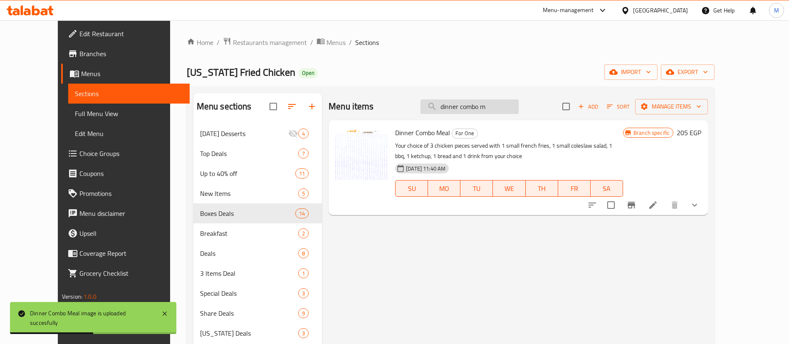
click at [519, 109] on input "dinner combo m" at bounding box center [469, 106] width 98 height 15
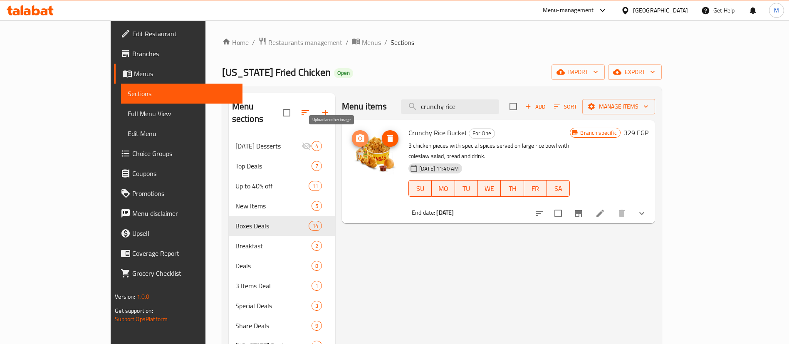
click at [356, 140] on icon "upload picture" at bounding box center [360, 137] width 8 height 7
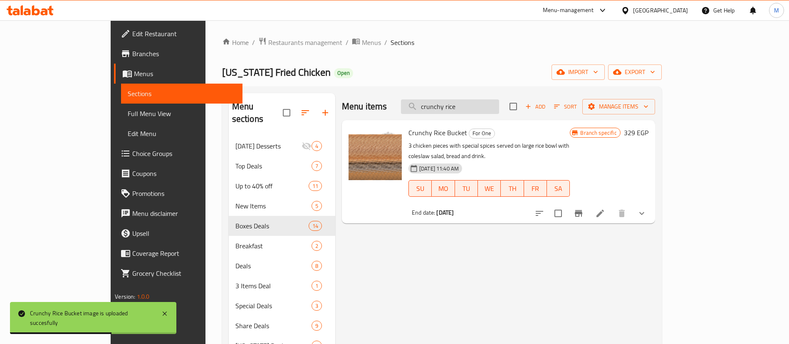
click at [499, 106] on input "crunchy rice" at bounding box center [450, 106] width 98 height 15
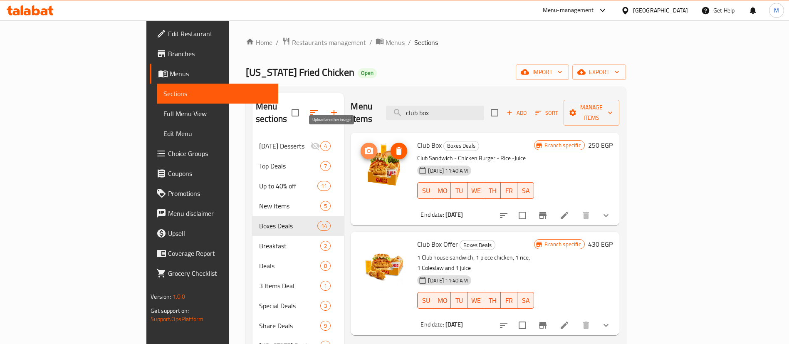
click at [365, 147] on icon "upload picture" at bounding box center [369, 150] width 8 height 7
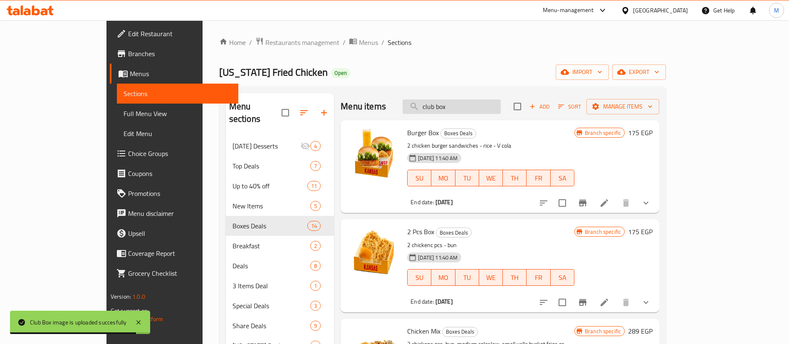
click at [487, 104] on input "club box" at bounding box center [452, 106] width 98 height 15
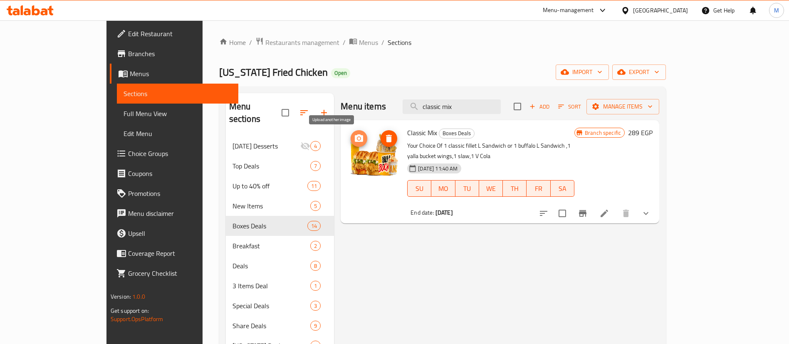
click at [355, 141] on icon "upload picture" at bounding box center [359, 137] width 8 height 7
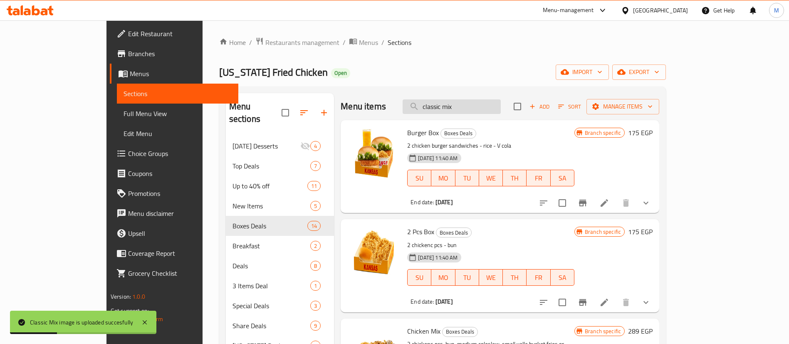
click at [501, 111] on input "classic mix" at bounding box center [452, 106] width 98 height 15
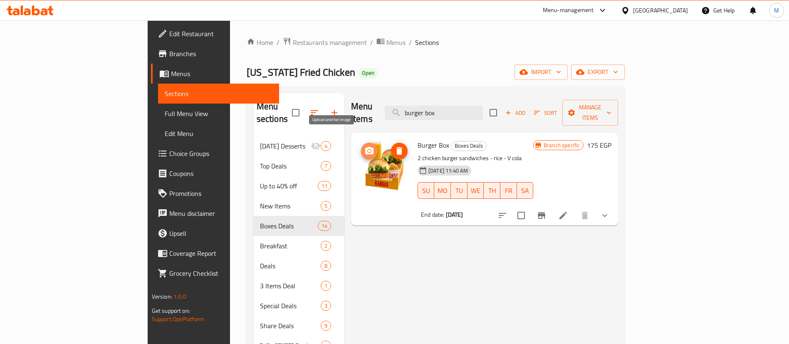
click at [361, 146] on span "upload picture" at bounding box center [369, 151] width 17 height 10
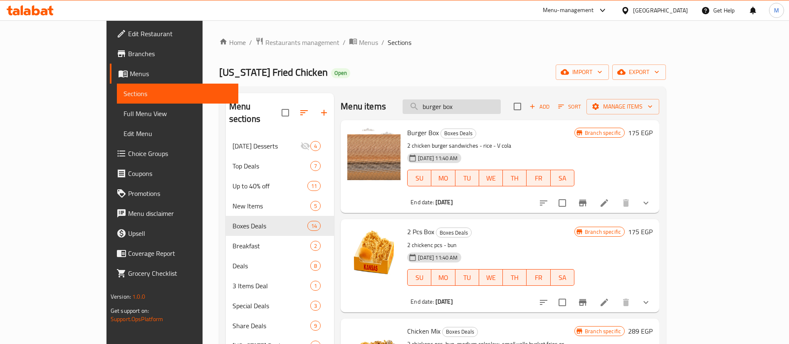
click at [487, 104] on input "burger box" at bounding box center [452, 106] width 98 height 15
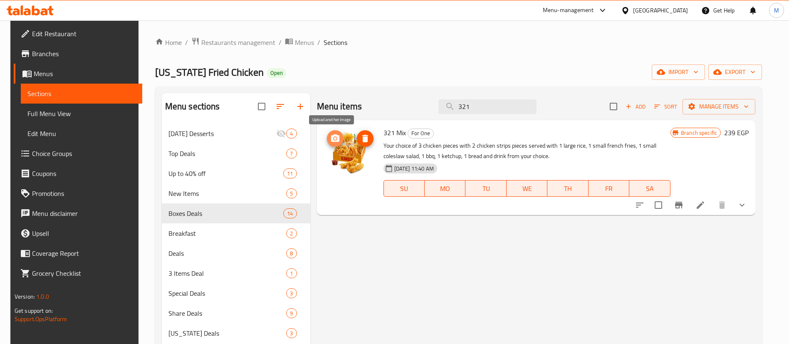
click at [334, 133] on icon "upload picture" at bounding box center [335, 138] width 10 height 10
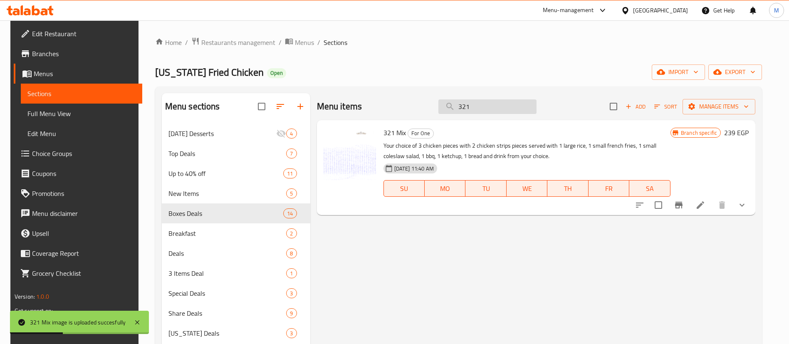
click at [490, 106] on input "321" at bounding box center [487, 106] width 98 height 15
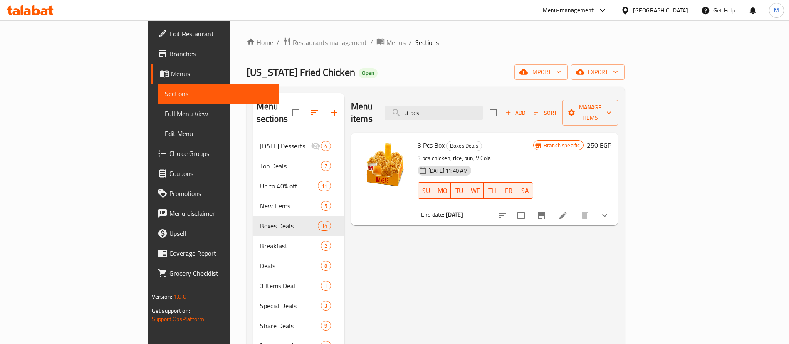
click at [497, 153] on p "3 pcs chicken, rice, bun, V Cola" at bounding box center [475, 158] width 116 height 10
click at [364, 146] on icon "upload picture" at bounding box center [369, 151] width 10 height 10
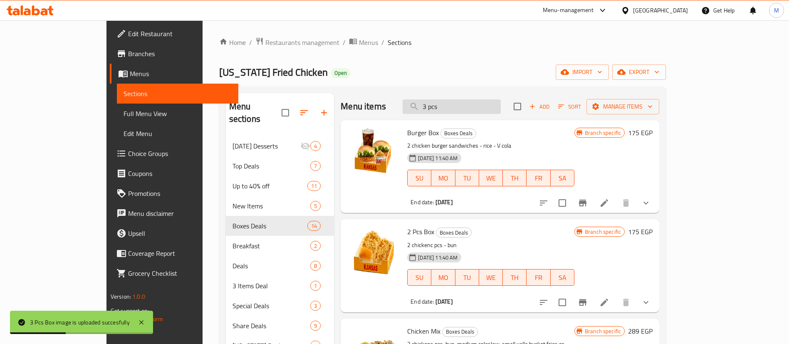
click at [501, 105] on input "3 pcs" at bounding box center [452, 106] width 98 height 15
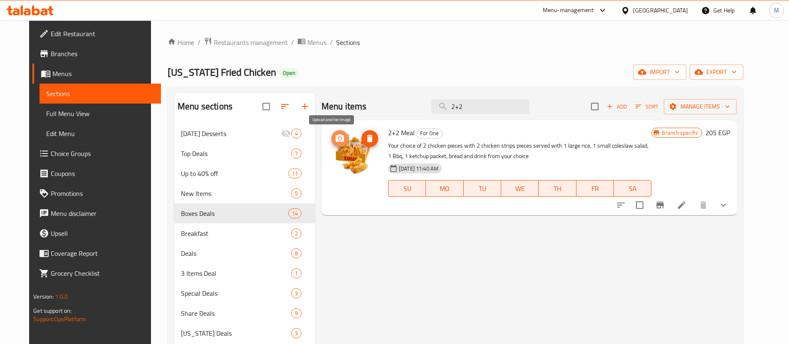
click at [337, 131] on button "upload picture" at bounding box center [339, 138] width 17 height 17
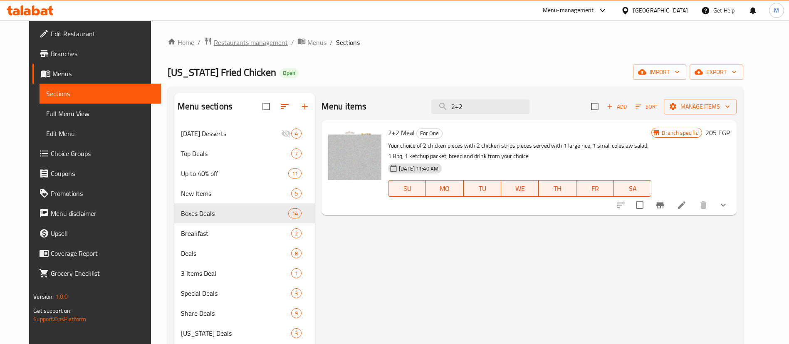
click at [225, 42] on span "Restaurants management" at bounding box center [251, 42] width 74 height 10
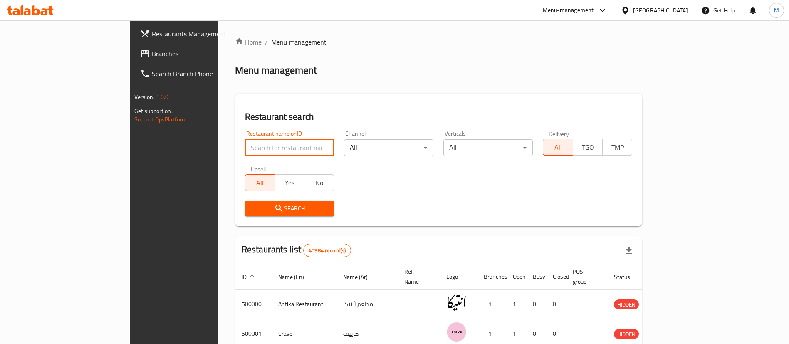
click at [264, 146] on input "search" at bounding box center [289, 147] width 89 height 17
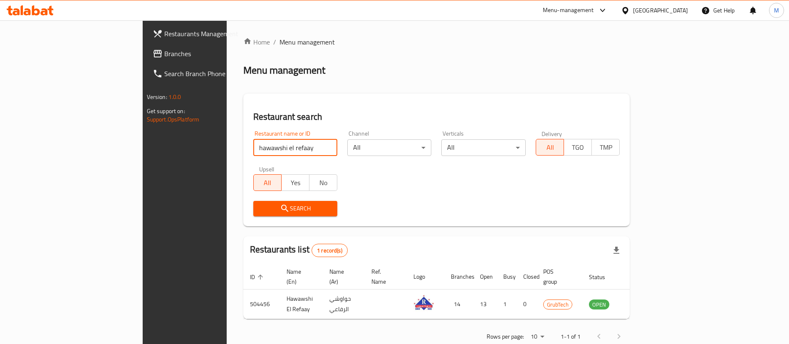
scroll to position [11, 0]
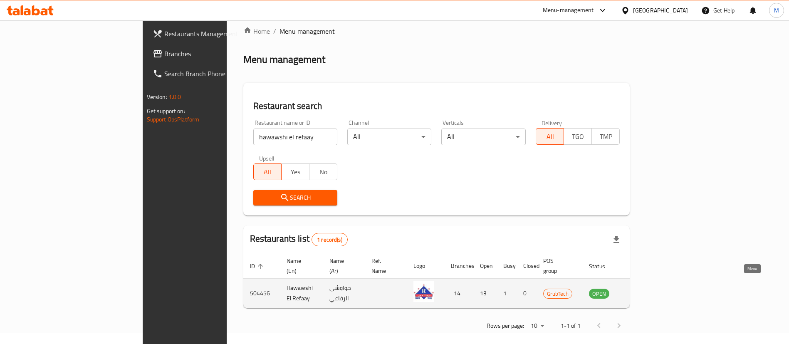
click at [642, 290] on icon "enhanced table" at bounding box center [637, 293] width 9 height 7
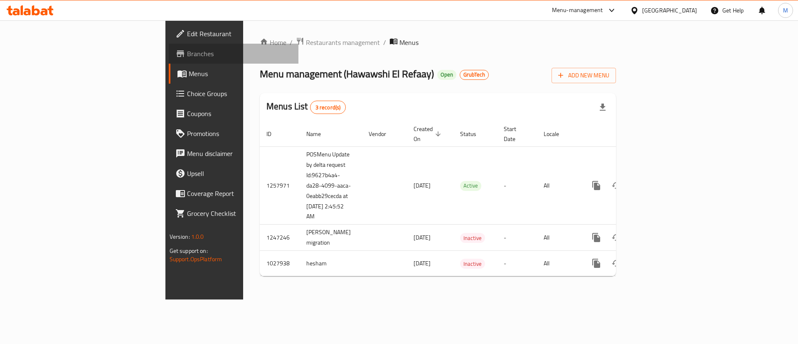
click at [187, 55] on span "Branches" at bounding box center [239, 54] width 105 height 10
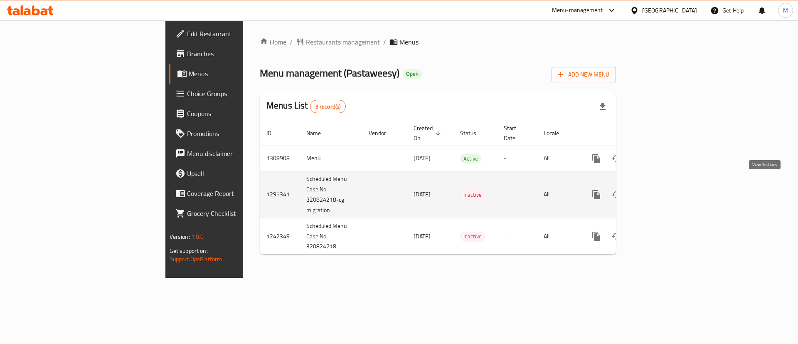
click at [667, 185] on link "enhanced table" at bounding box center [657, 195] width 20 height 20
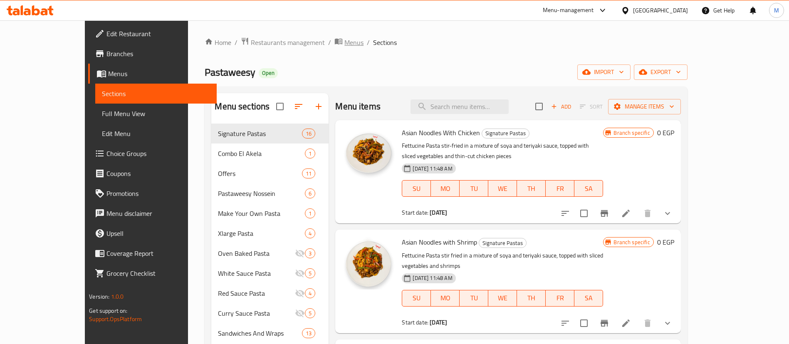
click at [344, 40] on span "Menus" at bounding box center [353, 42] width 19 height 10
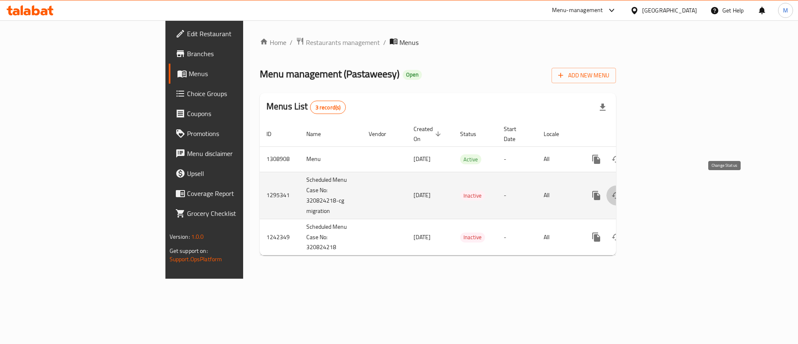
click at [621, 192] on icon "enhanced table" at bounding box center [616, 195] width 9 height 7
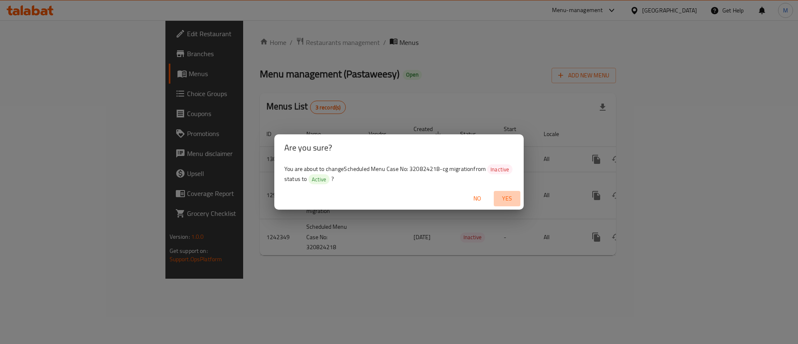
click at [516, 198] on span "Yes" at bounding box center [507, 198] width 20 height 10
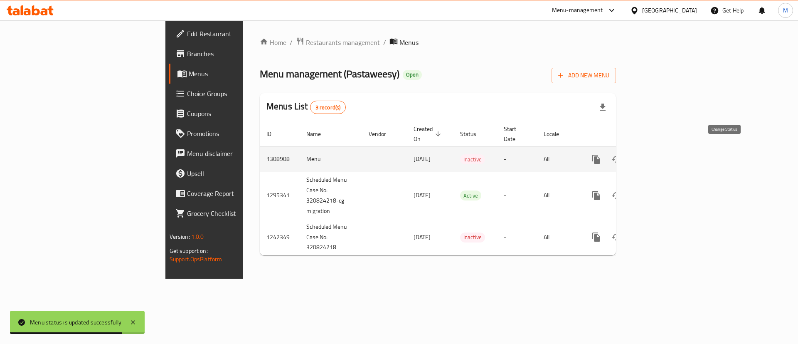
click at [627, 155] on button "enhanced table" at bounding box center [617, 159] width 20 height 20
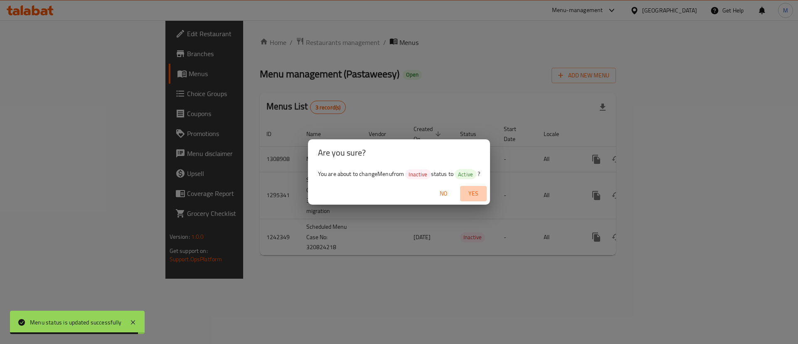
click at [478, 193] on span "Yes" at bounding box center [474, 193] width 20 height 10
